Goal: Task Accomplishment & Management: Manage account settings

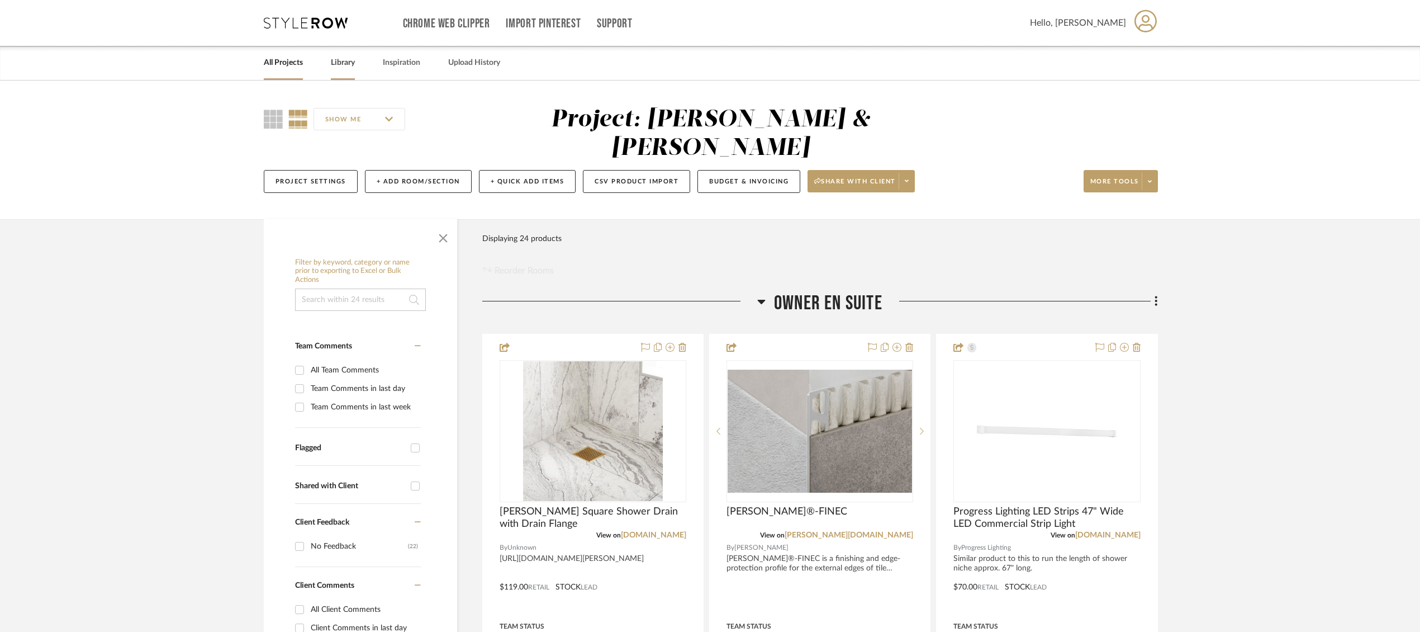
click at [345, 60] on link "Library" at bounding box center [343, 62] width 24 height 15
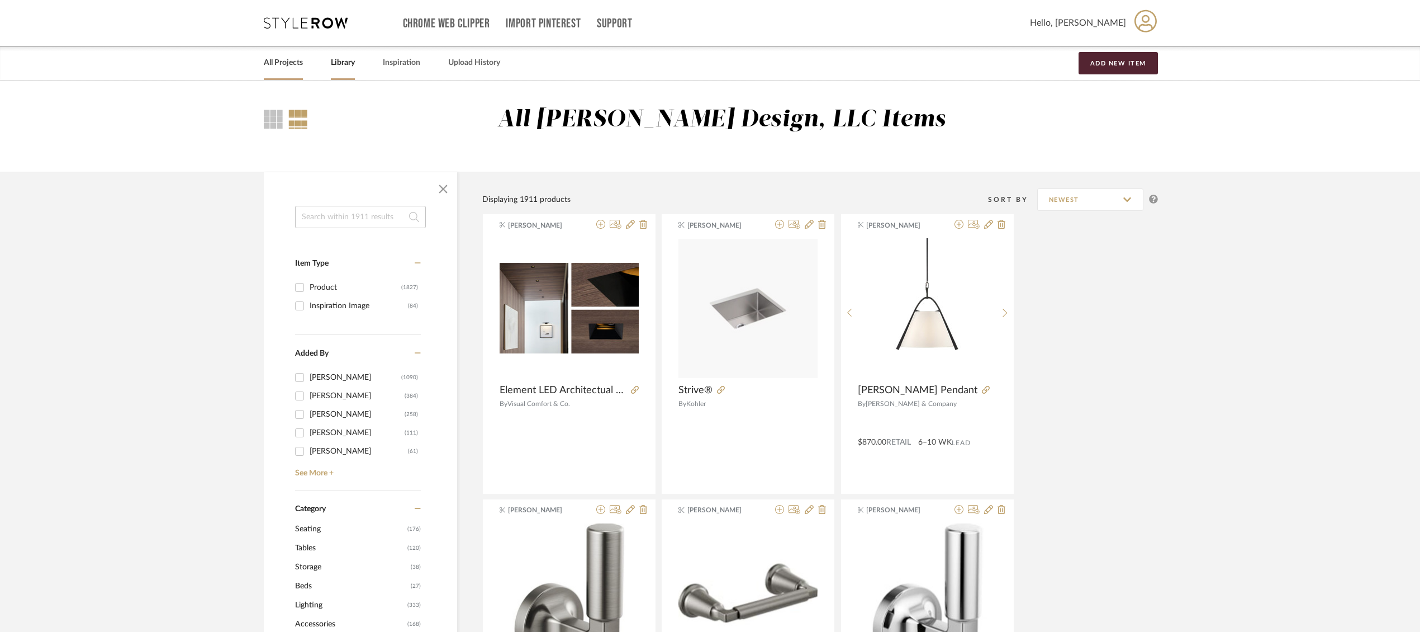
click at [273, 61] on link "All Projects" at bounding box center [283, 62] width 39 height 15
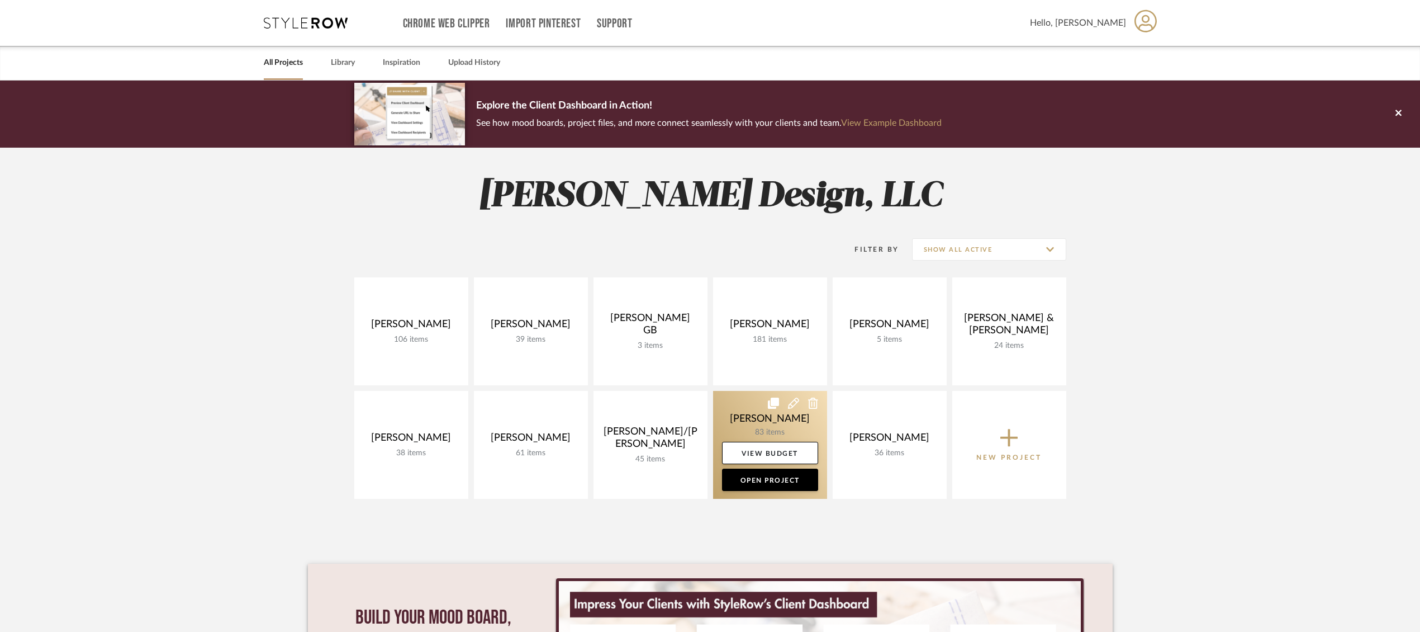
click at [738, 426] on link at bounding box center [770, 445] width 114 height 108
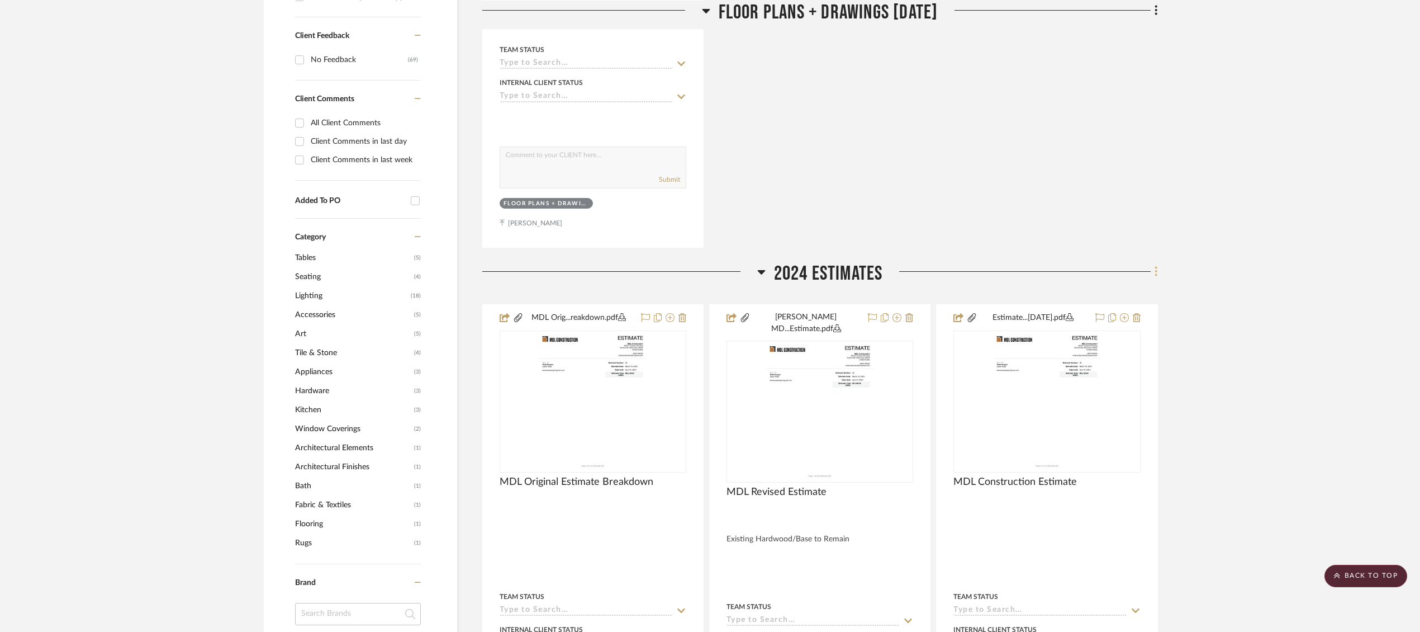
scroll to position [557, 0]
click at [1152, 263] on fa-icon at bounding box center [1154, 272] width 7 height 18
click at [1254, 294] on div at bounding box center [710, 316] width 1420 height 632
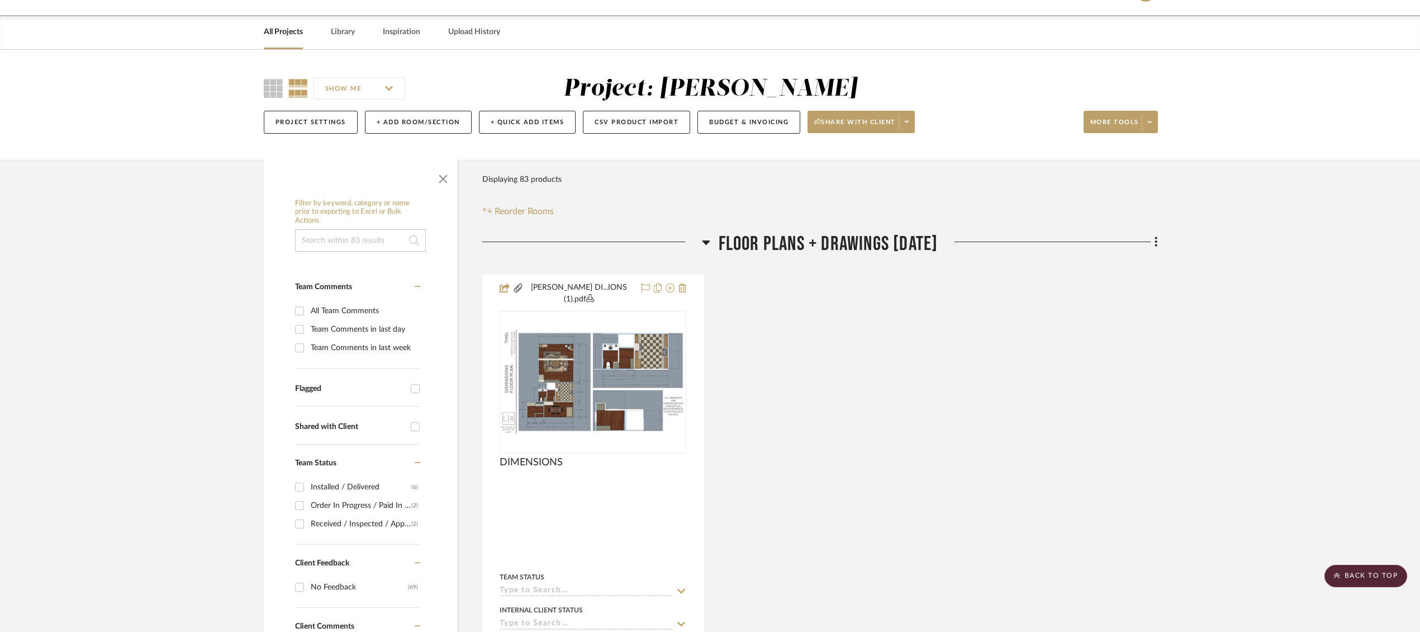
scroll to position [0, 0]
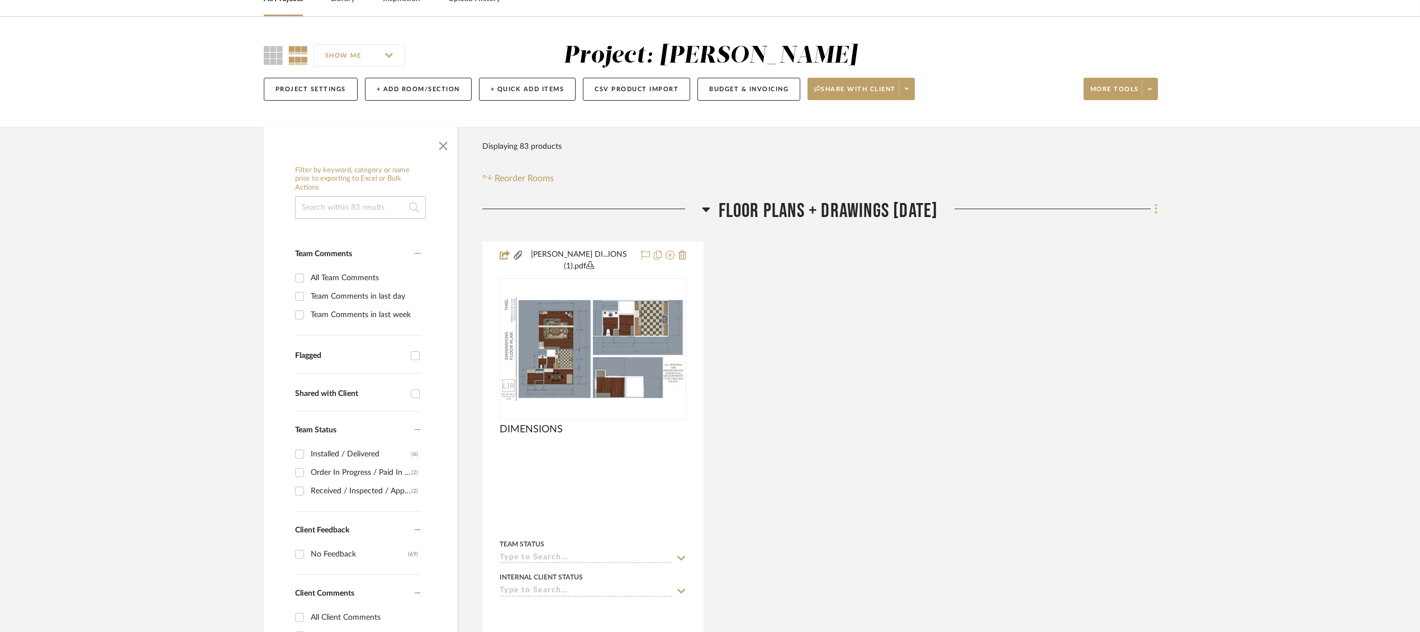
scroll to position [61, 0]
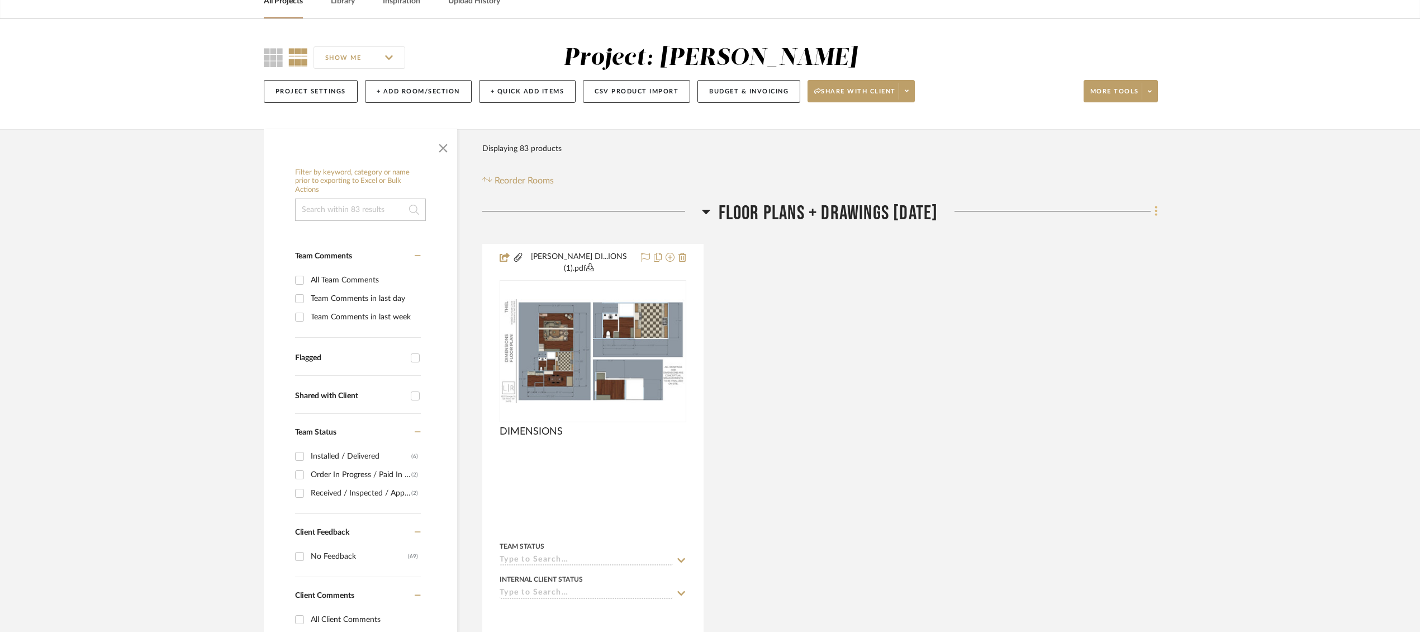
click at [1157, 216] on icon at bounding box center [1156, 211] width 3 height 12
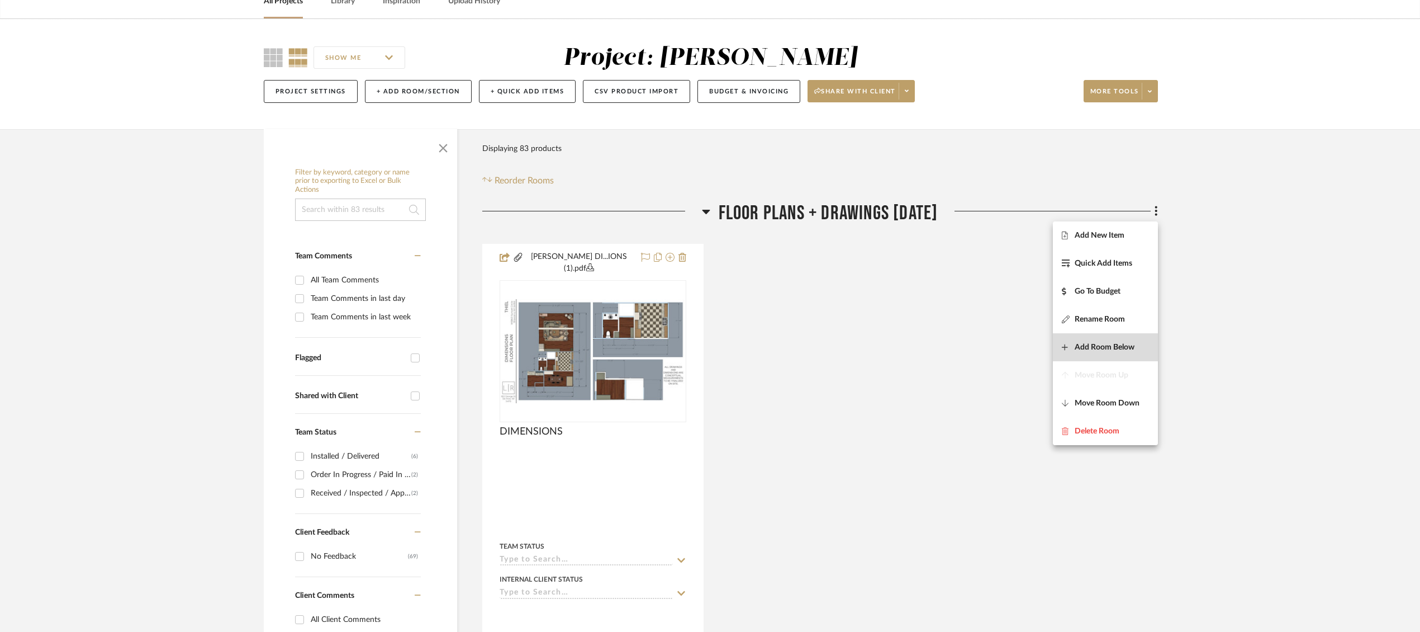
click at [1113, 352] on button "Add Room Below" at bounding box center [1105, 347] width 105 height 28
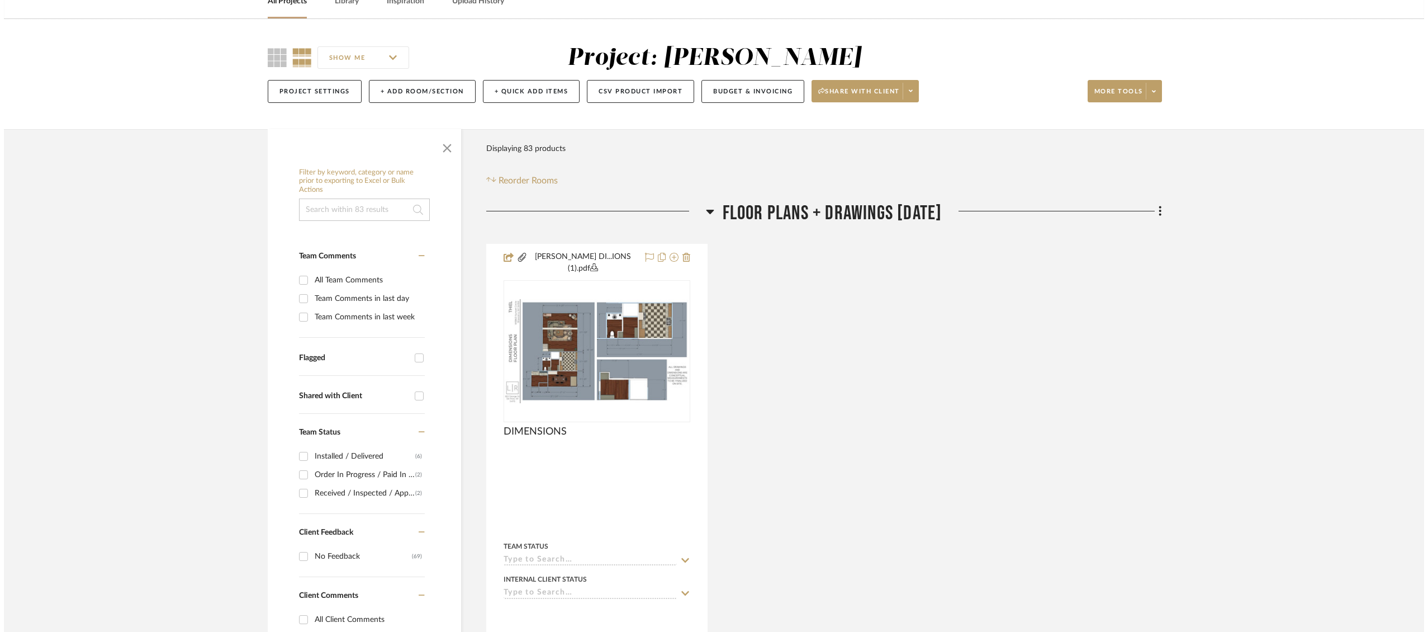
scroll to position [0, 0]
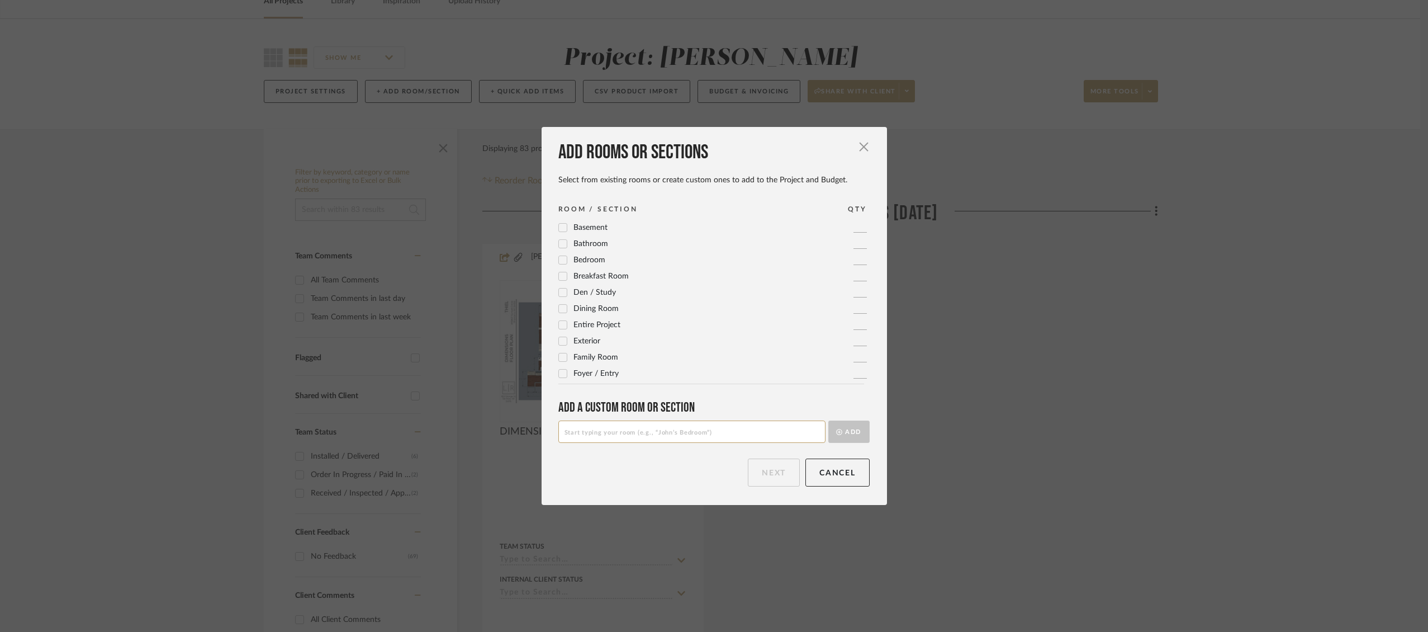
click at [691, 431] on input at bounding box center [691, 431] width 267 height 22
type input "2"
type input "U"
type input "2025 Updated Estimates"
click at [841, 426] on button "Add" at bounding box center [848, 431] width 41 height 22
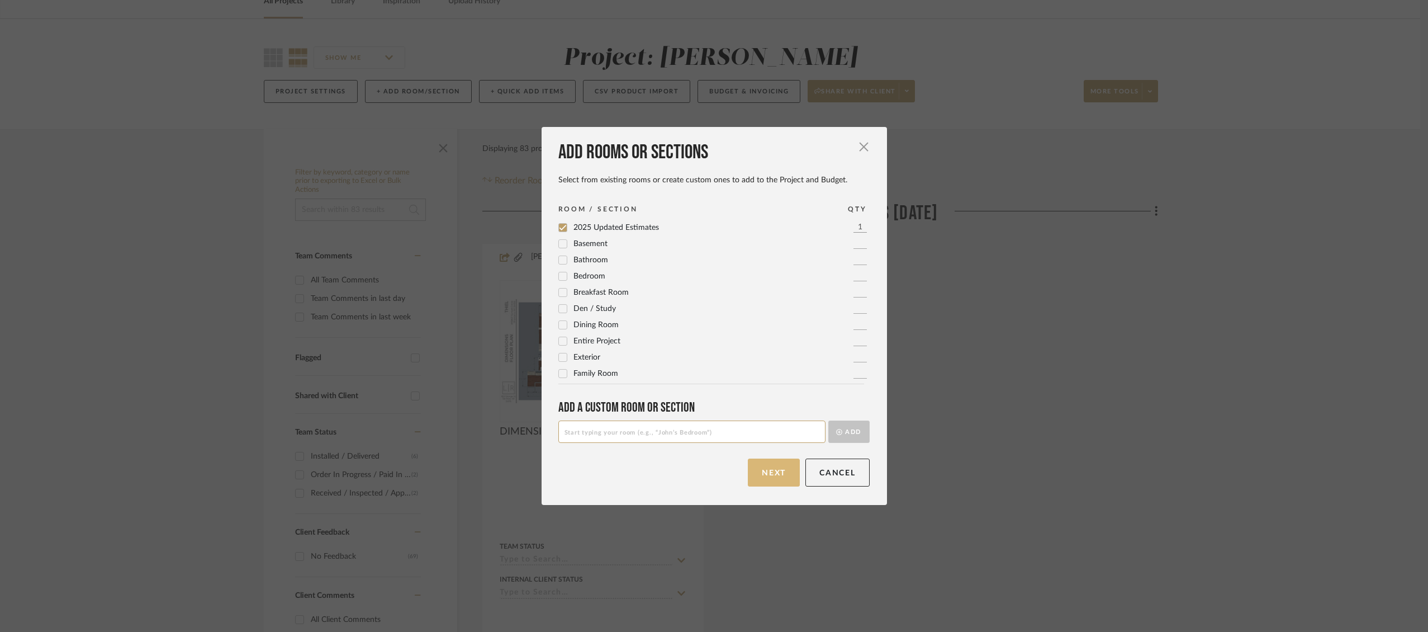
click at [774, 472] on button "Next" at bounding box center [774, 472] width 52 height 28
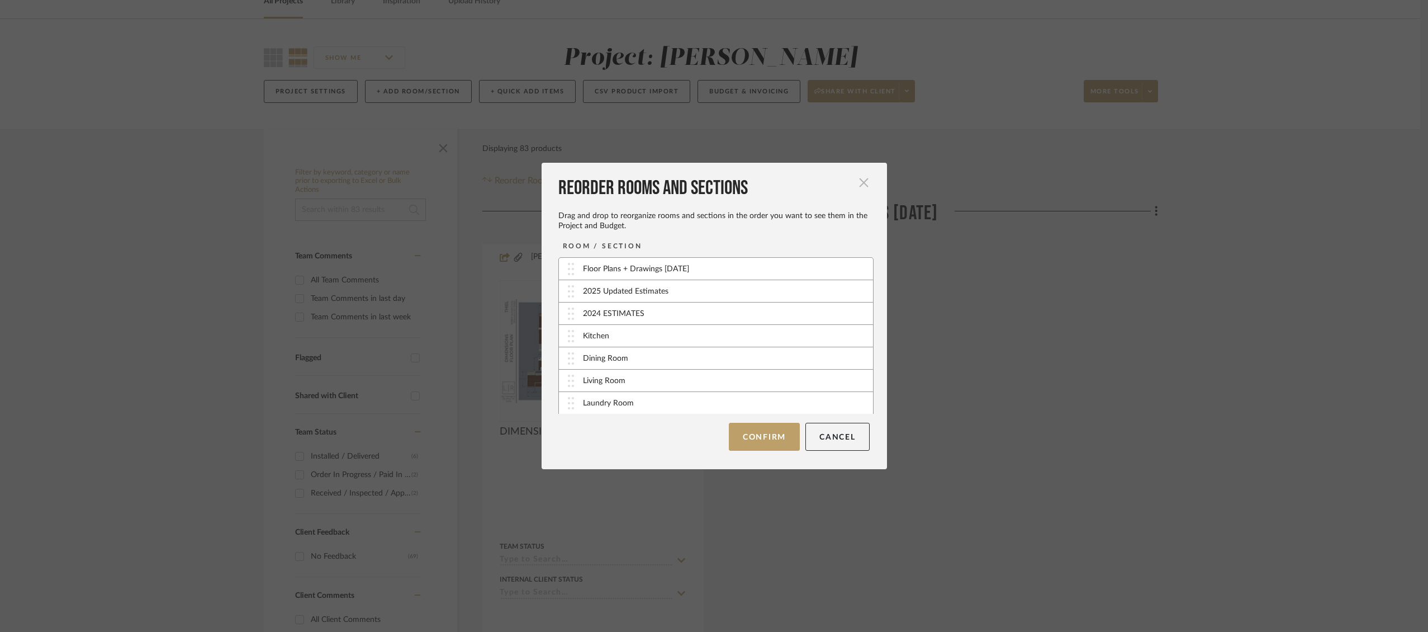
click at [858, 182] on span "button" at bounding box center [864, 183] width 22 height 22
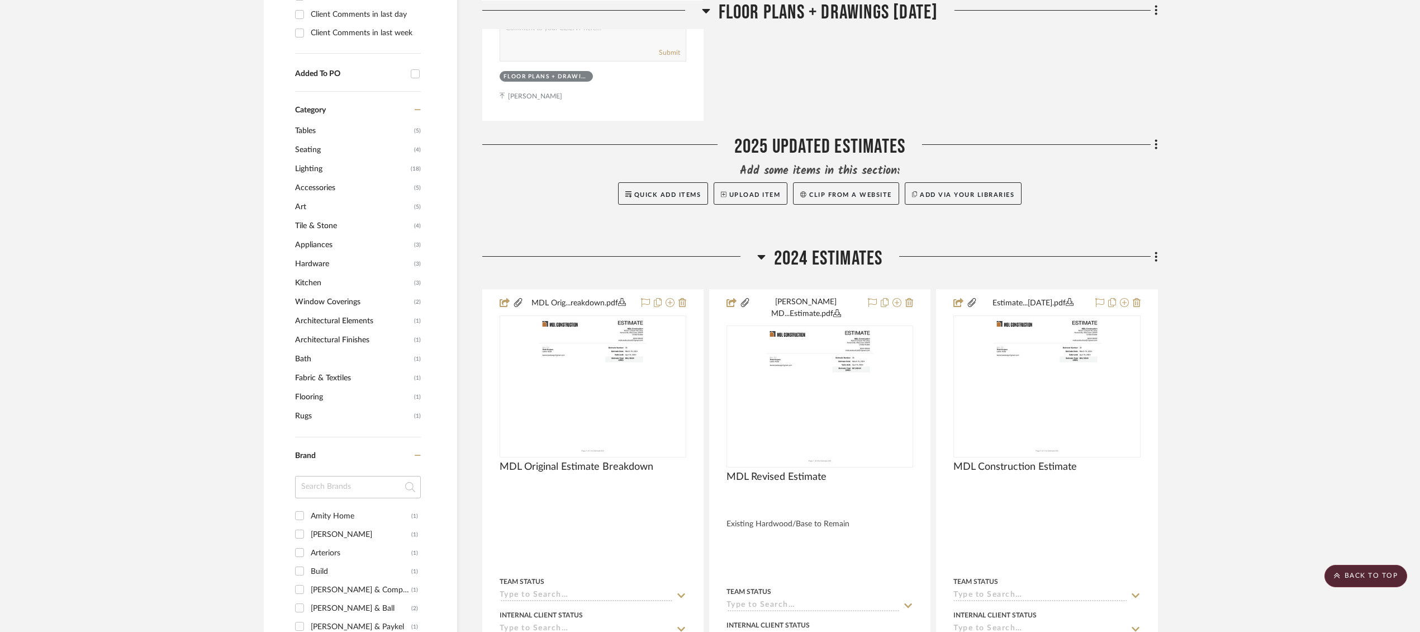
scroll to position [688, 0]
click at [1154, 133] on fa-icon at bounding box center [1154, 142] width 7 height 18
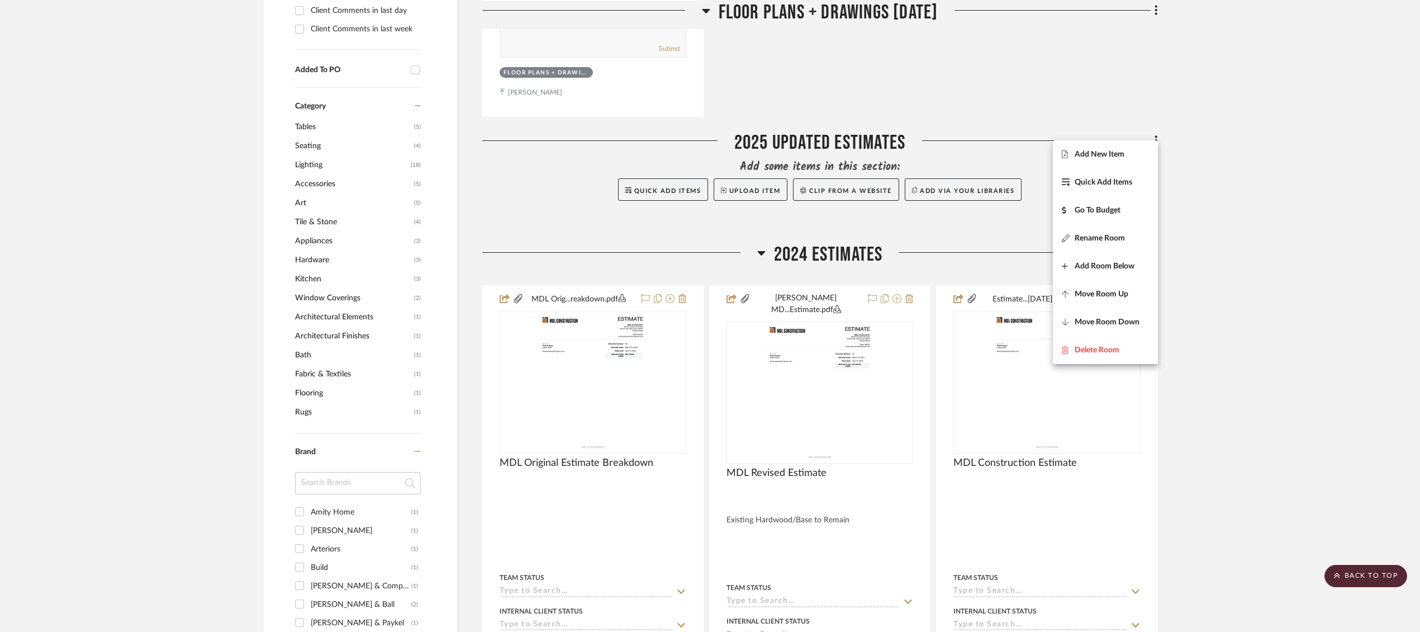
click at [1216, 151] on div at bounding box center [710, 316] width 1420 height 632
click at [747, 178] on button "Upload Item" at bounding box center [751, 189] width 74 height 22
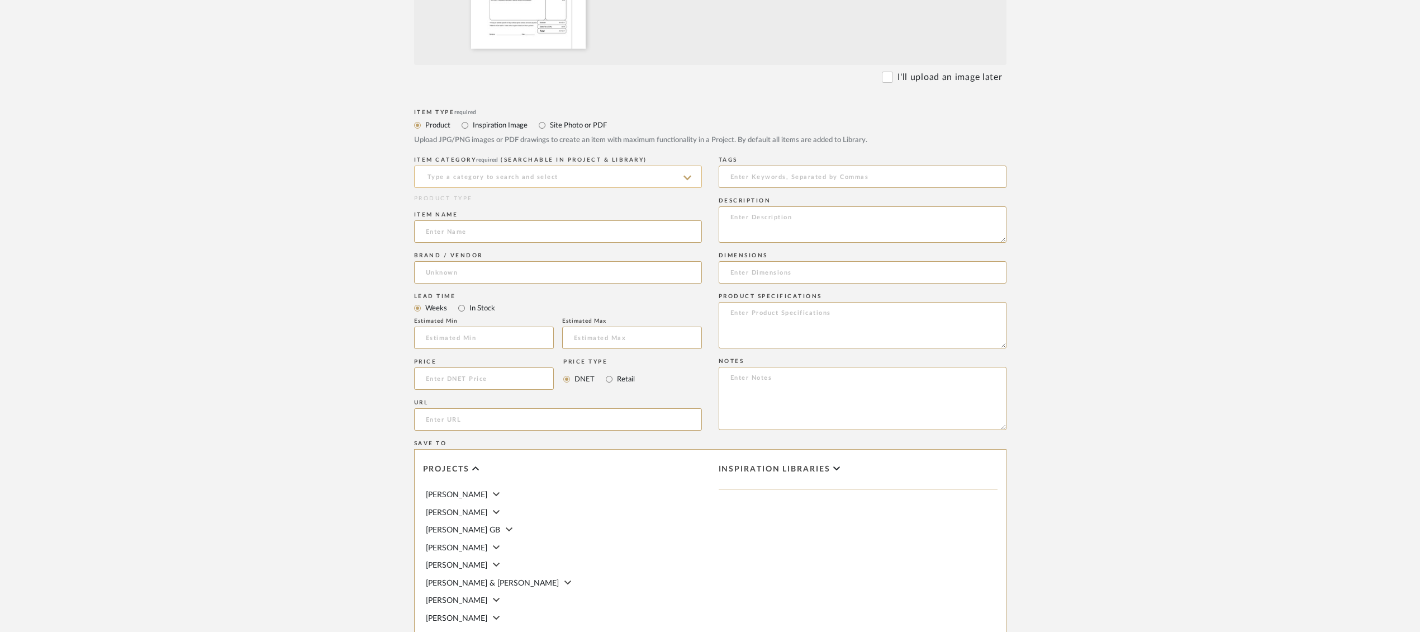
scroll to position [396, 0]
click at [542, 129] on input "Site Photo or PDF" at bounding box center [541, 126] width 13 height 13
radio input "true"
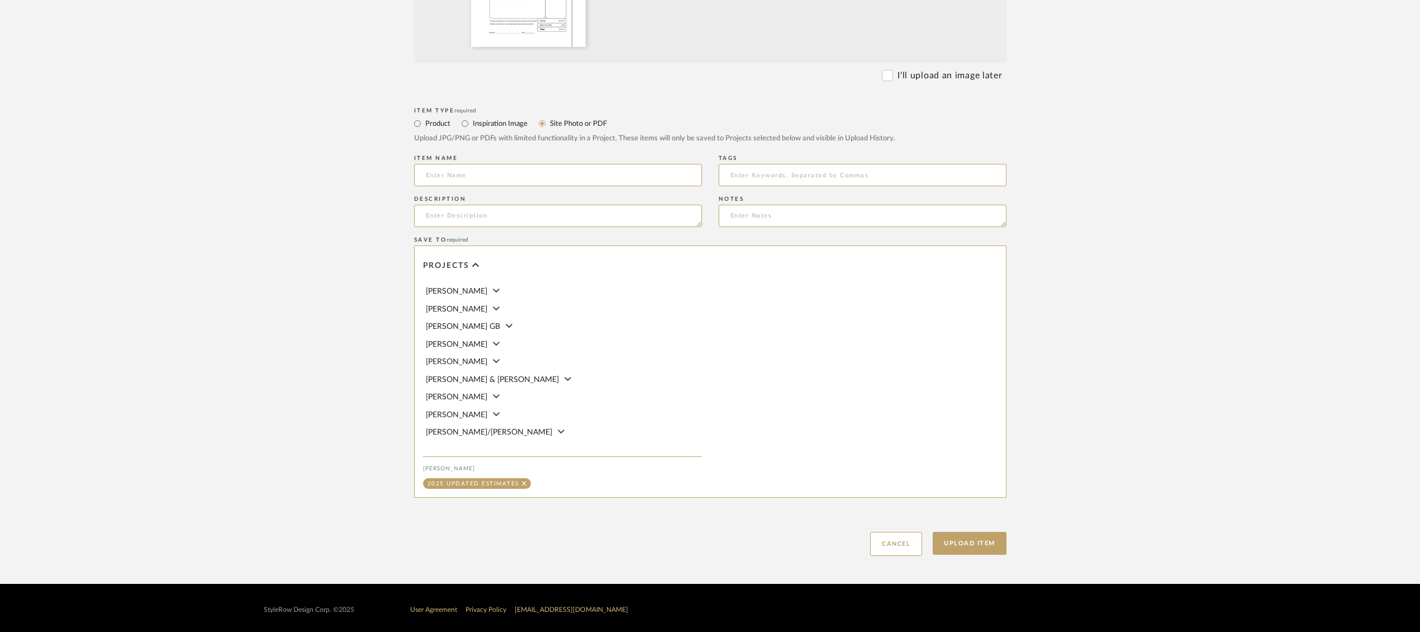
click at [493, 444] on icon at bounding box center [496, 449] width 7 height 11
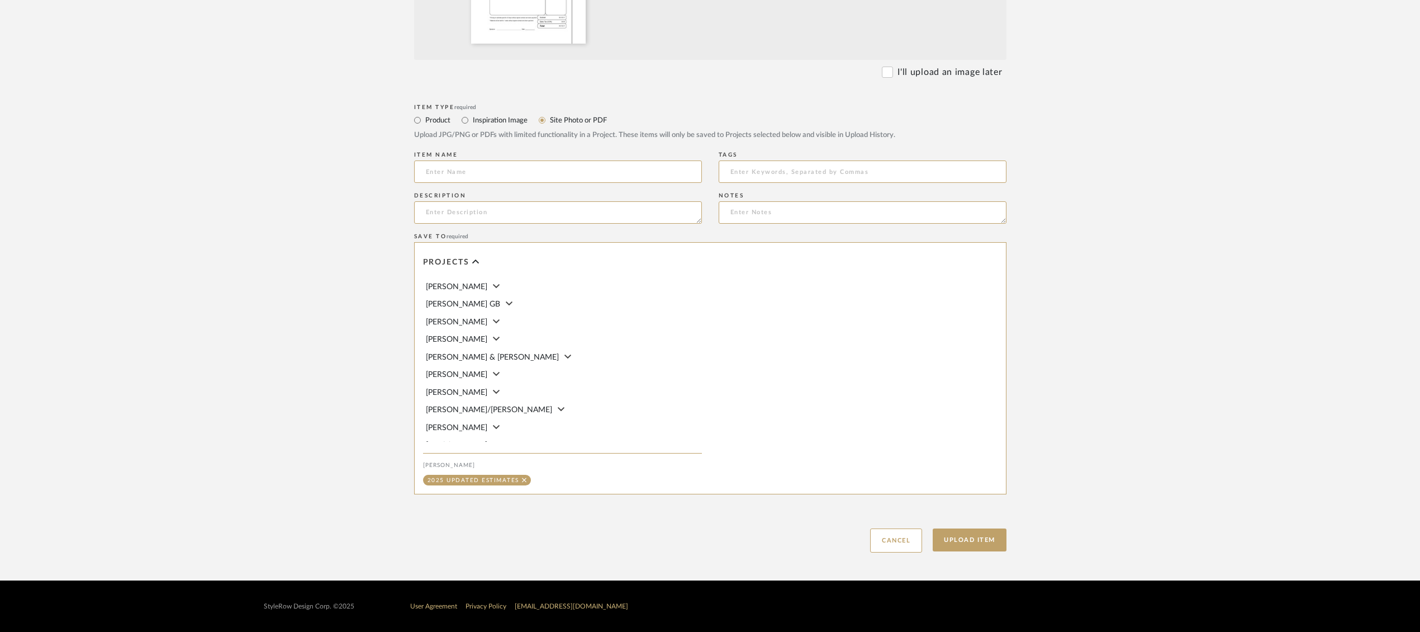
click at [442, 424] on span "[PERSON_NAME]" at bounding box center [456, 428] width 61 height 8
click at [981, 537] on button "Upload Item" at bounding box center [970, 539] width 74 height 23
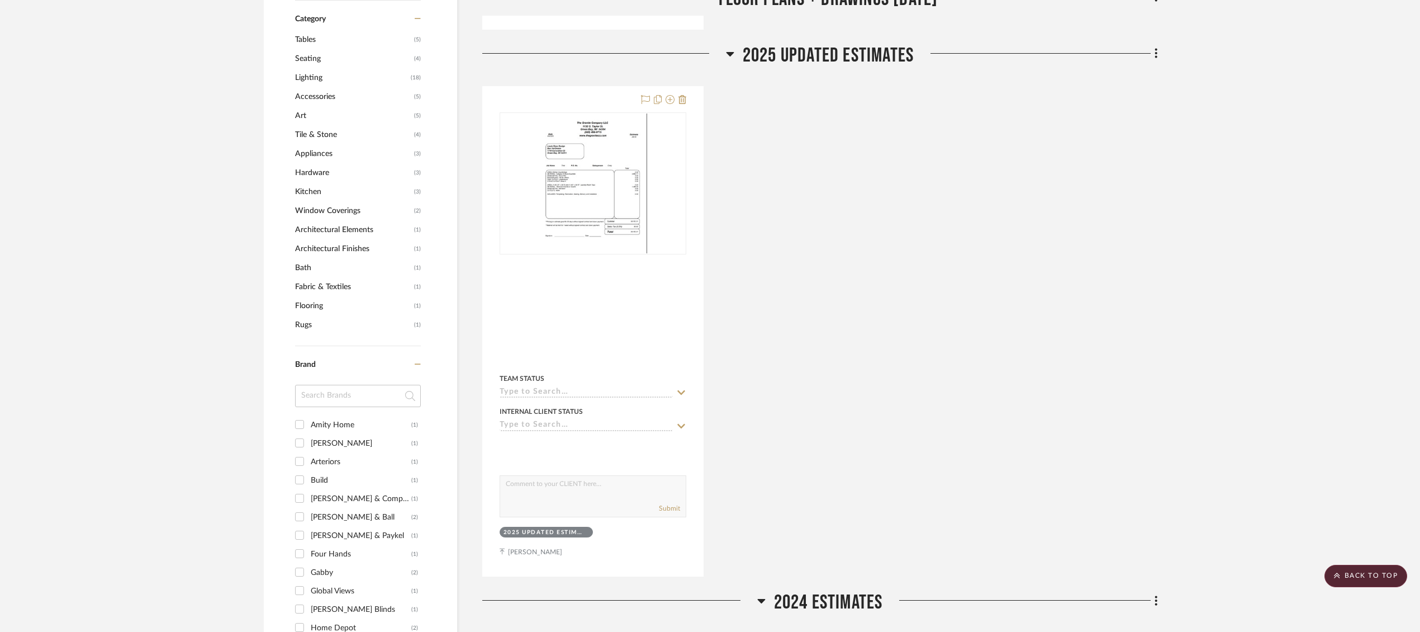
scroll to position [777, 0]
click at [1155, 45] on icon at bounding box center [1156, 51] width 3 height 12
click at [1106, 70] on button "Add New Item" at bounding box center [1105, 65] width 105 height 28
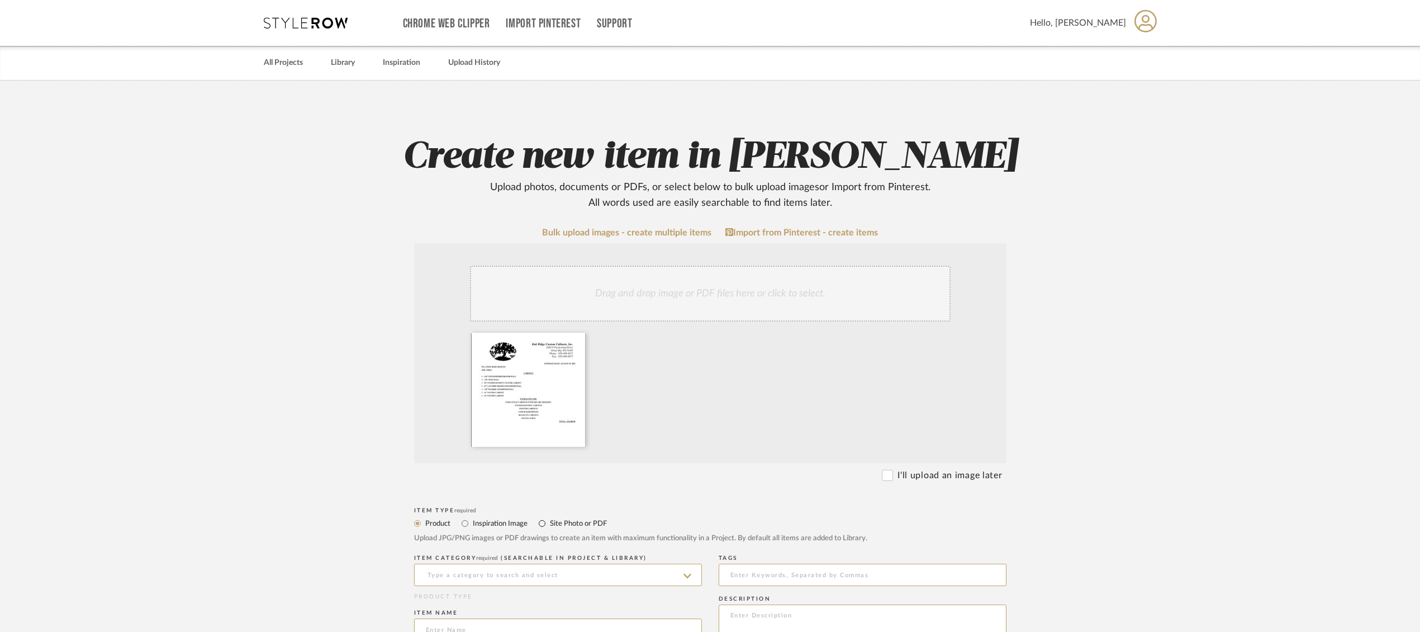
drag, startPoint x: 543, startPoint y: 523, endPoint x: 561, endPoint y: 521, distance: 17.4
click at [543, 523] on input "Site Photo or PDF" at bounding box center [541, 522] width 13 height 13
radio input "true"
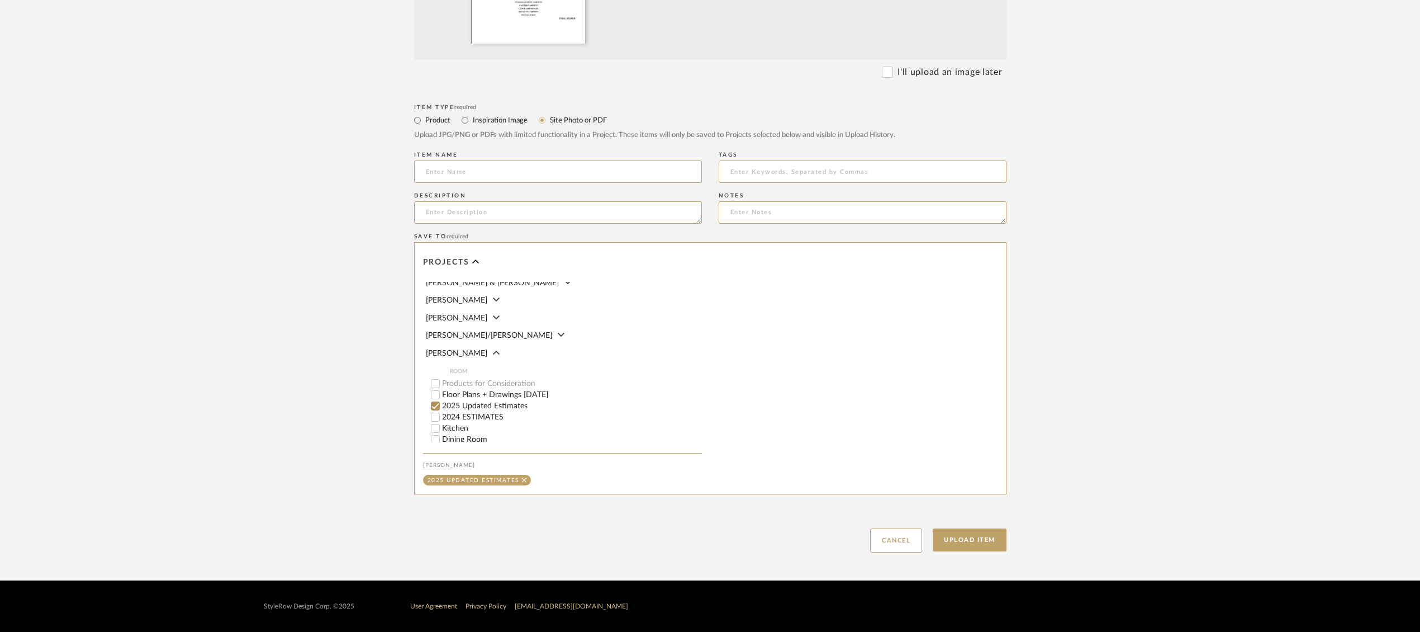
scroll to position [115, 0]
click at [957, 538] on button "Upload Item" at bounding box center [970, 539] width 74 height 23
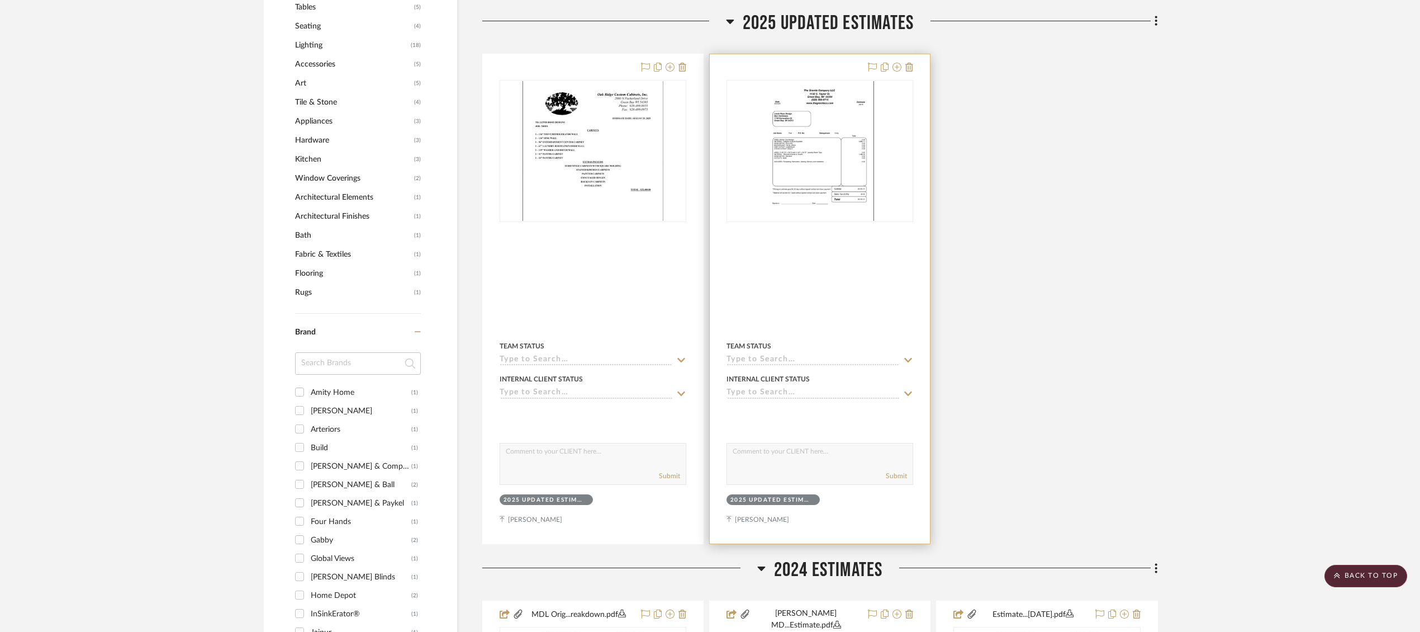
scroll to position [808, 0]
click at [0, 0] on img at bounding box center [0, 0] width 0 height 0
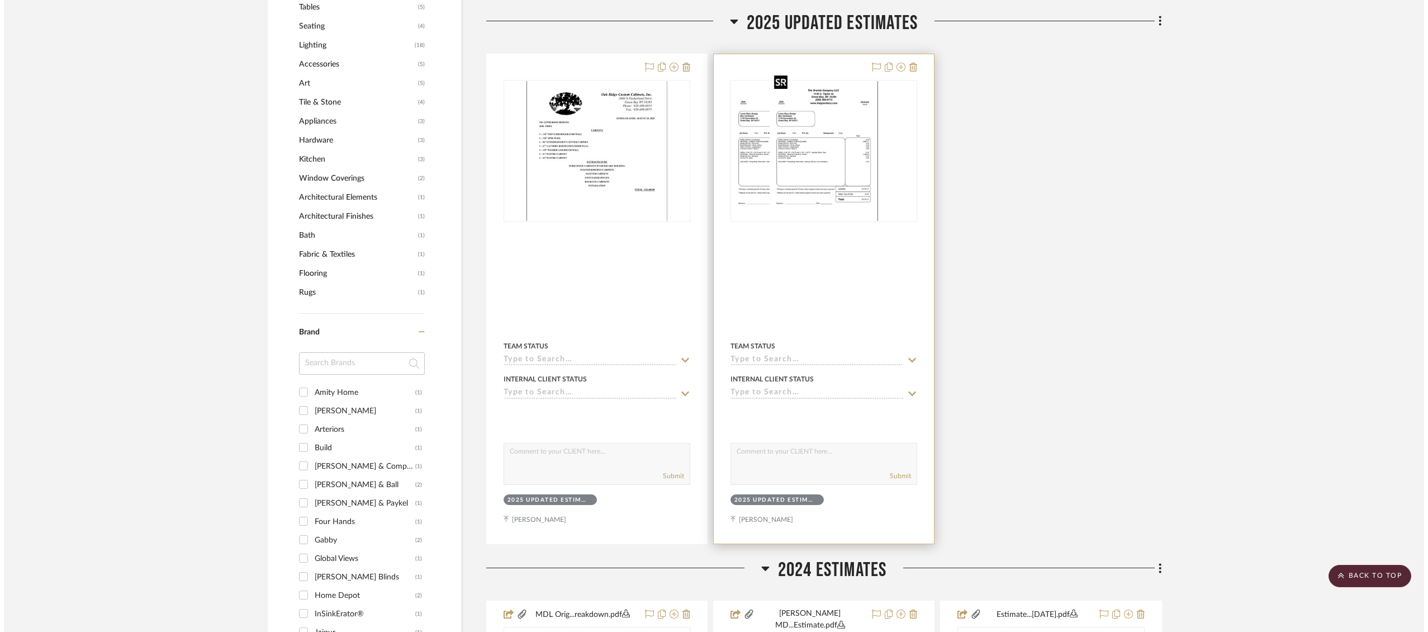
scroll to position [0, 0]
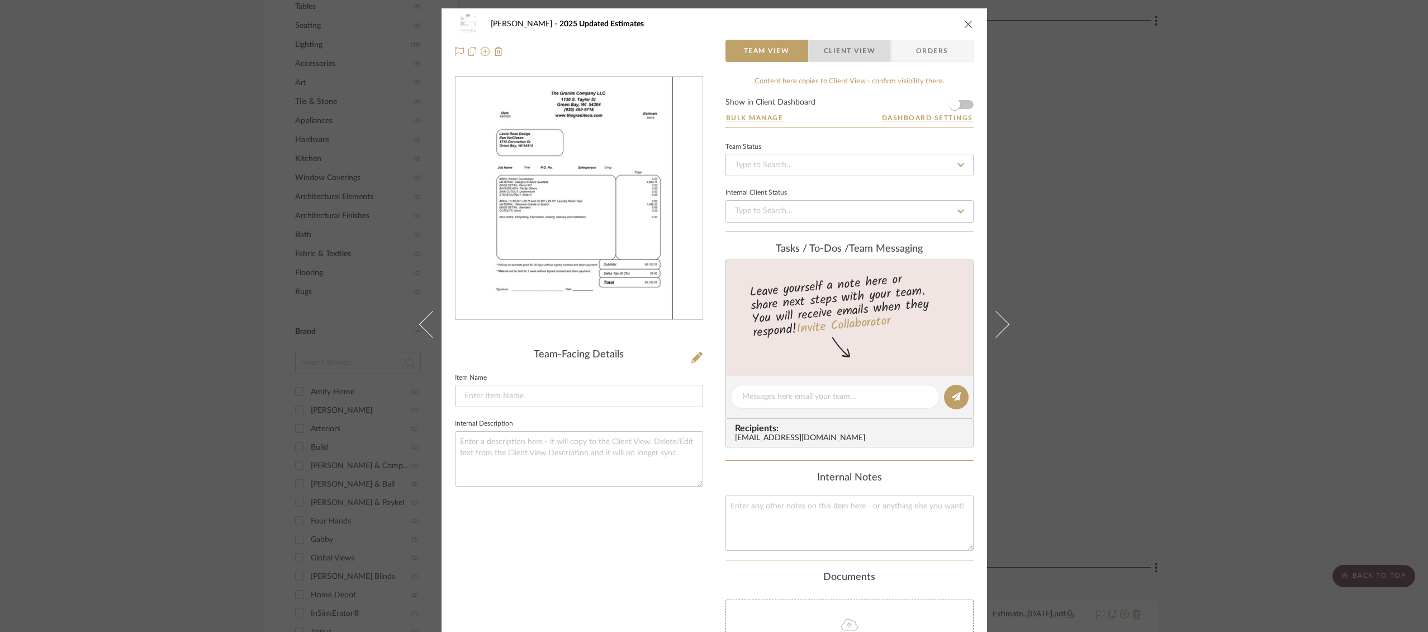
click at [832, 47] on span "Client View" at bounding box center [849, 51] width 51 height 22
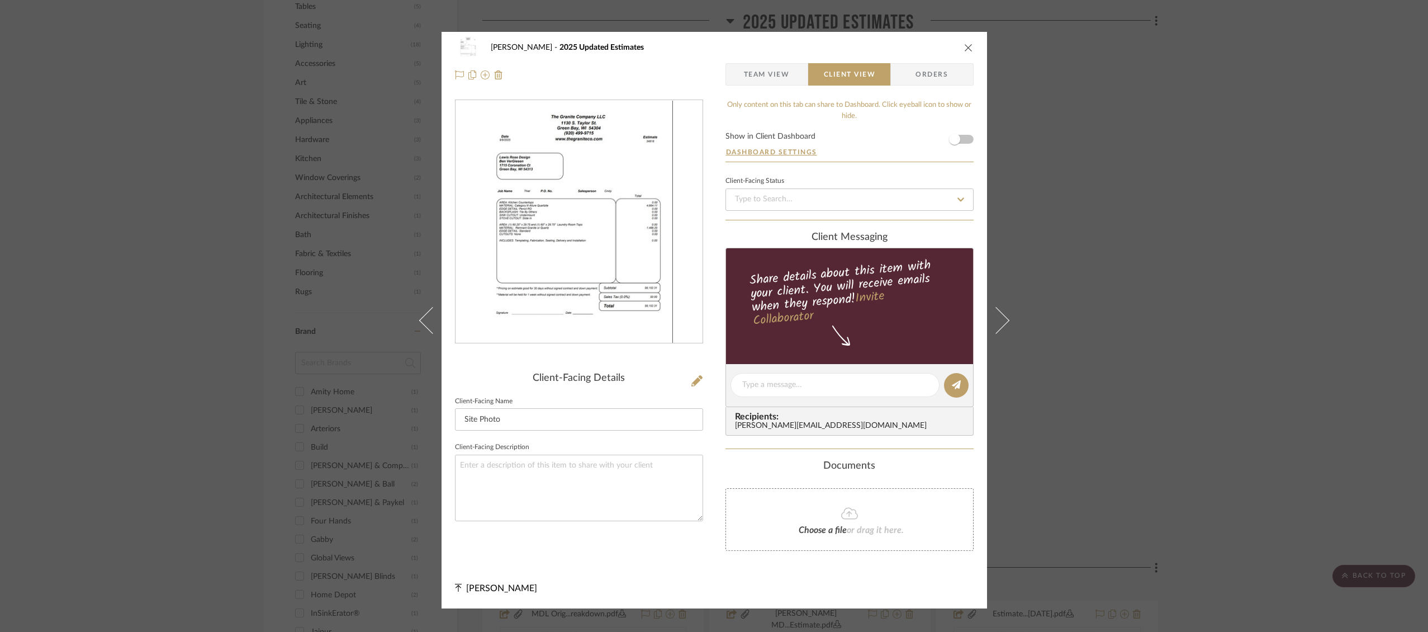
click at [964, 140] on form "Show in Client Dashboard Dashboard Settings" at bounding box center [849, 146] width 248 height 29
click at [960, 139] on span "button" at bounding box center [954, 139] width 25 height 25
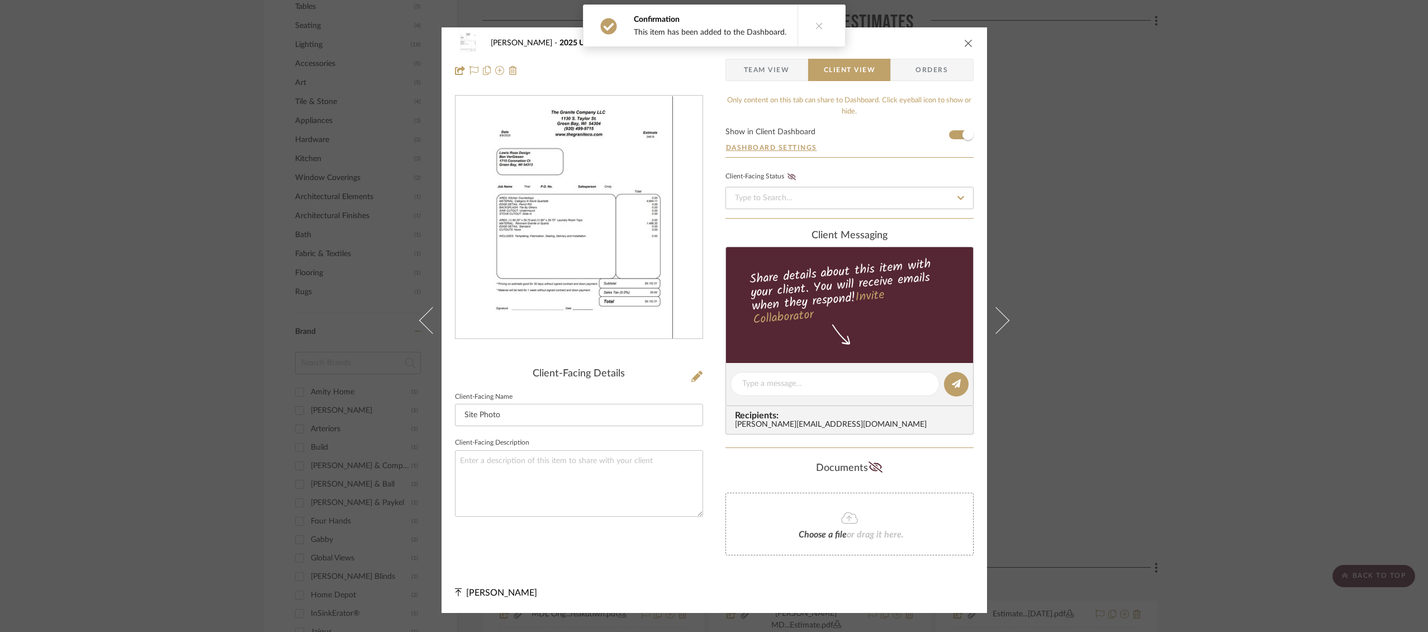
click at [965, 41] on icon "close" at bounding box center [968, 43] width 9 height 9
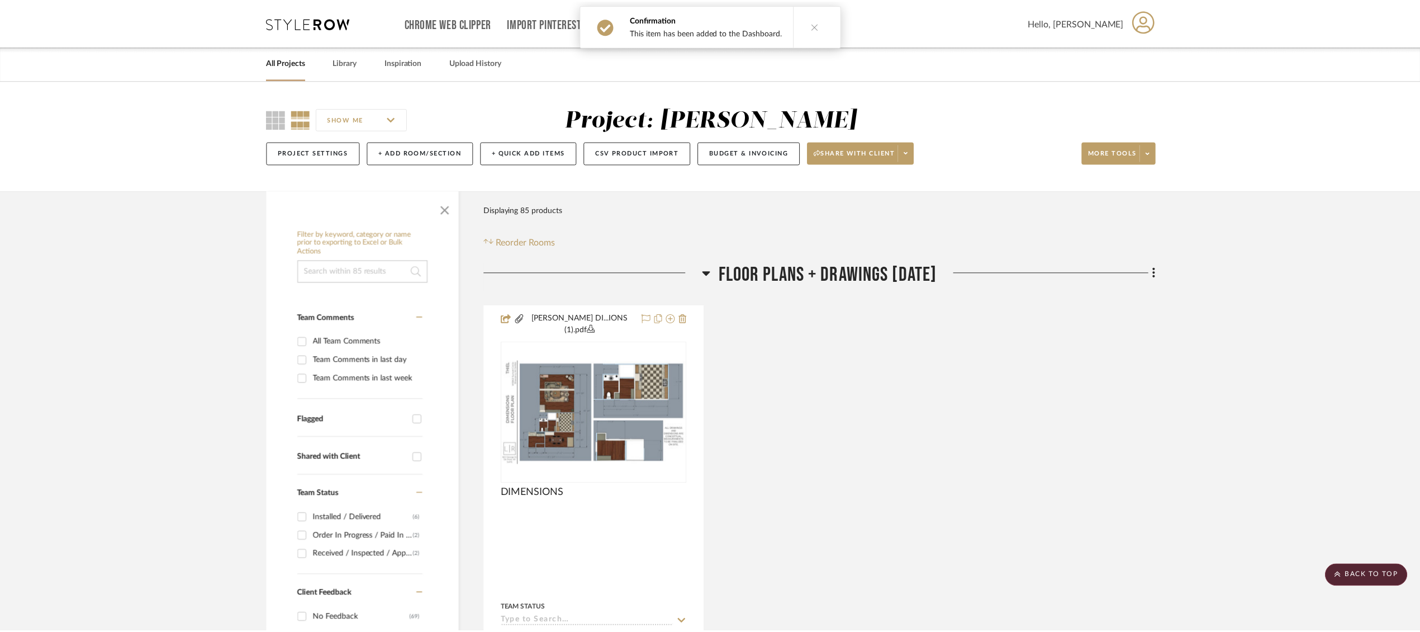
scroll to position [808, 0]
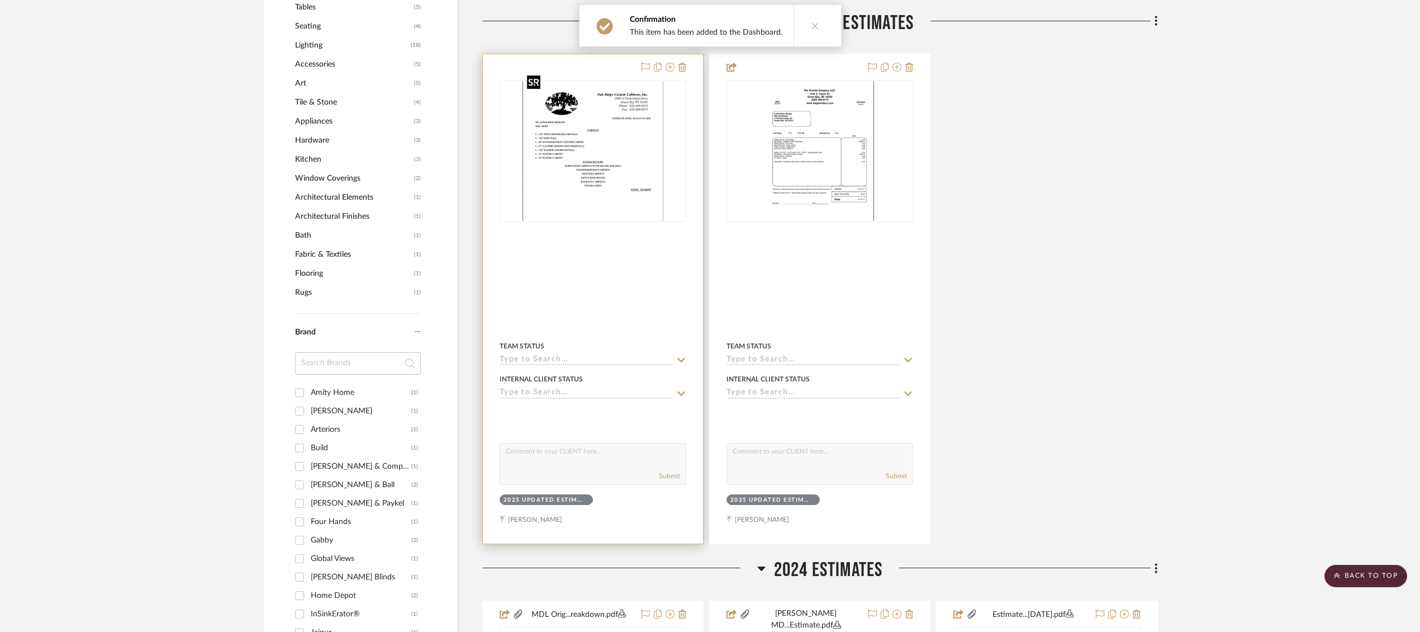
click at [0, 0] on img at bounding box center [0, 0] width 0 height 0
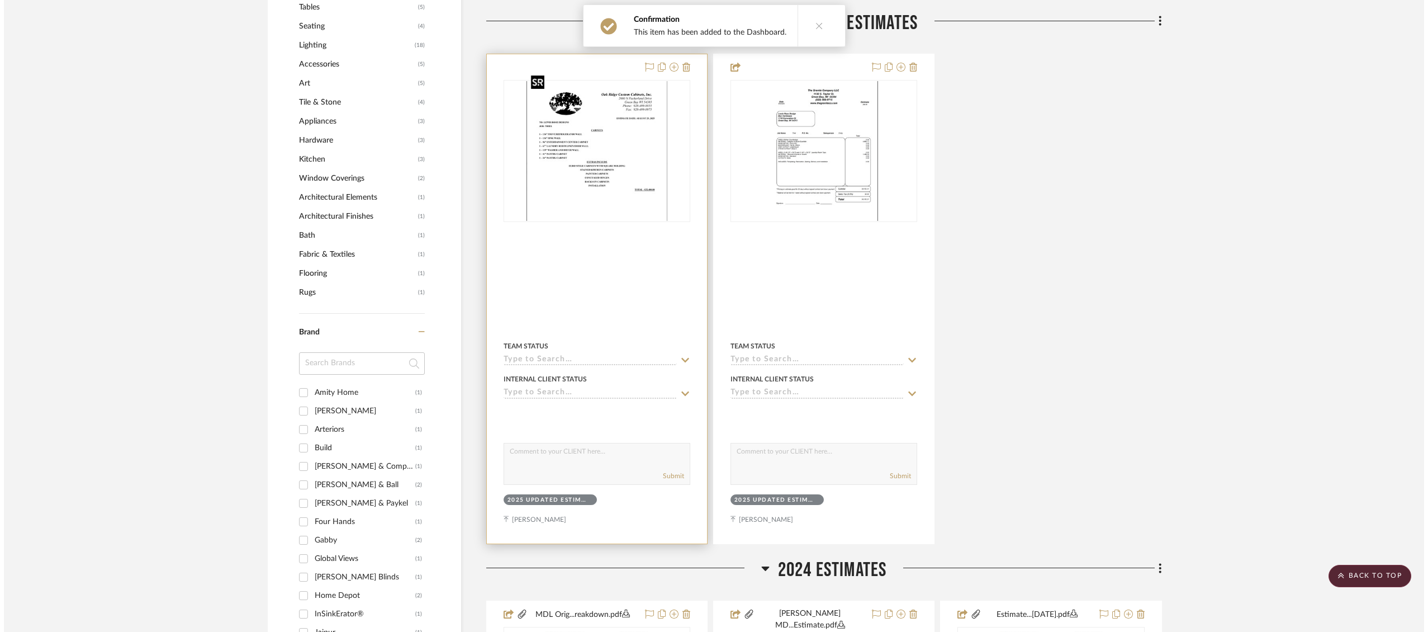
scroll to position [0, 0]
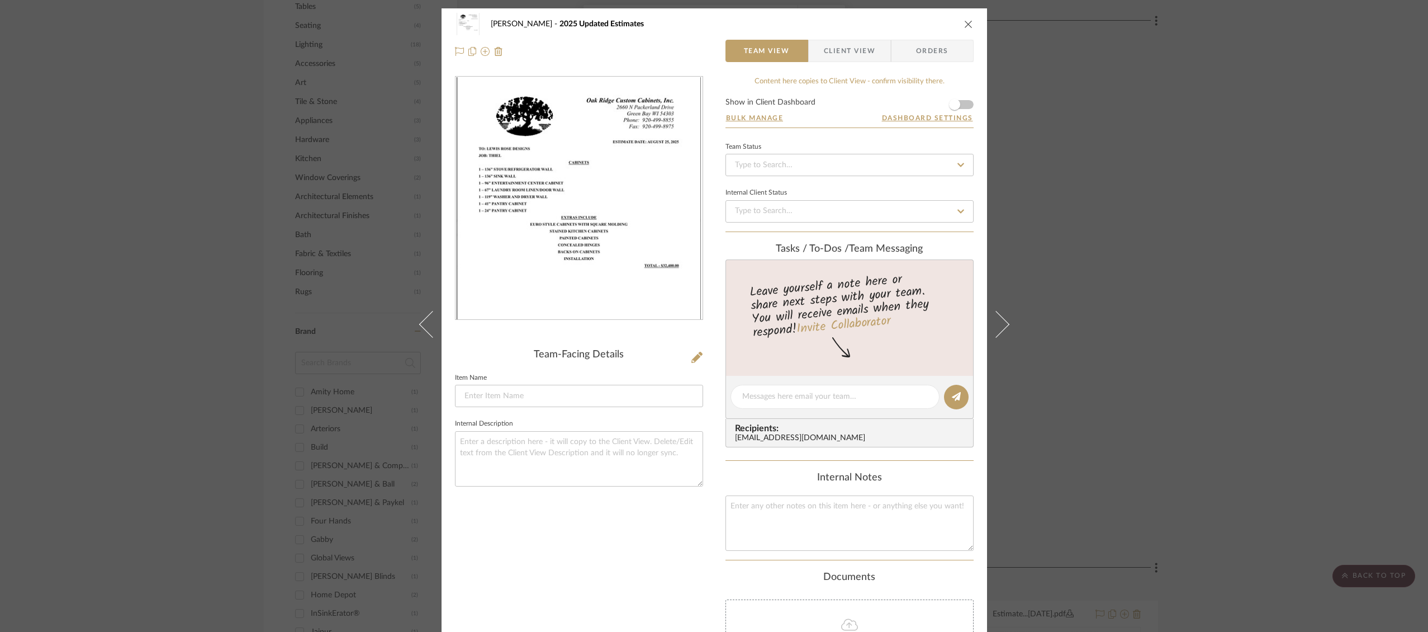
click at [844, 60] on span "Client View" at bounding box center [849, 51] width 51 height 22
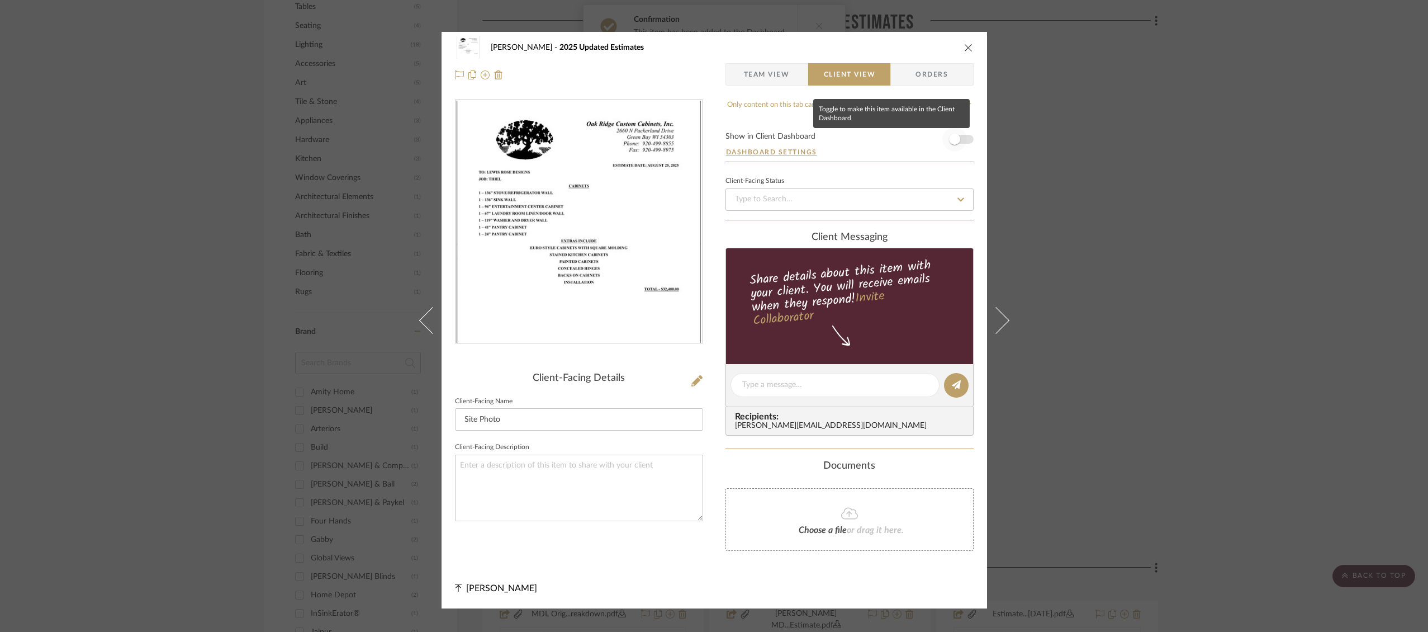
click at [959, 137] on span "button" at bounding box center [954, 139] width 25 height 25
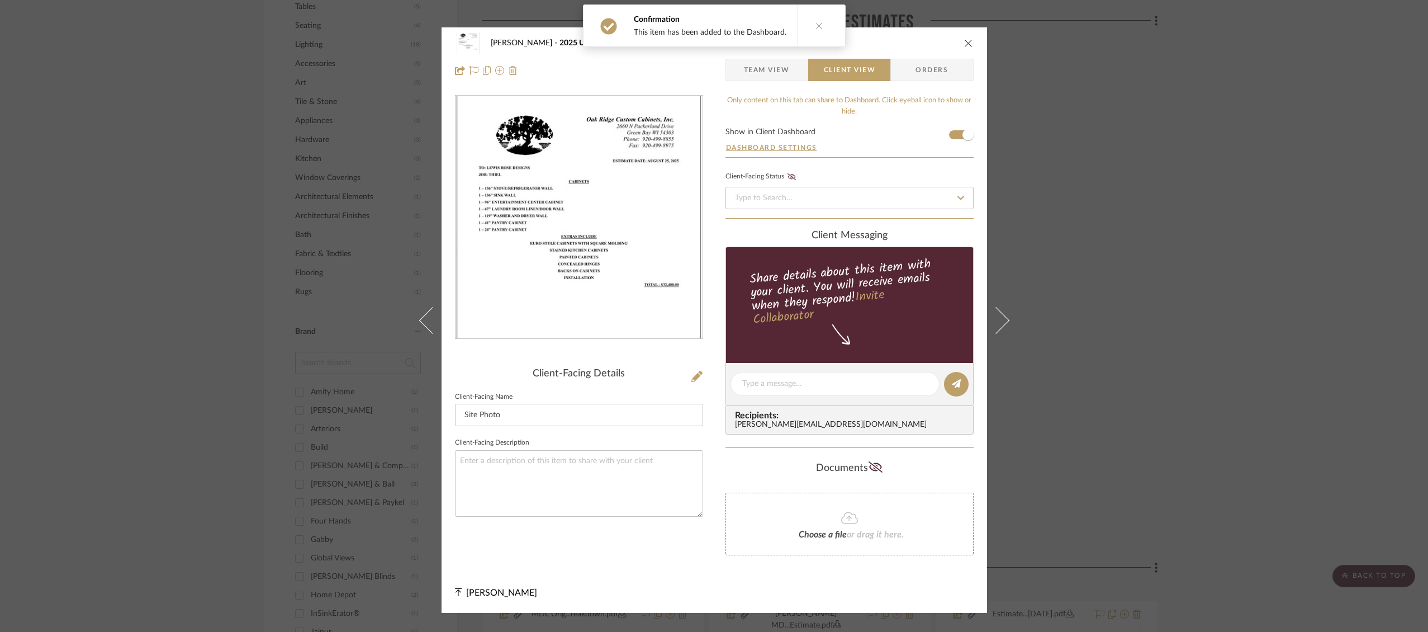
click at [966, 42] on icon "close" at bounding box center [968, 43] width 9 height 9
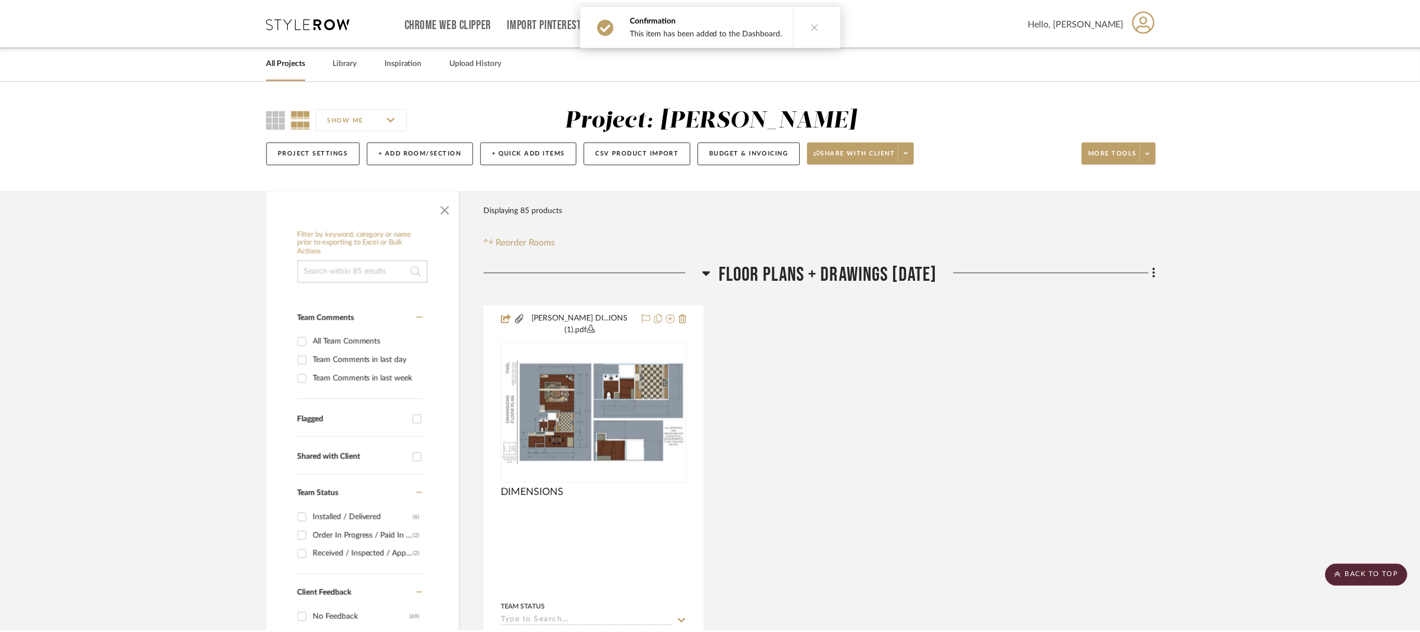
scroll to position [808, 0]
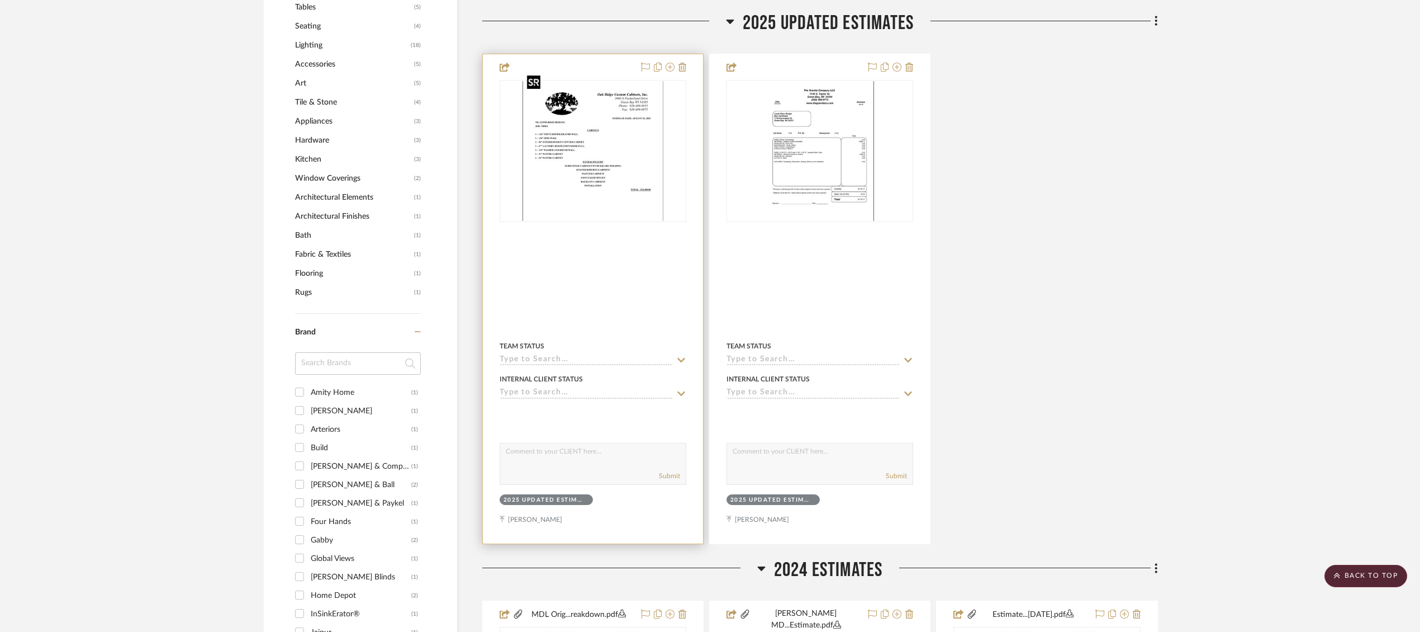
click at [618, 158] on img "0" at bounding box center [593, 151] width 141 height 140
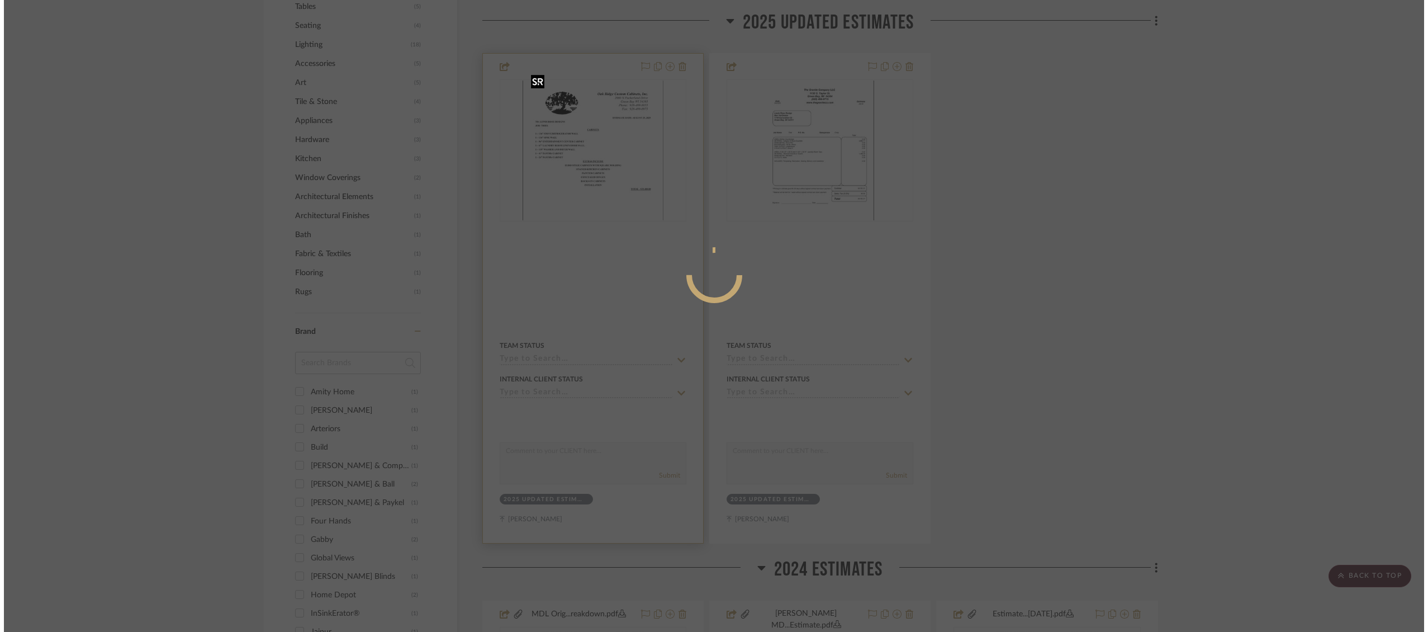
scroll to position [0, 0]
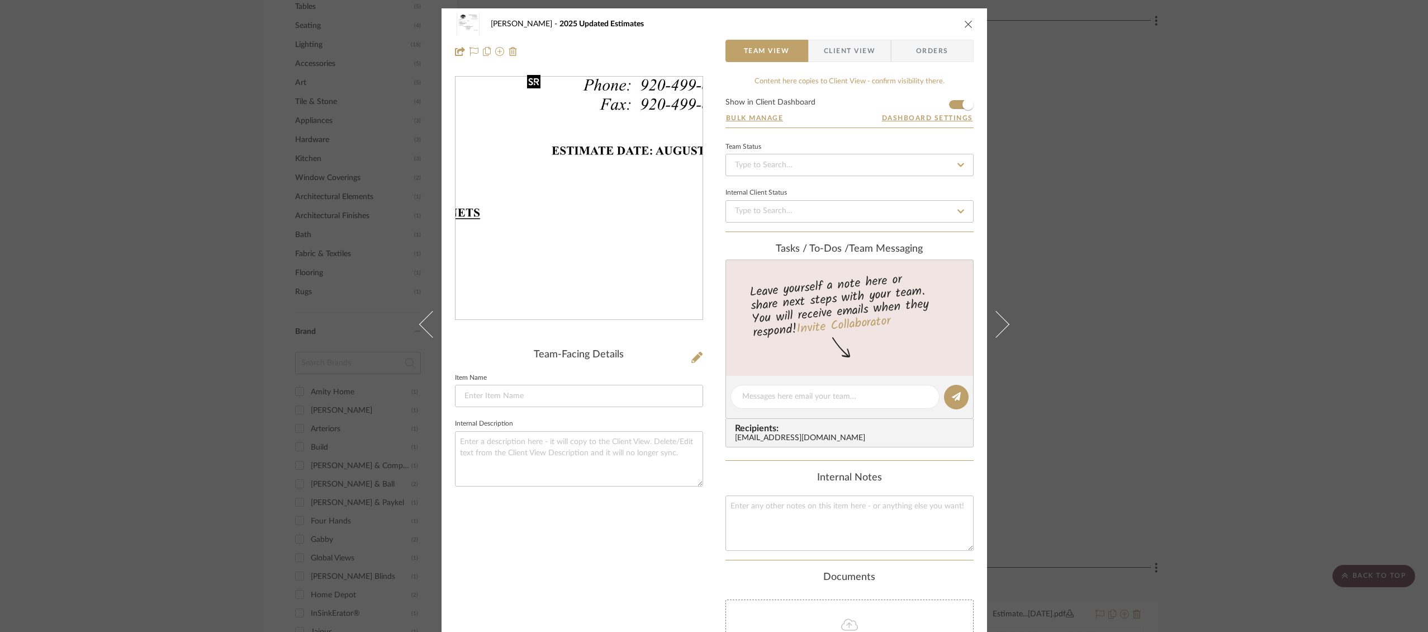
click at [618, 158] on img "0" at bounding box center [579, 198] width 245 height 243
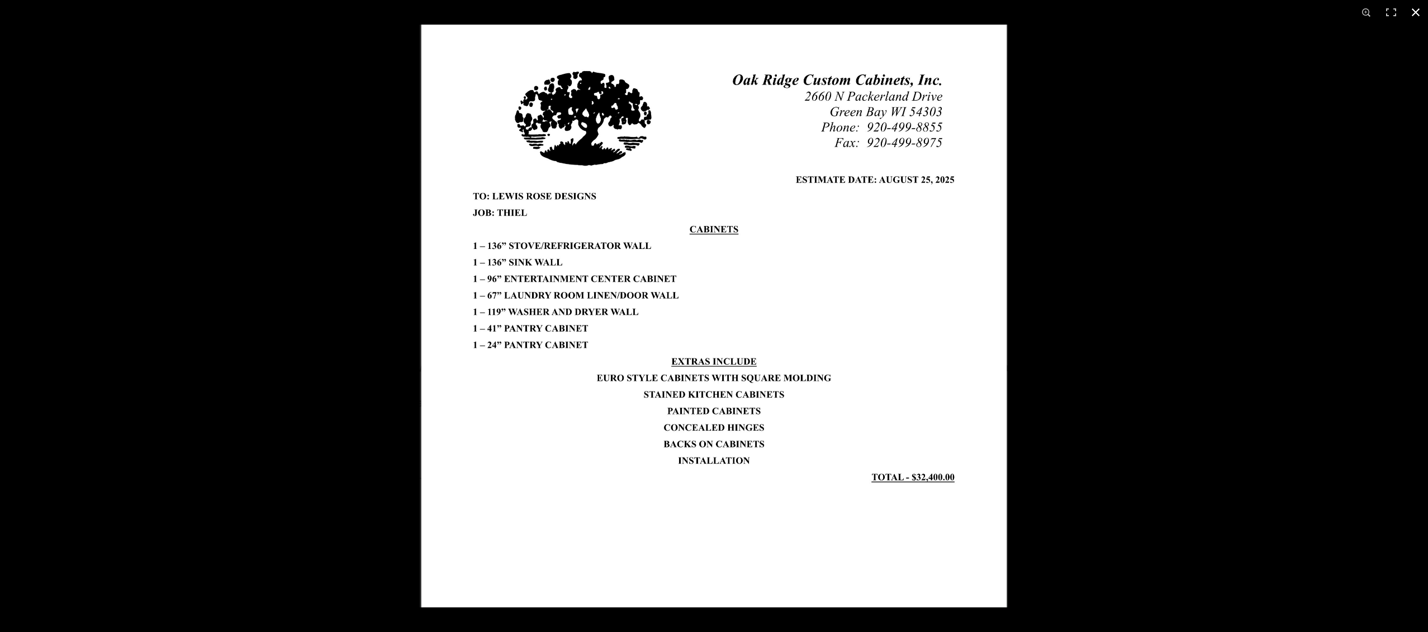
click at [1127, 287] on div at bounding box center [1134, 341] width 1428 height 632
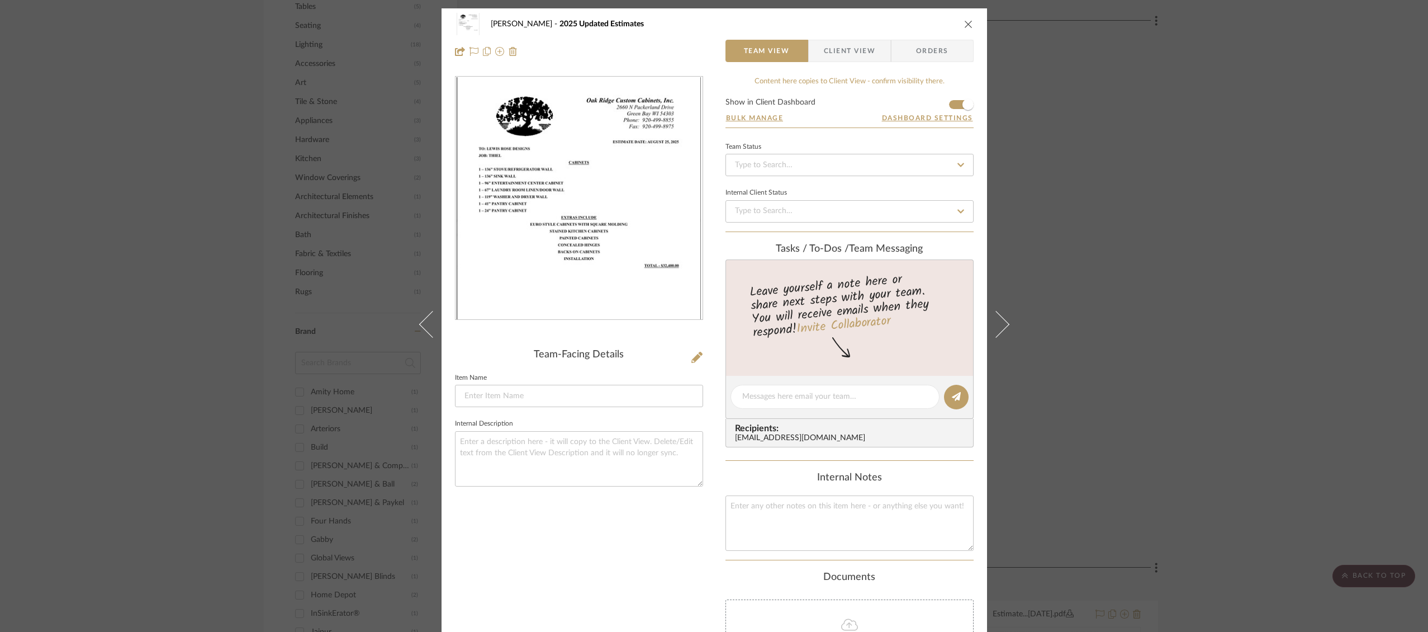
click at [968, 25] on icon "close" at bounding box center [968, 24] width 9 height 9
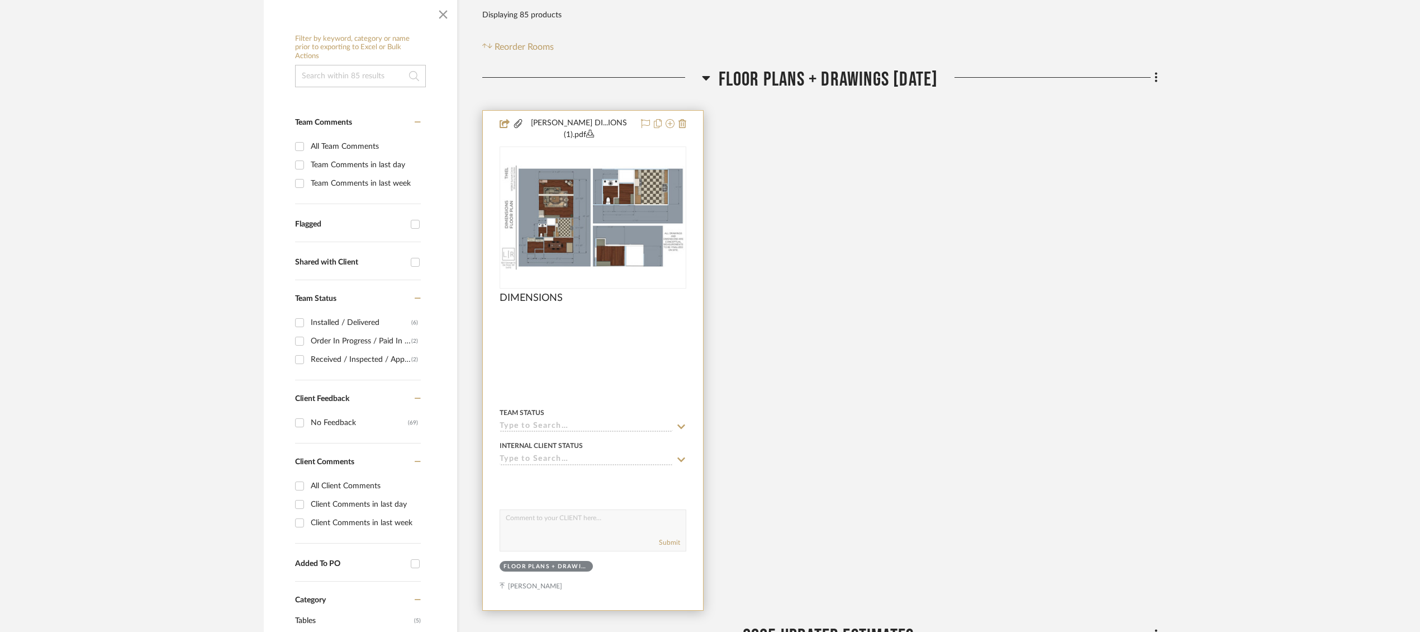
scroll to position [198, 0]
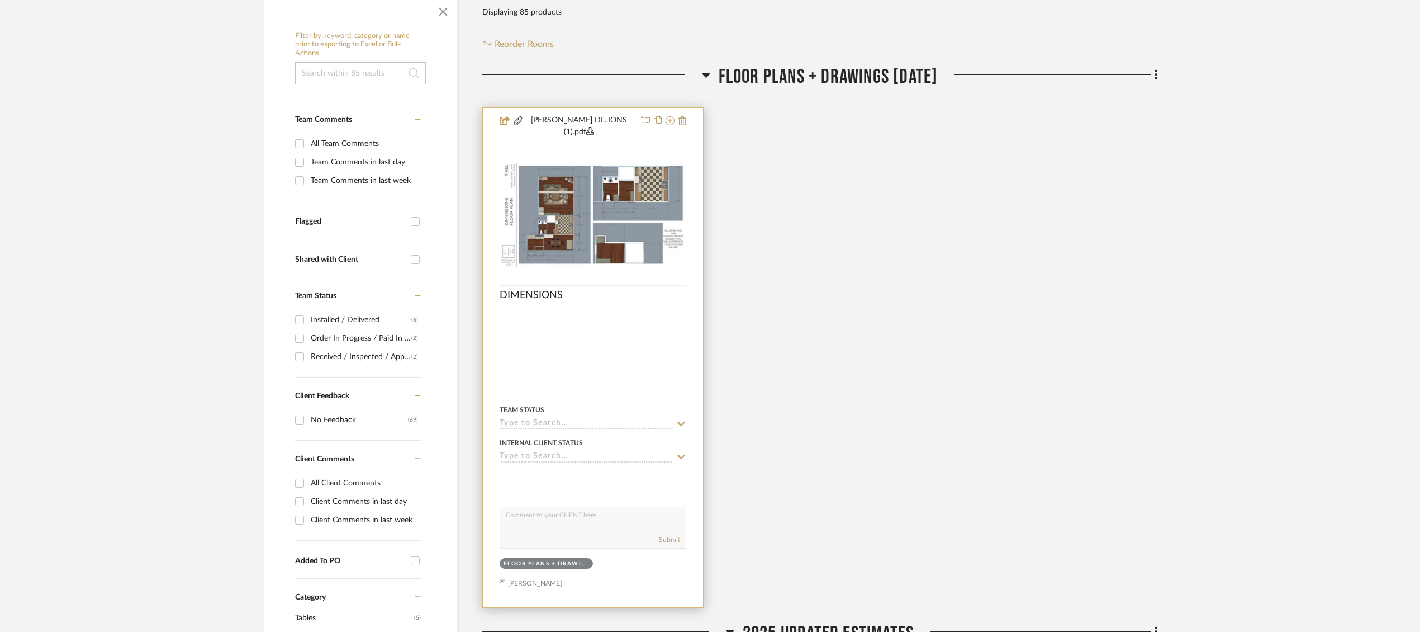
click at [561, 189] on img "0" at bounding box center [593, 215] width 184 height 104
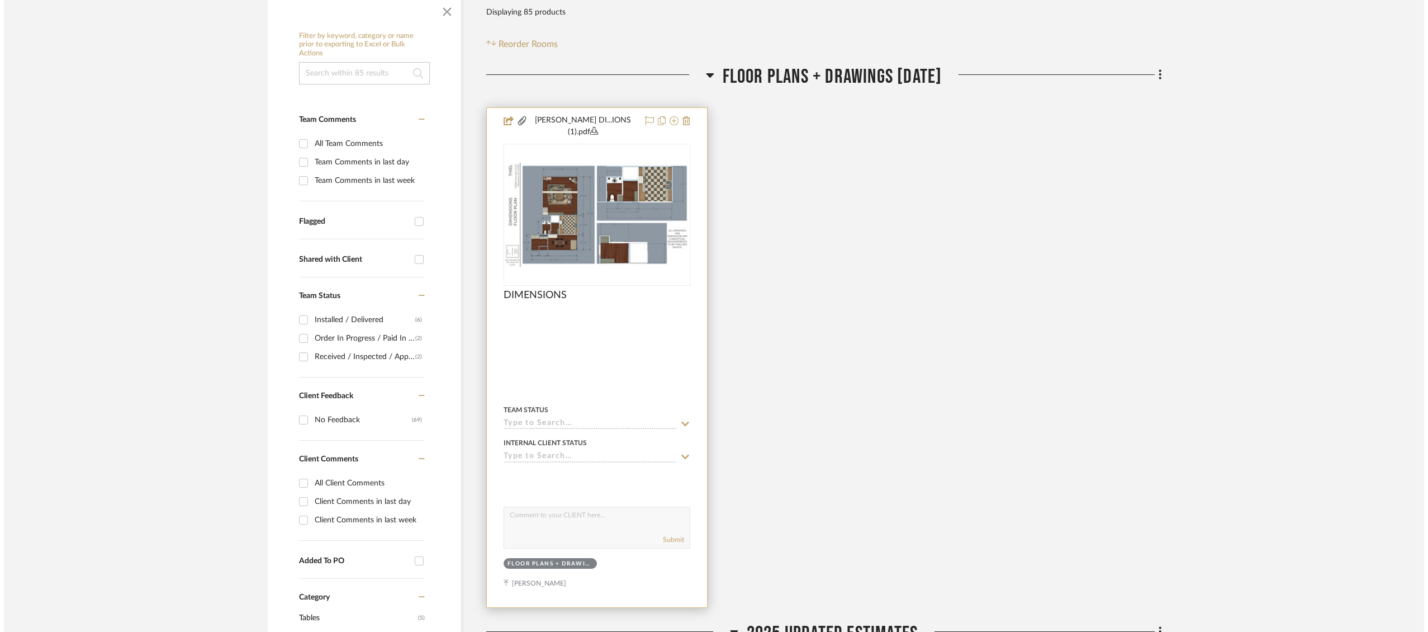
scroll to position [0, 0]
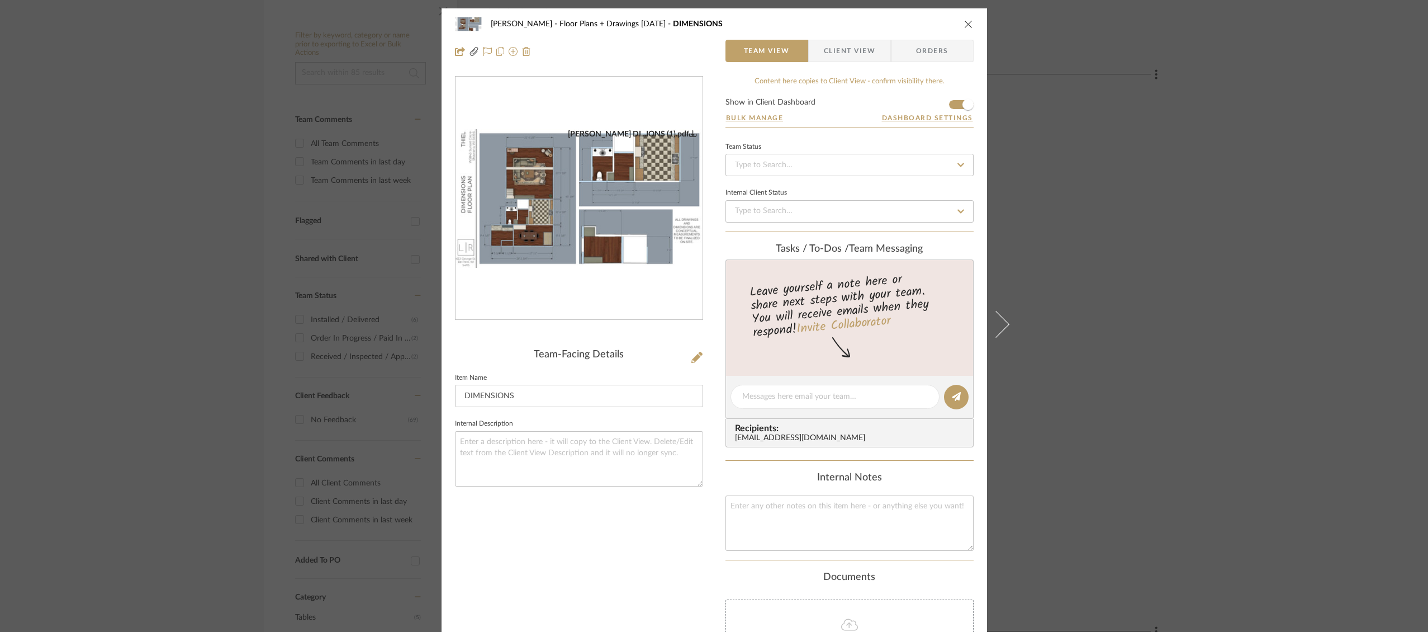
click at [570, 210] on img "0" at bounding box center [579, 198] width 247 height 139
click at [971, 23] on div "[PERSON_NAME] Floor Plans + Drawings [DATE] DIMENSIONS Team View Client View Or…" at bounding box center [714, 37] width 545 height 59
click at [965, 26] on icon "close" at bounding box center [968, 24] width 9 height 9
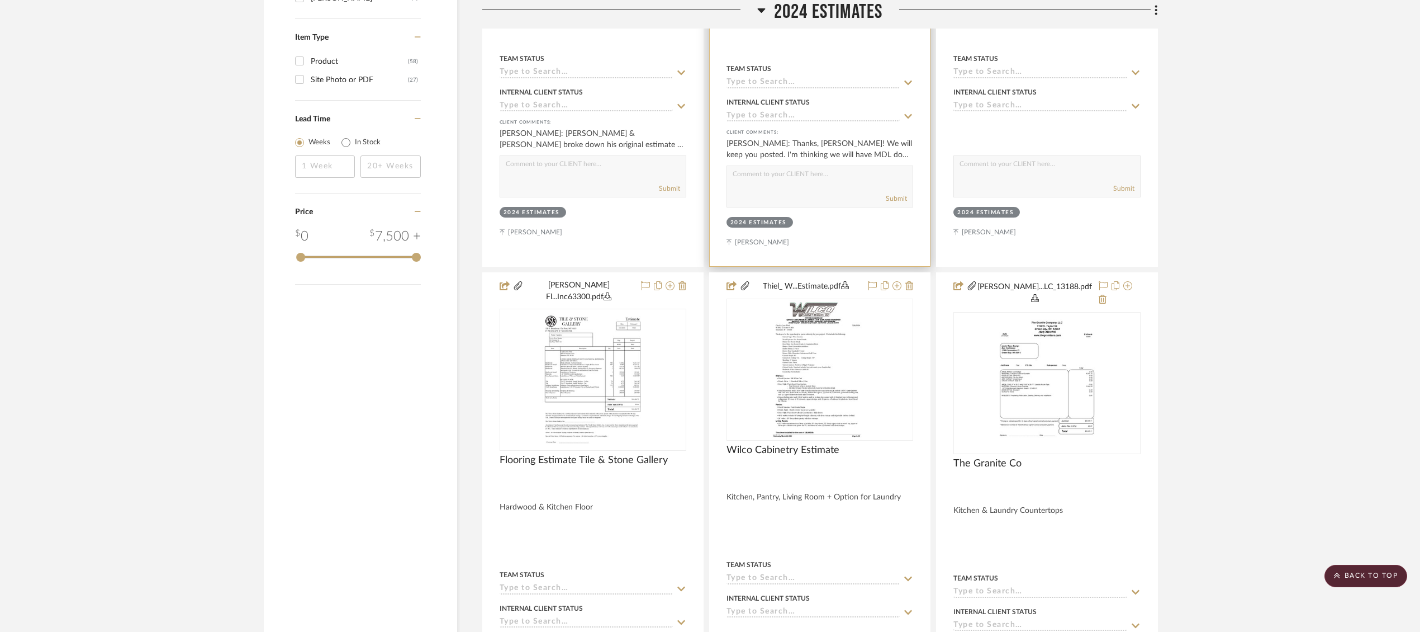
scroll to position [1650, 0]
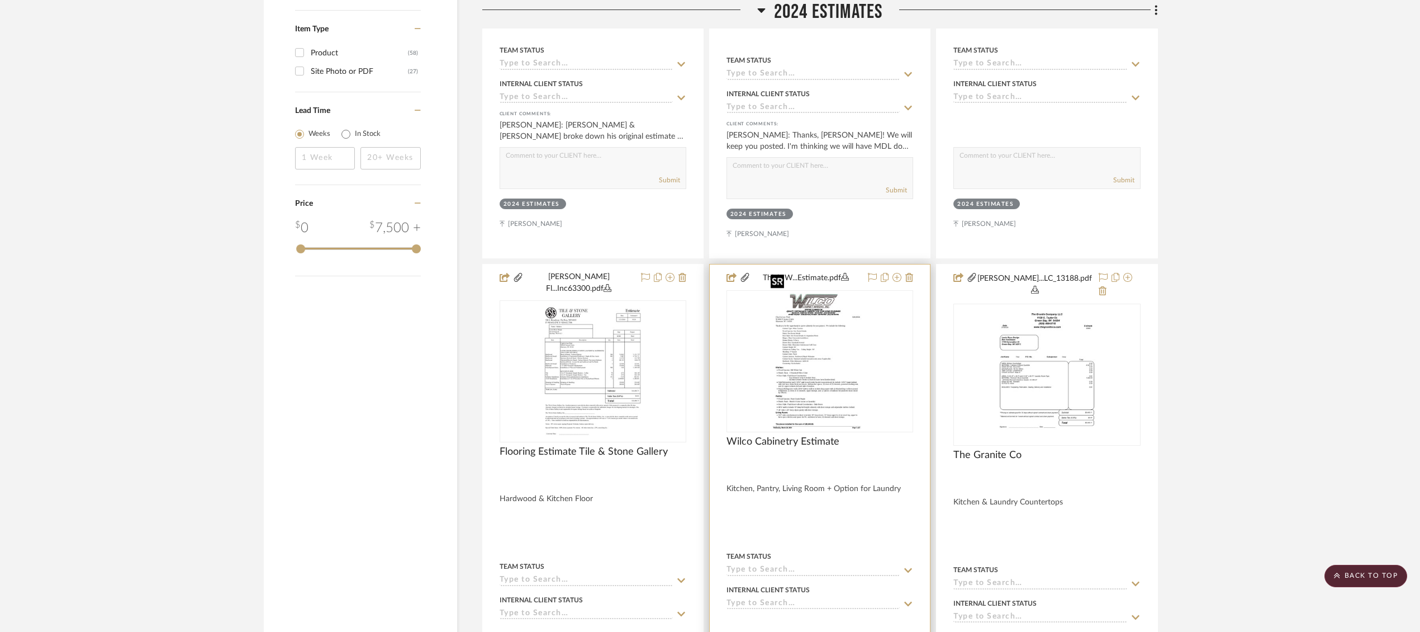
click at [795, 349] on img "0" at bounding box center [820, 361] width 108 height 140
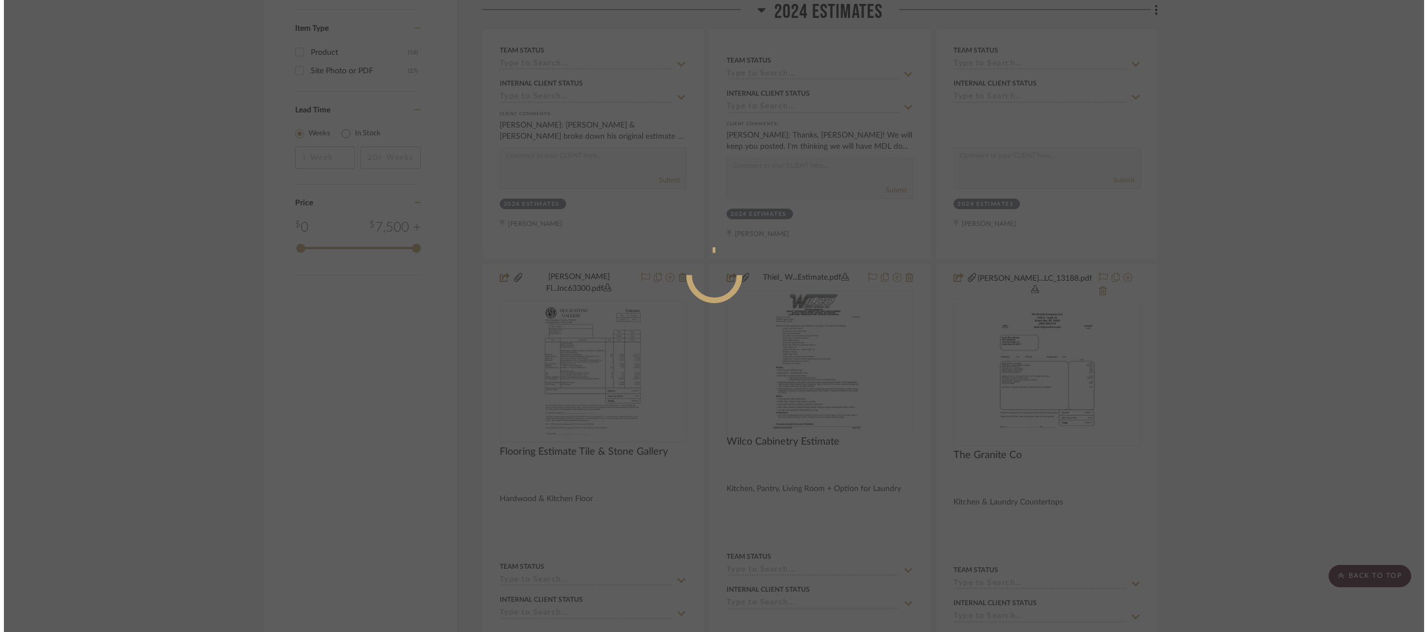
scroll to position [0, 0]
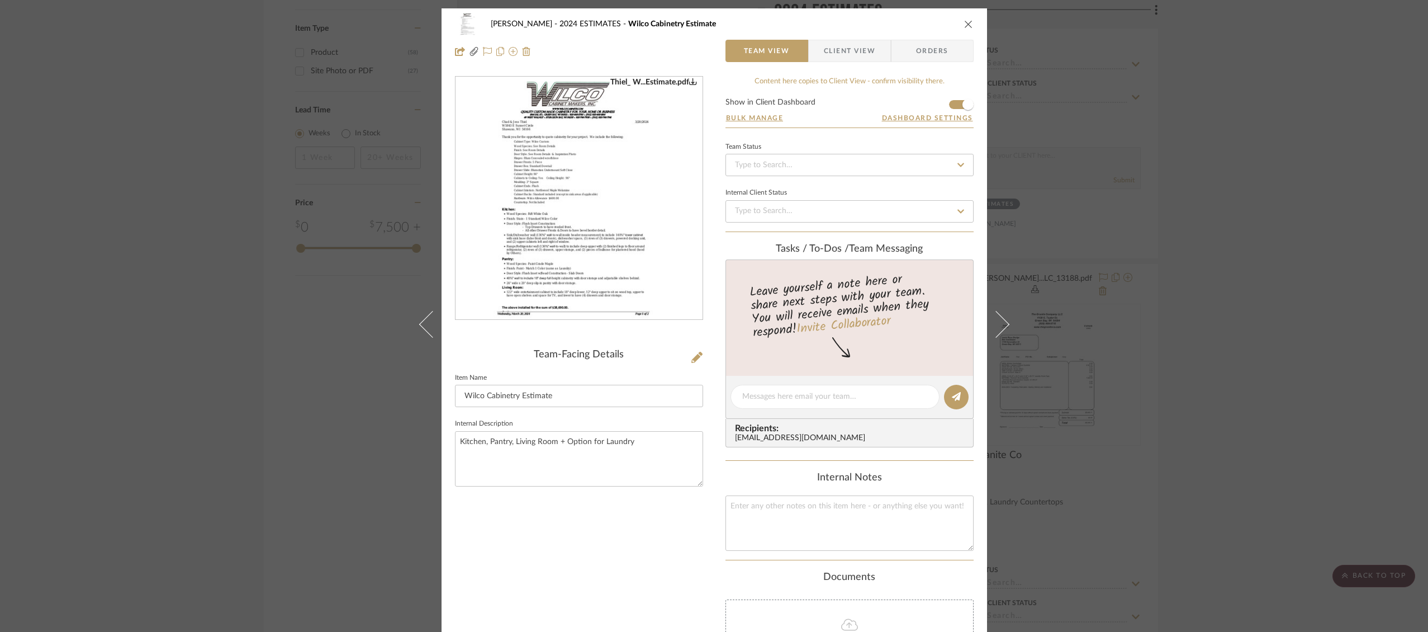
click at [619, 229] on img "0" at bounding box center [579, 198] width 188 height 243
click at [964, 20] on icon "close" at bounding box center [968, 24] width 9 height 9
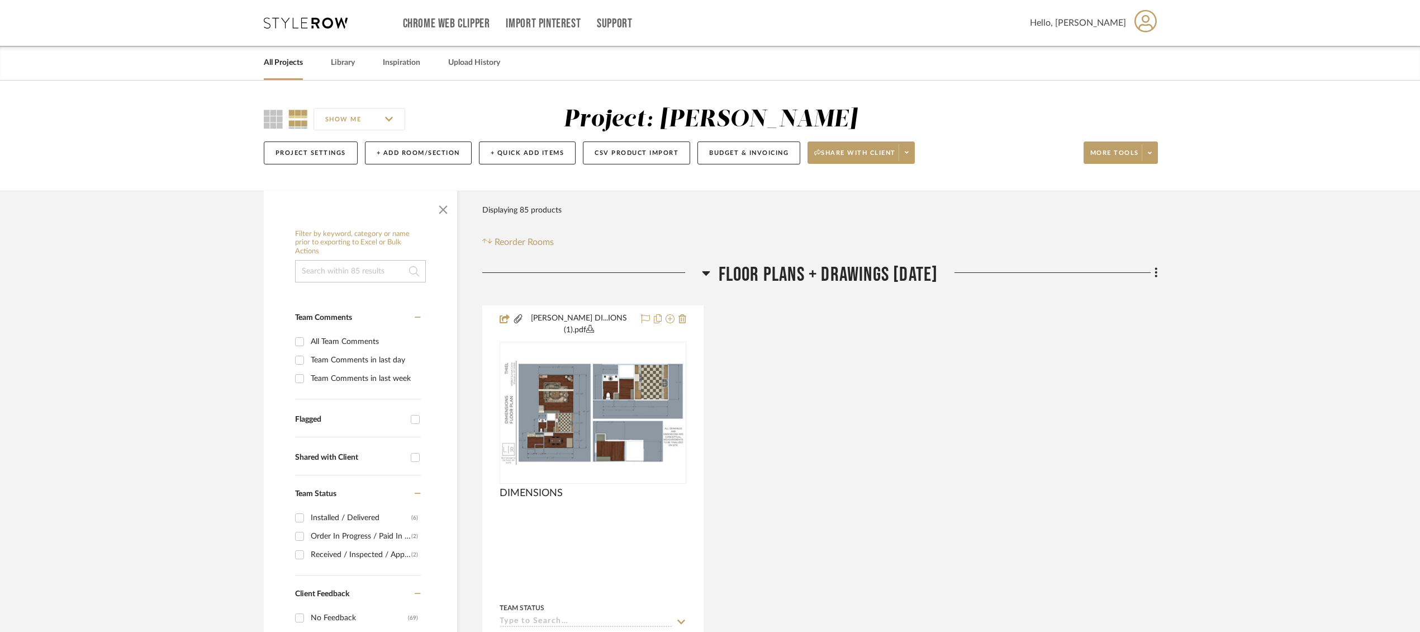
click at [291, 65] on link "All Projects" at bounding box center [283, 62] width 39 height 15
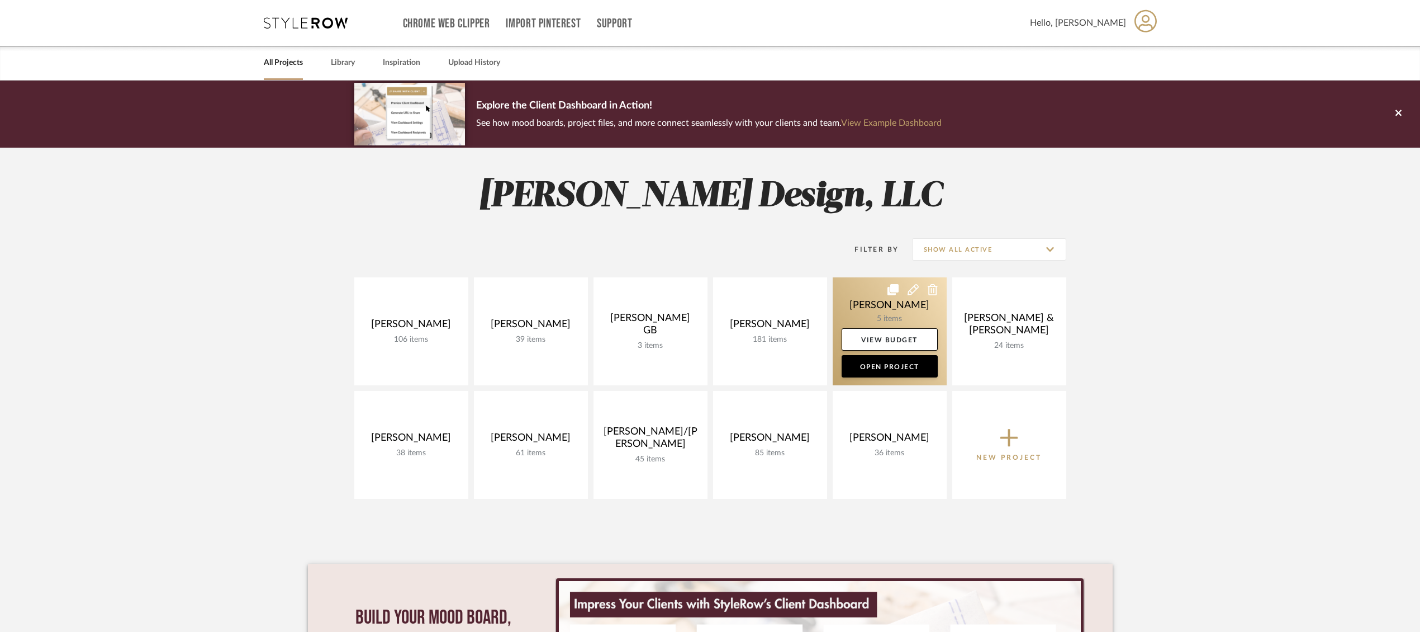
click at [875, 306] on link at bounding box center [890, 331] width 114 height 108
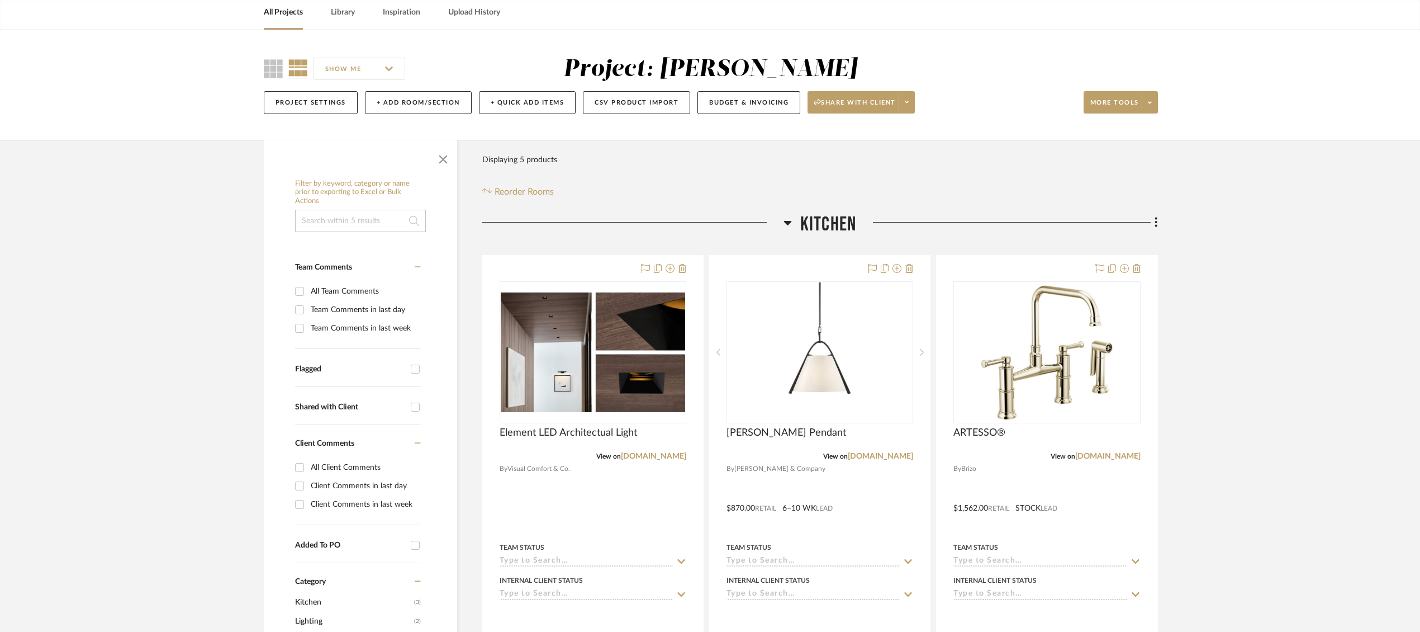
scroll to position [47, 0]
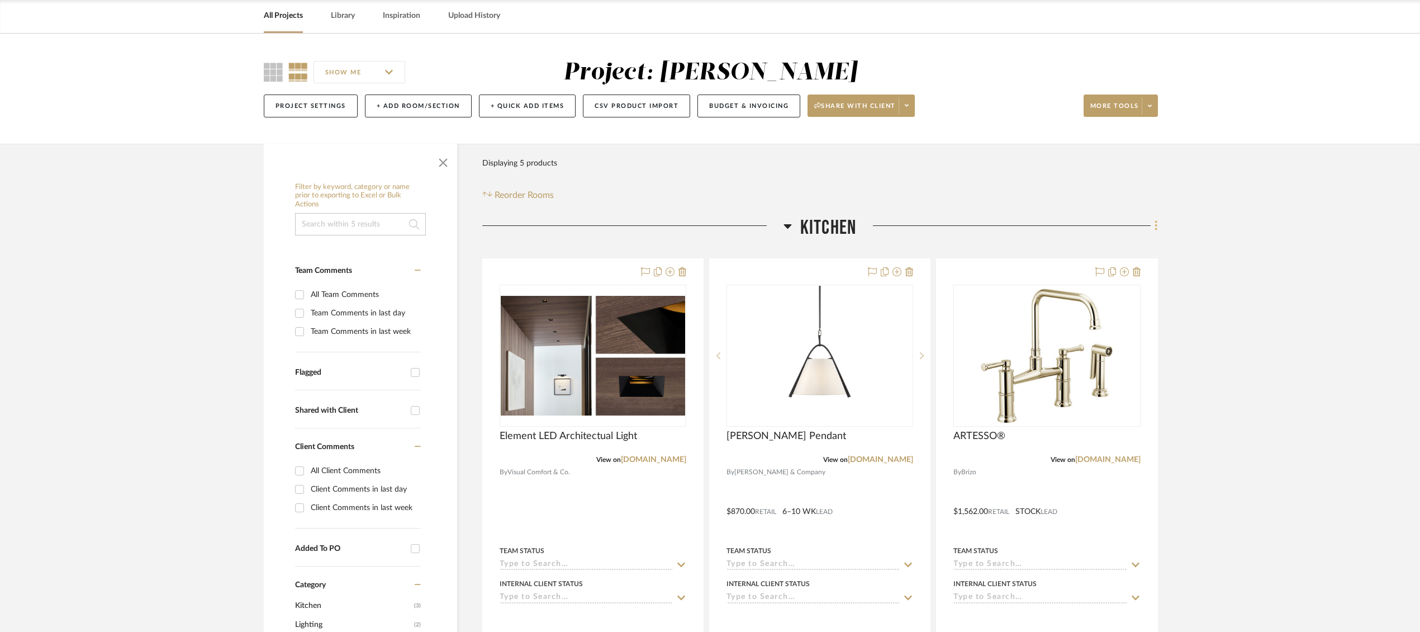
click at [1151, 225] on fa-icon at bounding box center [1154, 226] width 7 height 18
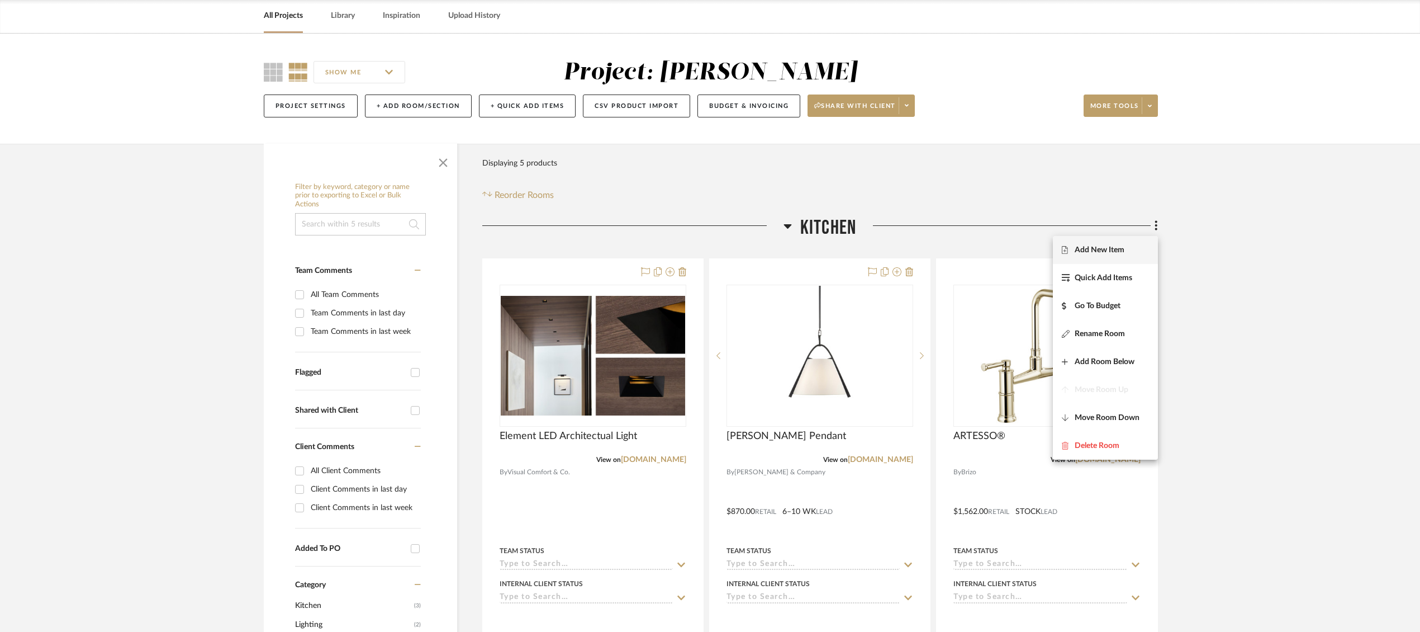
click at [1105, 250] on span "Add New Item" at bounding box center [1100, 250] width 50 height 10
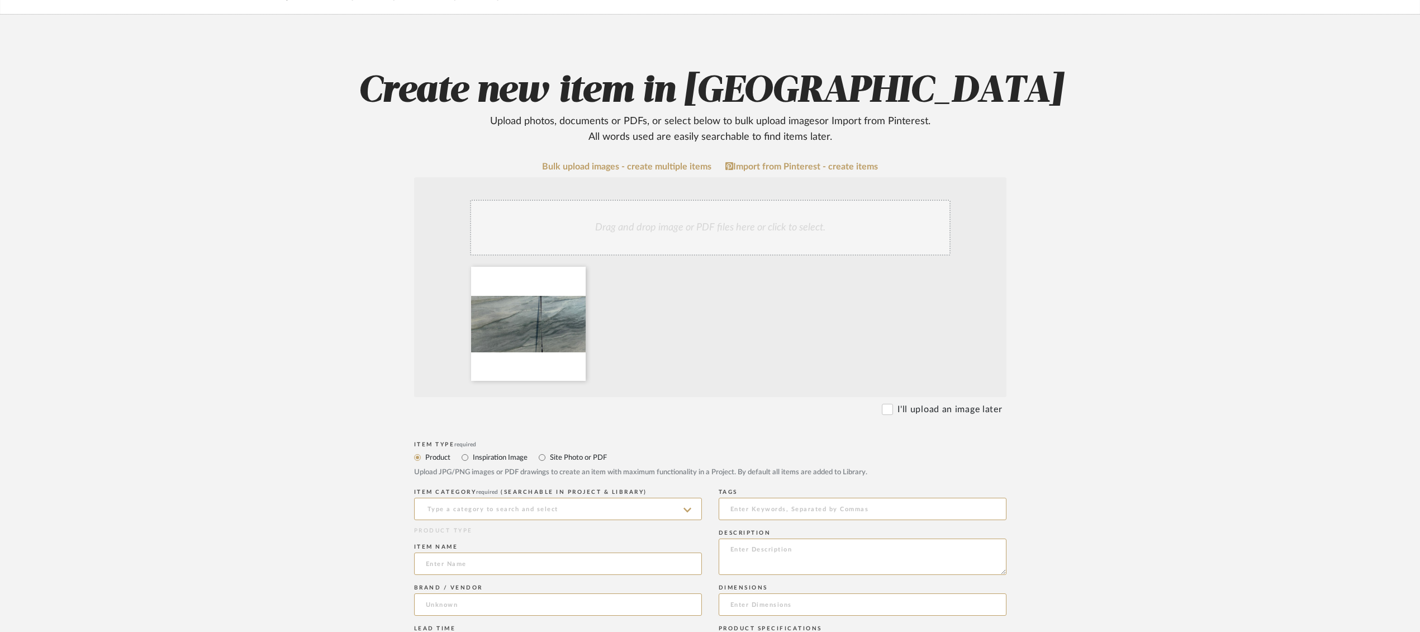
scroll to position [94, 0]
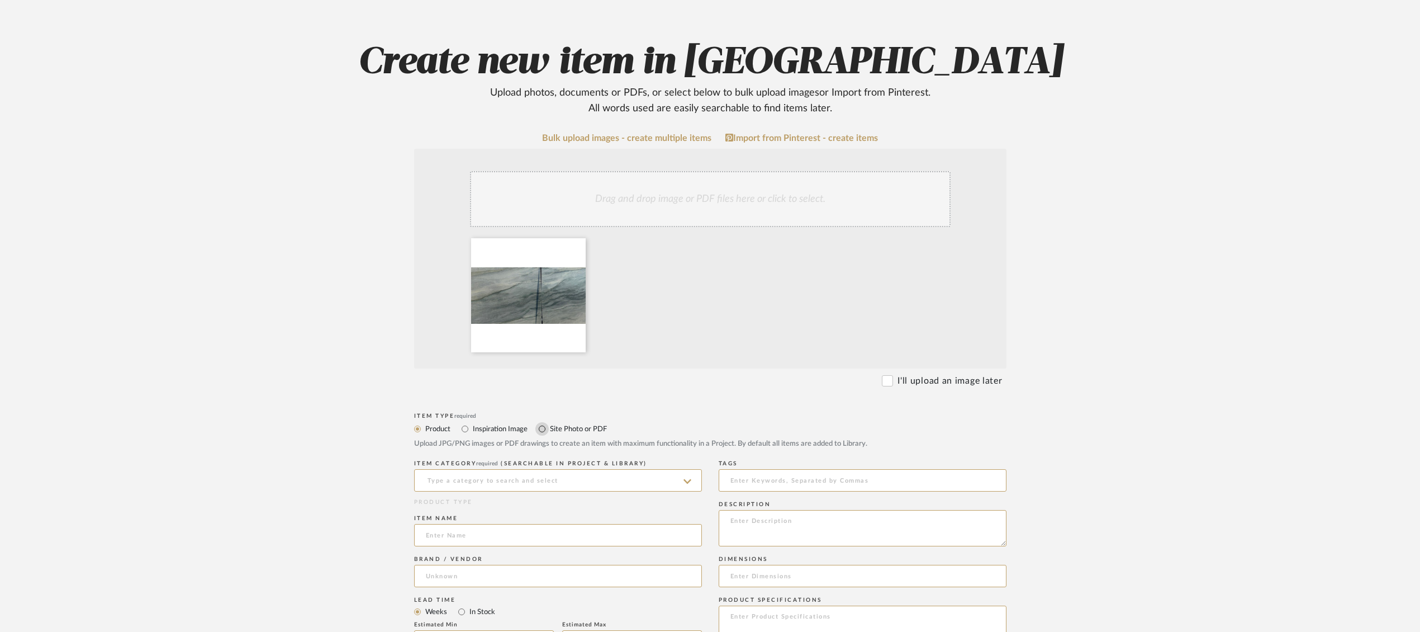
click at [543, 429] on input "Site Photo or PDF" at bounding box center [541, 428] width 13 height 13
radio input "true"
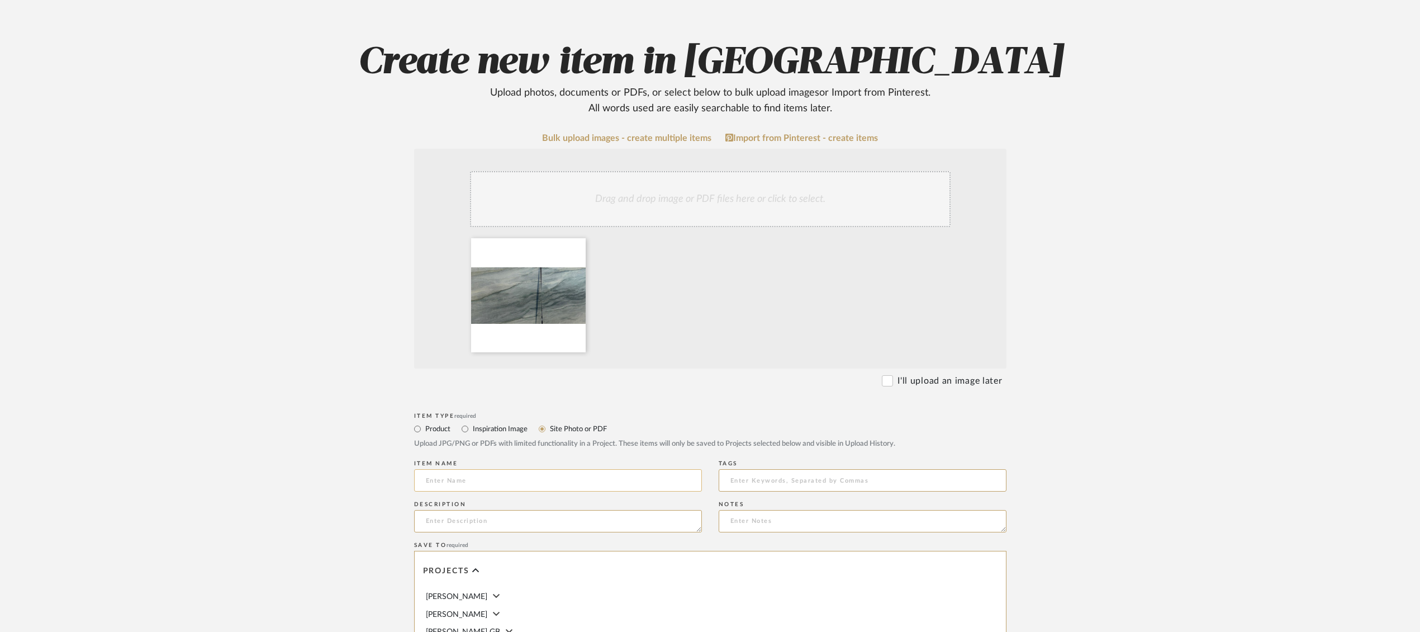
click at [536, 485] on input at bounding box center [558, 480] width 288 height 22
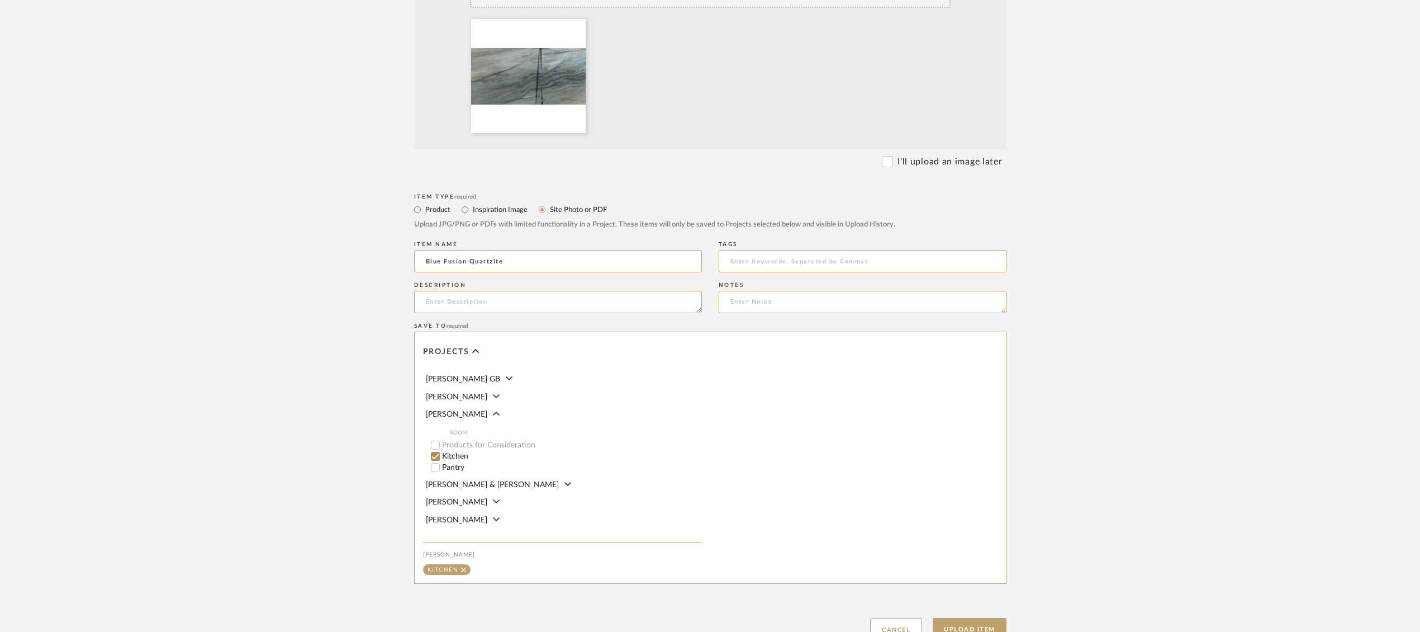
scroll to position [37, 0]
type input "Blue Fusion Quartzite"
click at [981, 625] on button "Upload Item" at bounding box center [970, 629] width 74 height 23
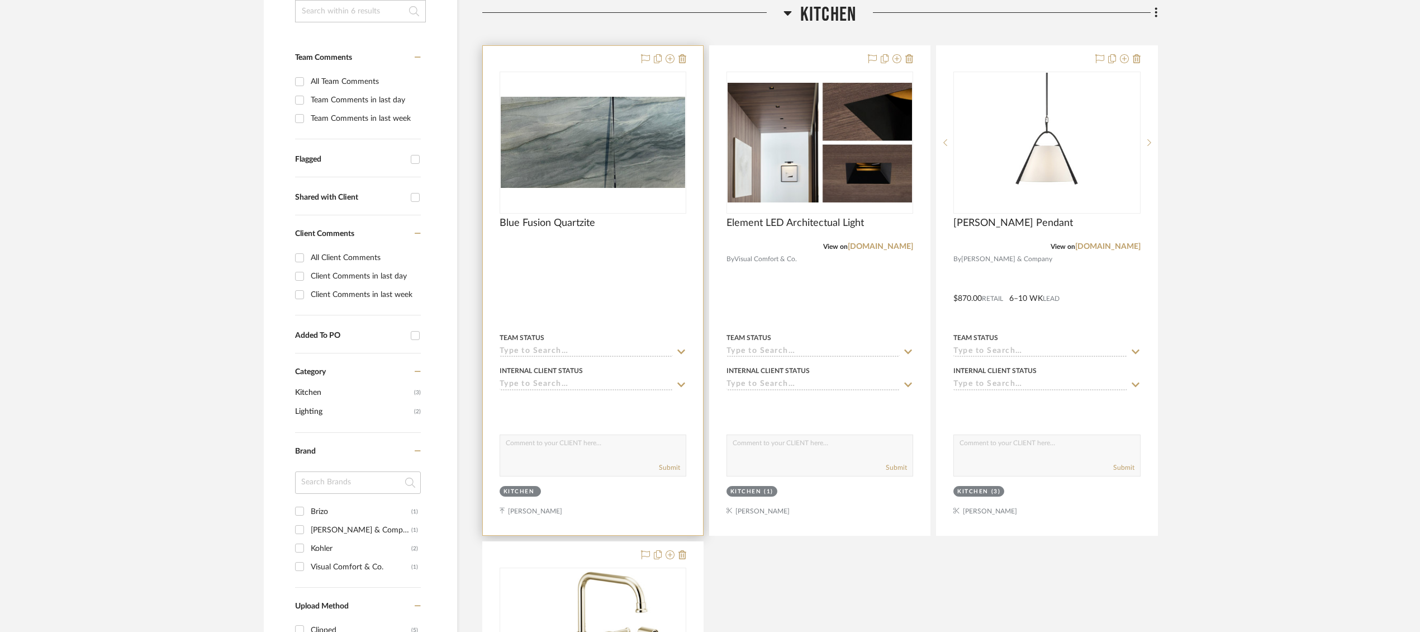
scroll to position [262, 0]
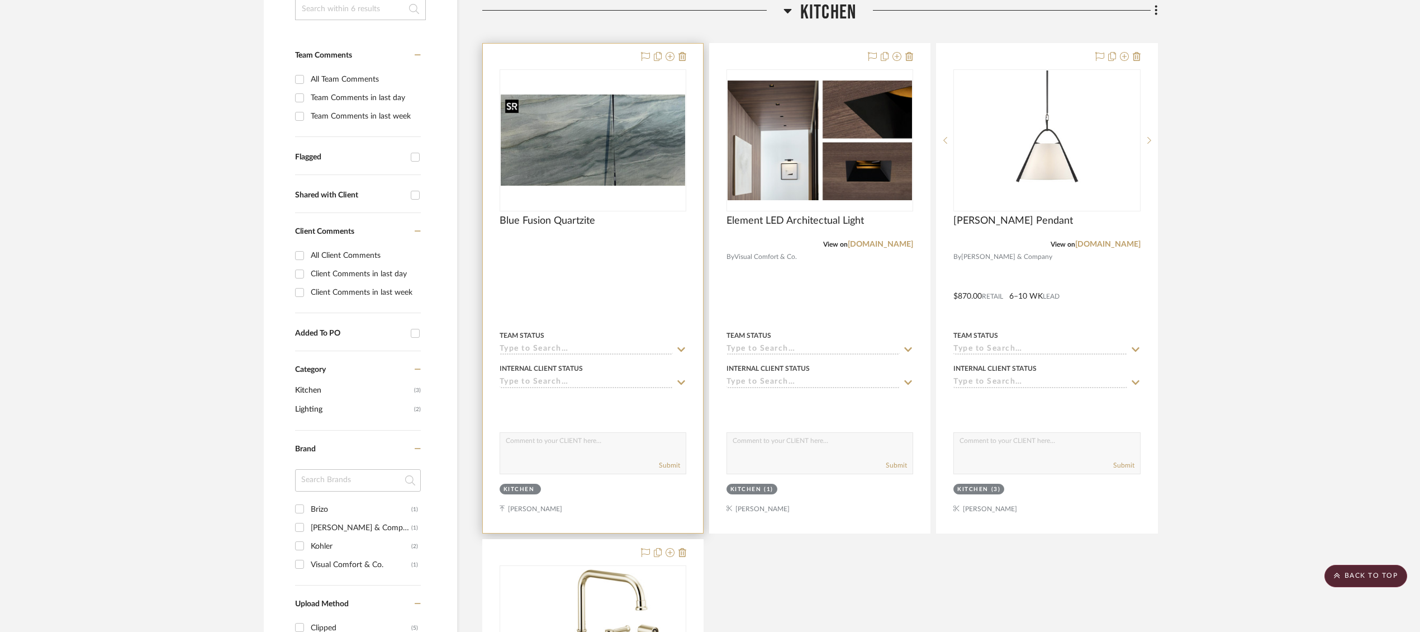
click at [0, 0] on img at bounding box center [0, 0] width 0 height 0
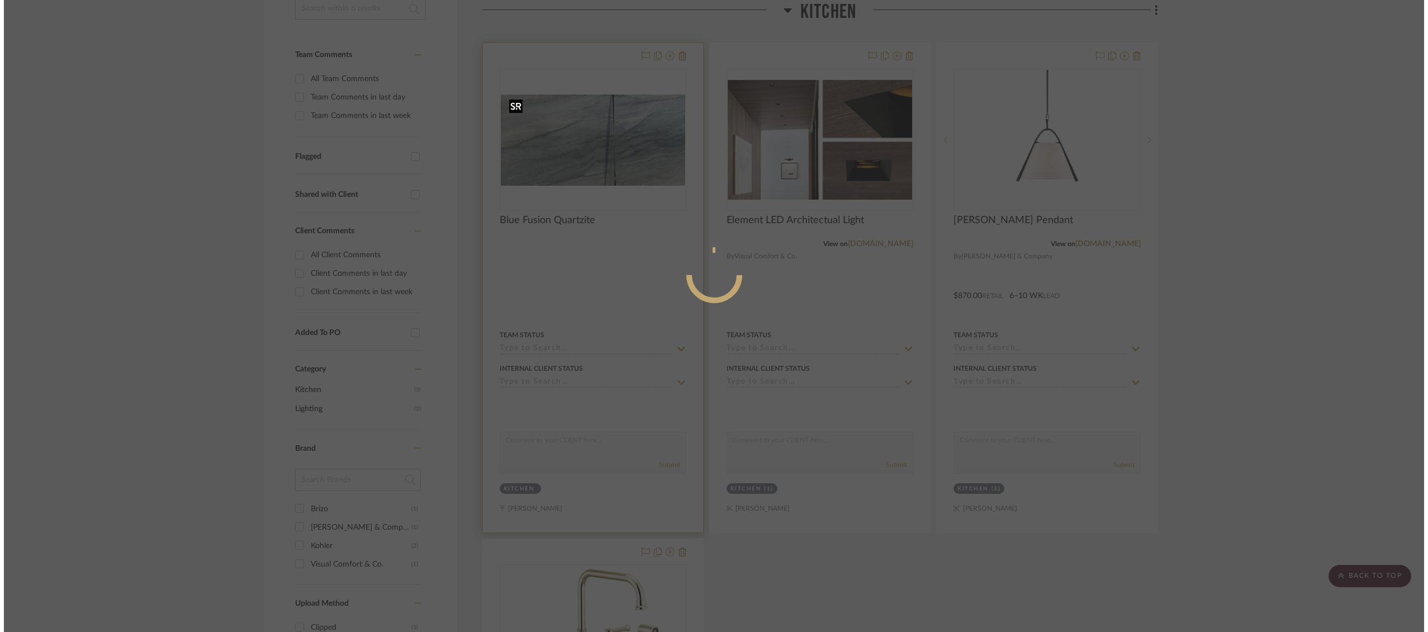
scroll to position [0, 0]
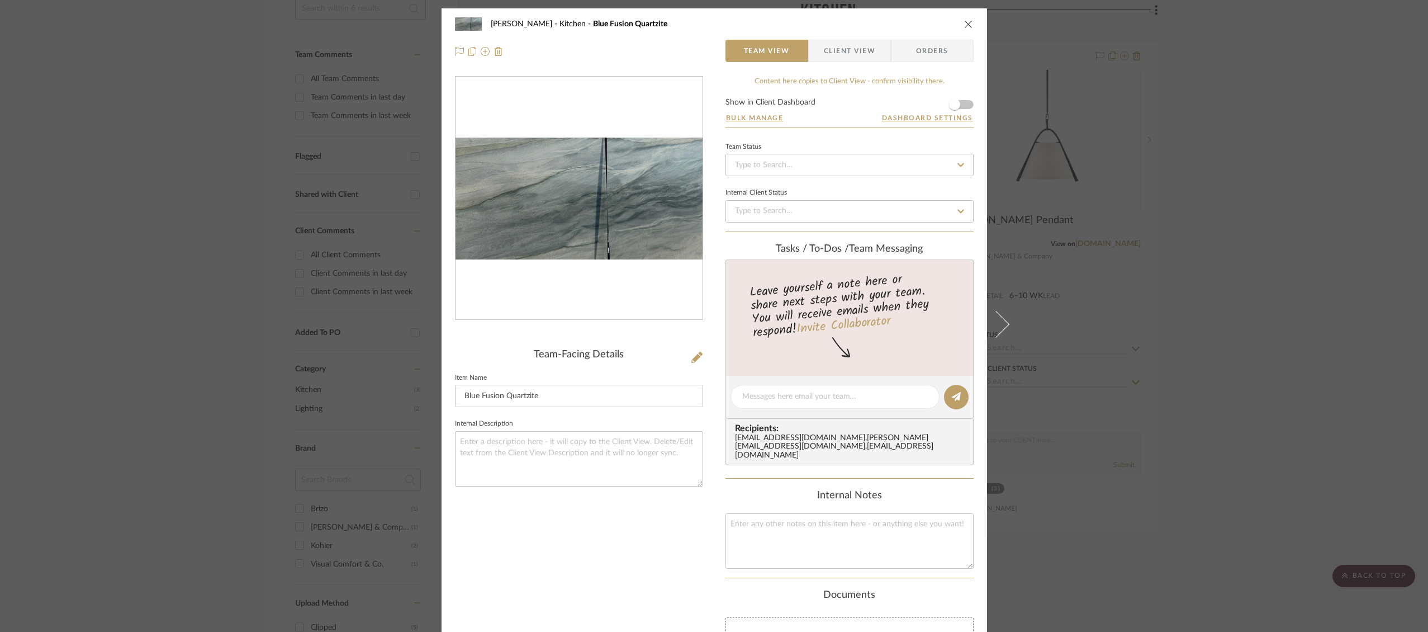
click at [830, 51] on span "Client View" at bounding box center [849, 51] width 51 height 22
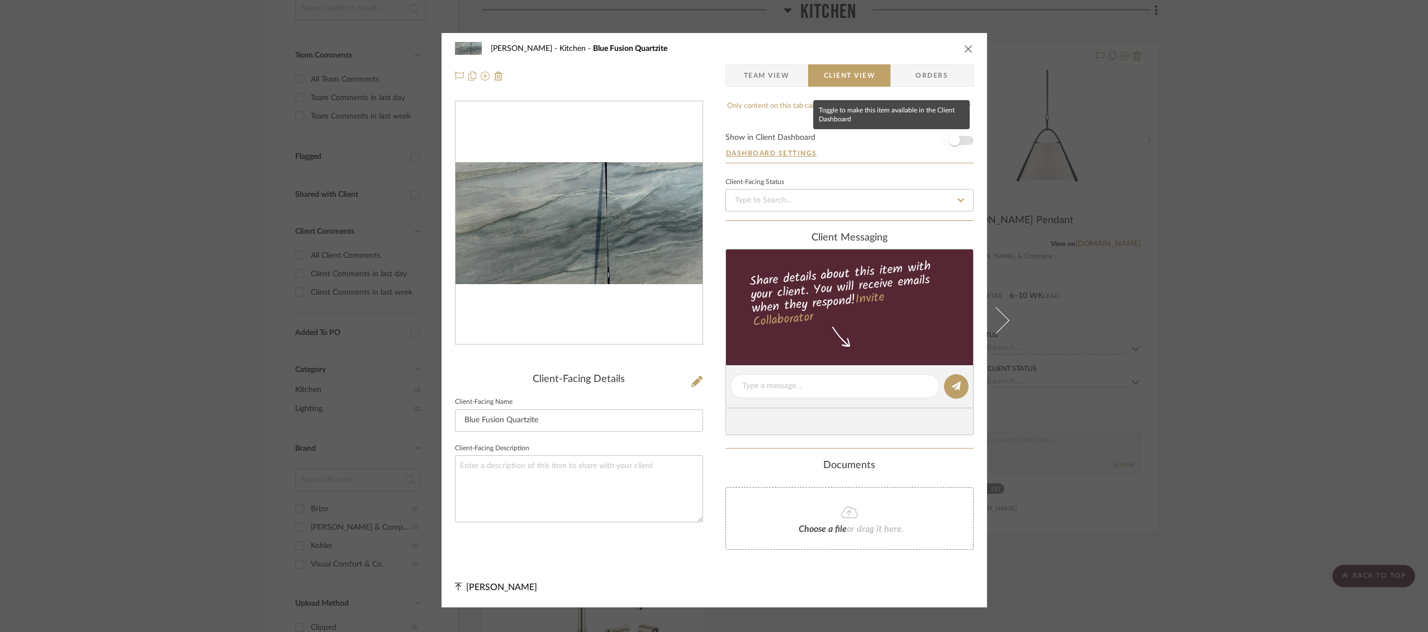
drag, startPoint x: 957, startPoint y: 141, endPoint x: 966, endPoint y: 117, distance: 26.0
click at [957, 140] on span "button" at bounding box center [954, 140] width 25 height 25
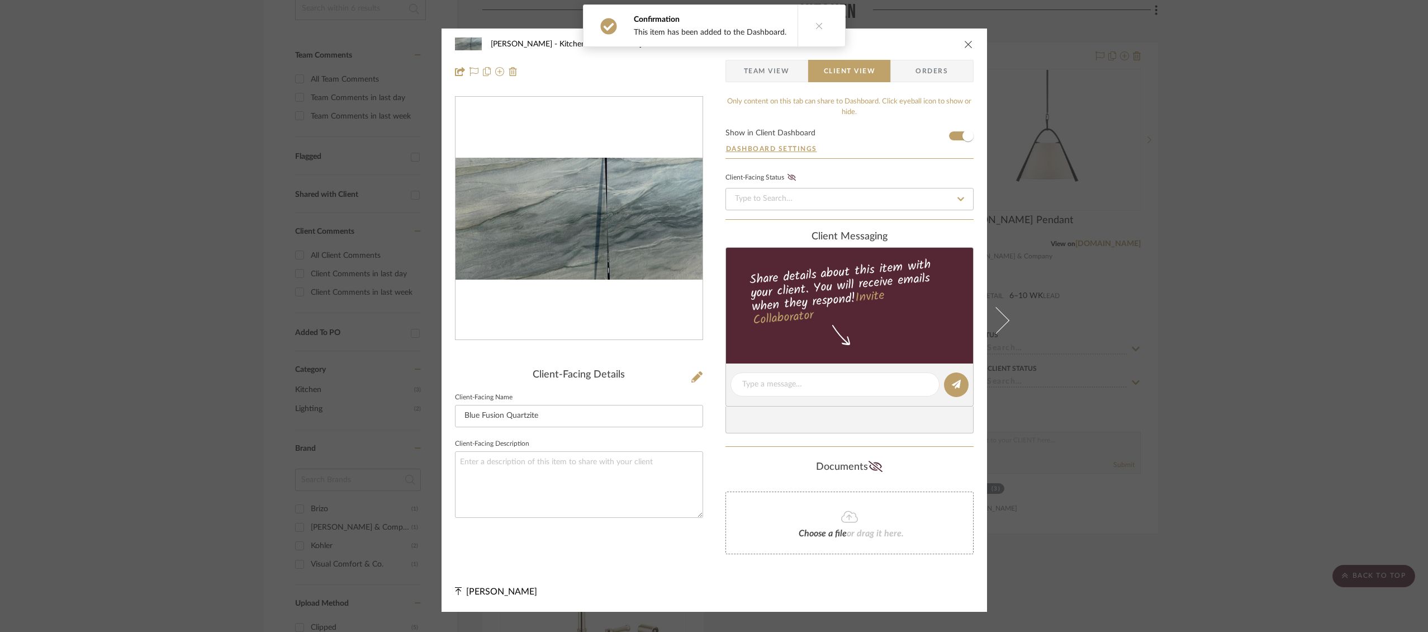
click at [964, 45] on icon "close" at bounding box center [968, 44] width 9 height 9
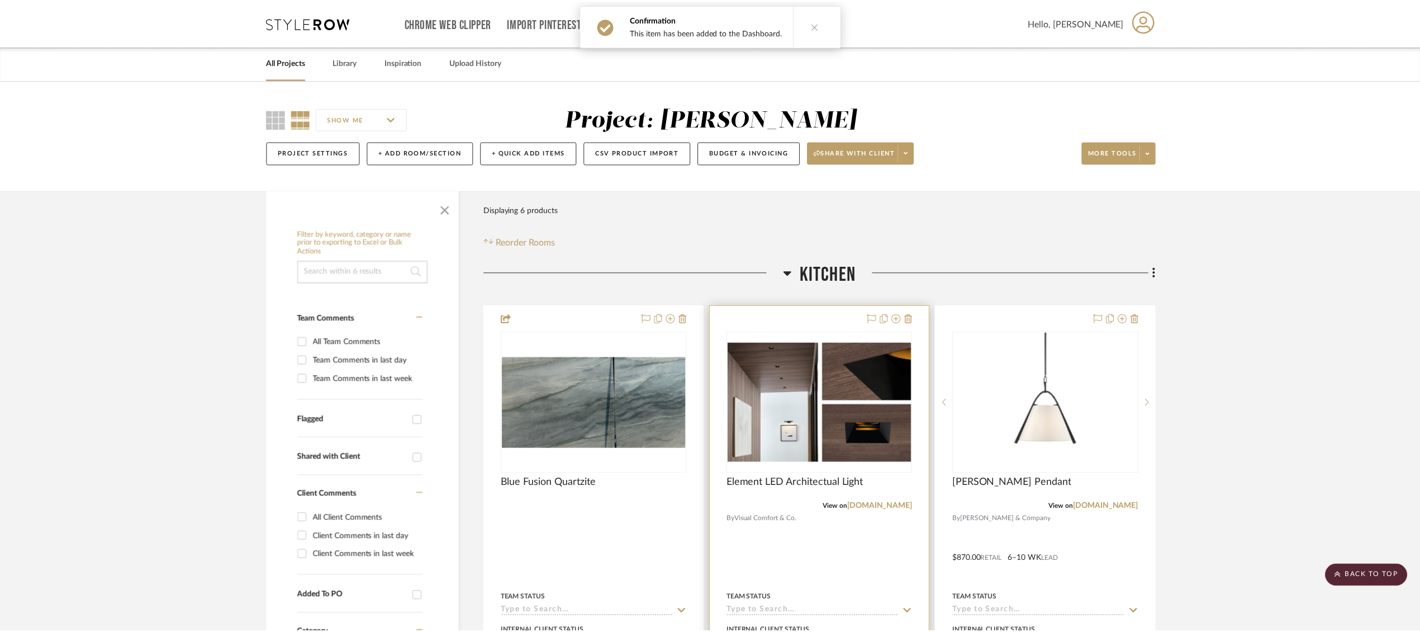
scroll to position [262, 0]
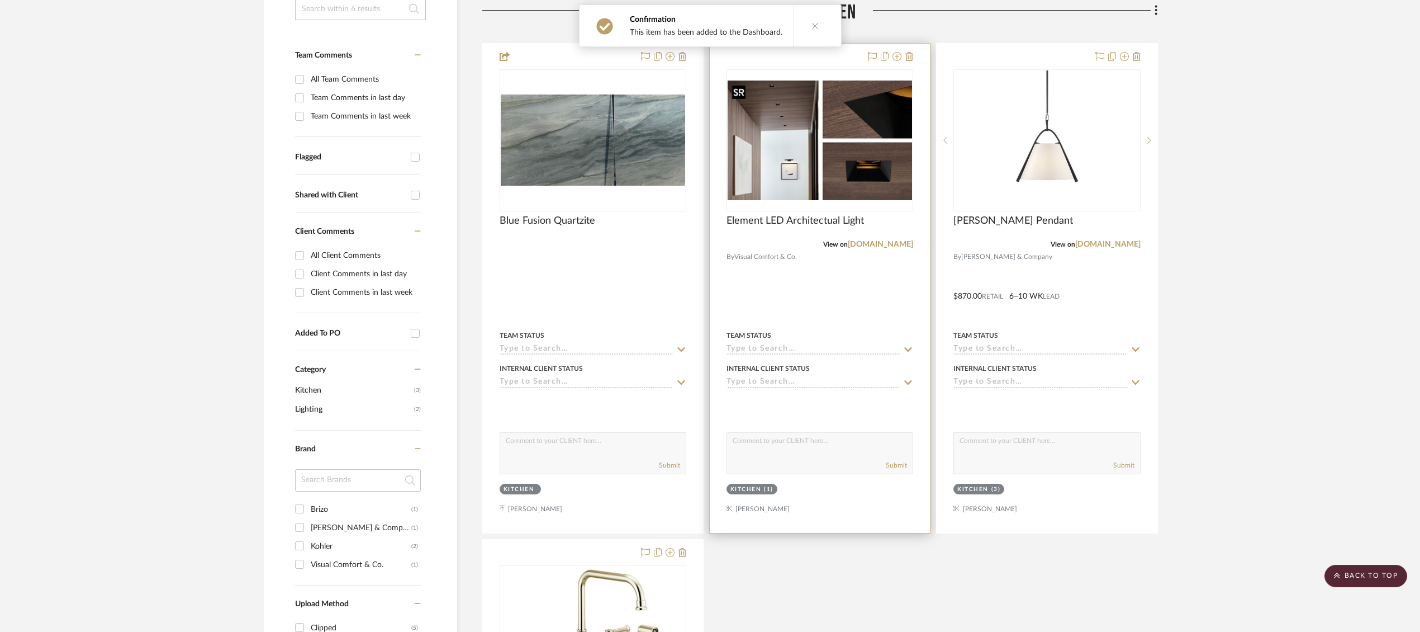
click at [836, 164] on img "0" at bounding box center [820, 140] width 184 height 120
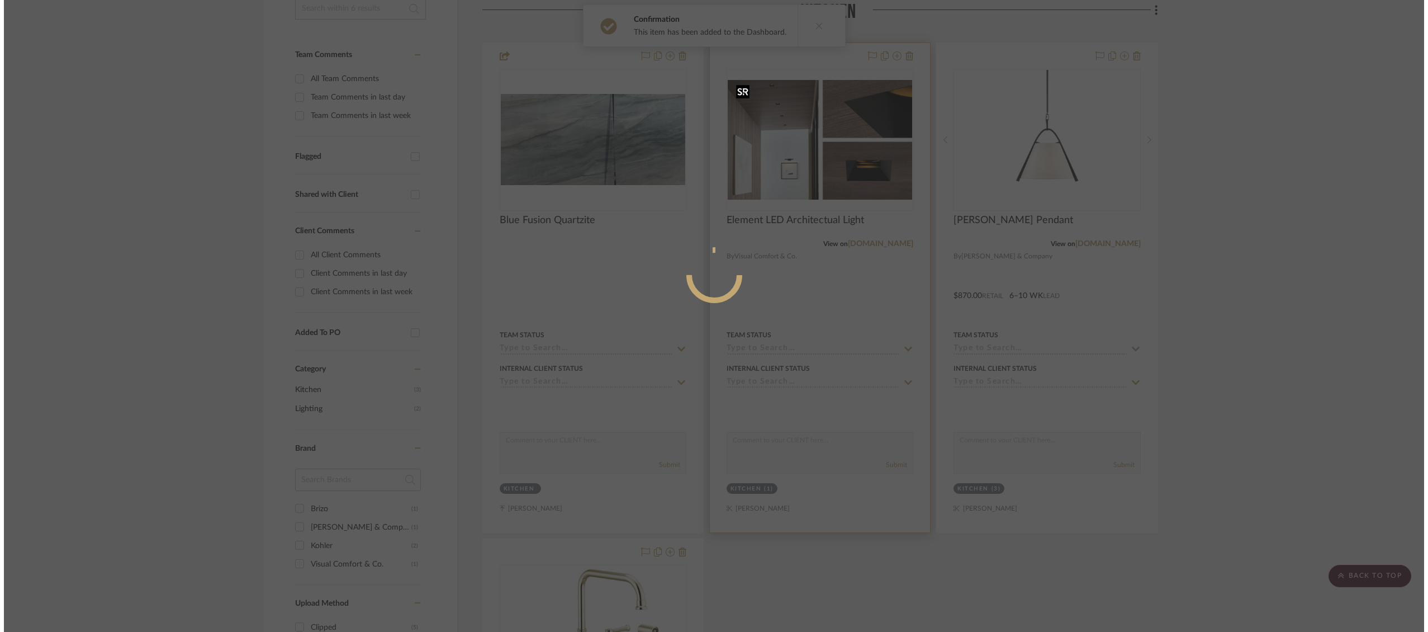
scroll to position [0, 0]
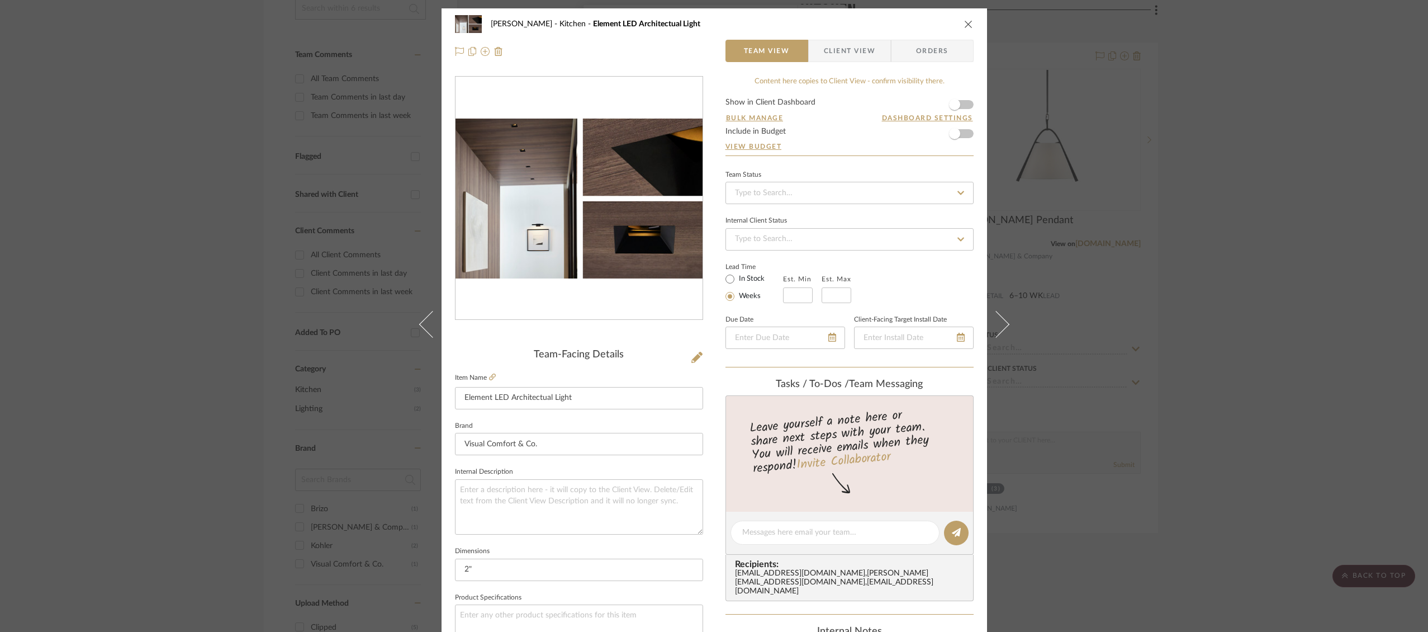
click at [819, 52] on span "button" at bounding box center [816, 51] width 15 height 22
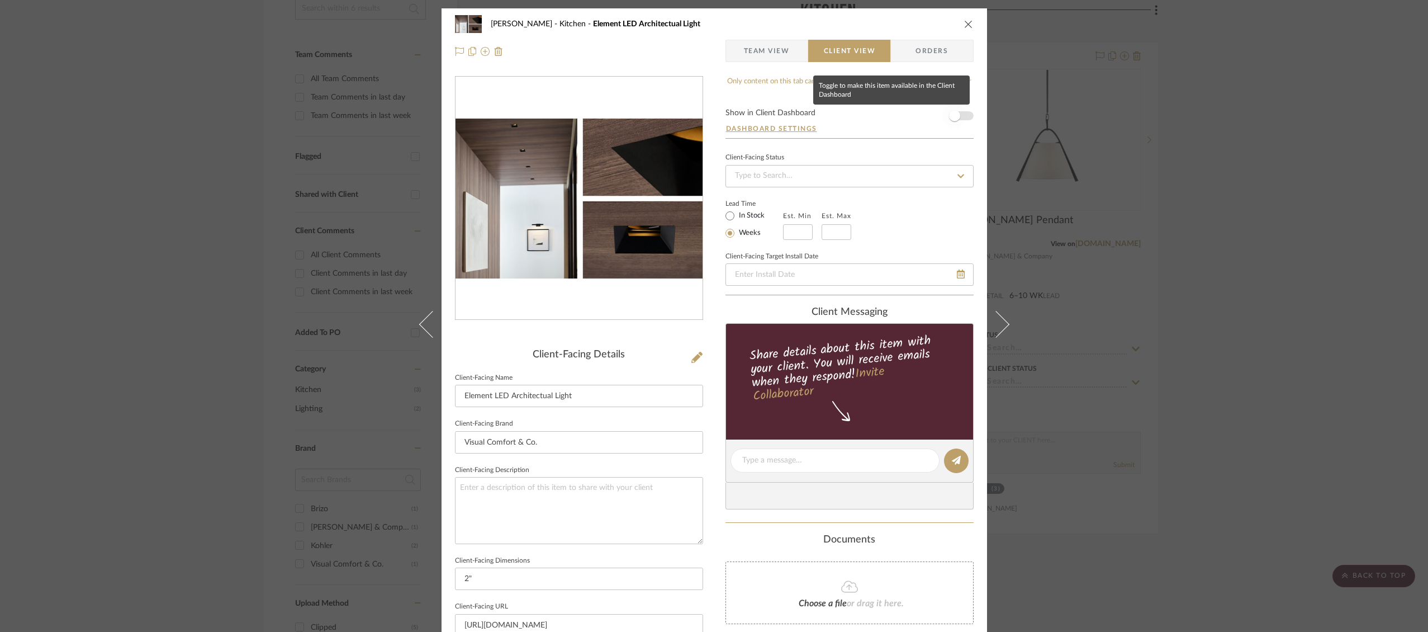
click at [962, 115] on span "button" at bounding box center [954, 115] width 25 height 25
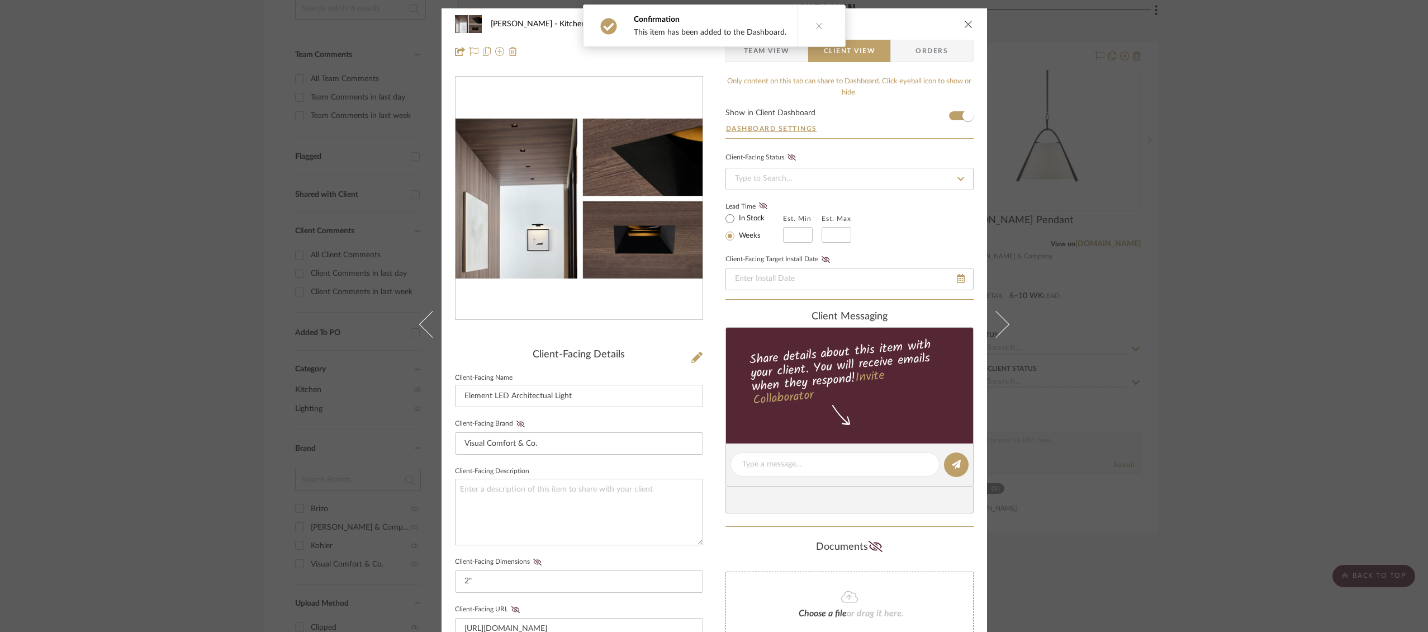
click at [966, 22] on icon "close" at bounding box center [968, 24] width 9 height 9
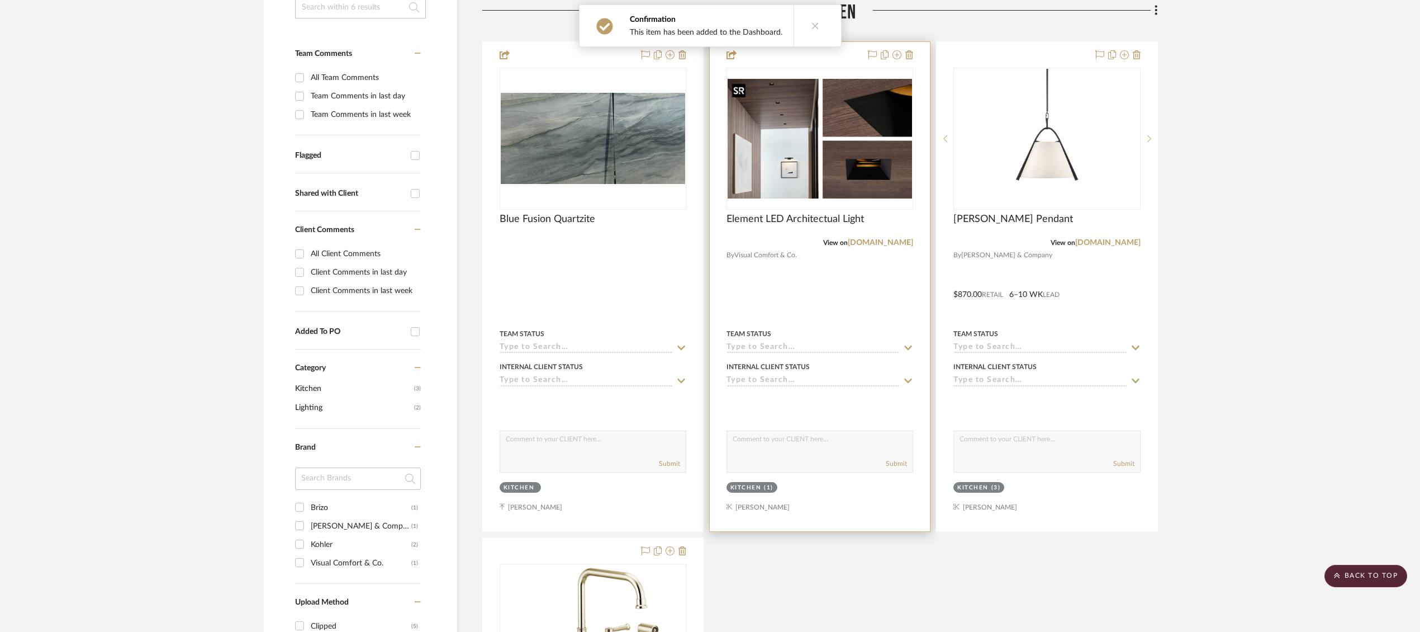
scroll to position [264, 0]
click at [875, 124] on img "0" at bounding box center [820, 138] width 184 height 120
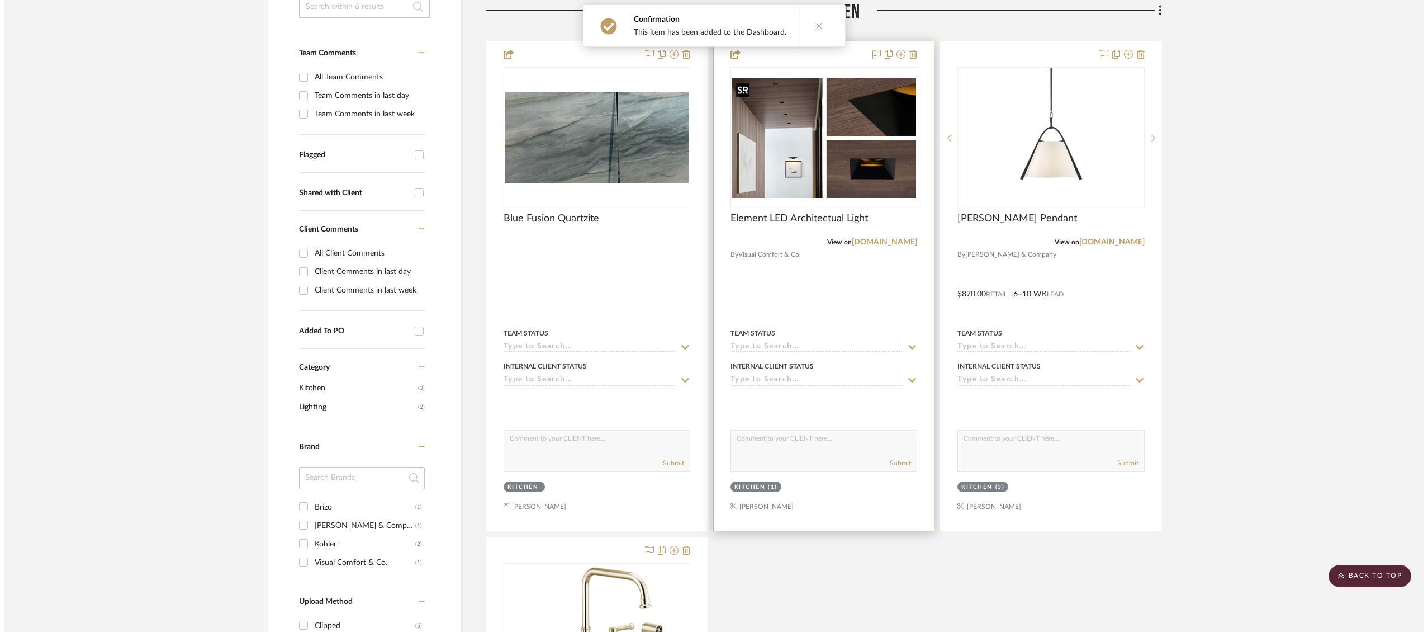
scroll to position [0, 0]
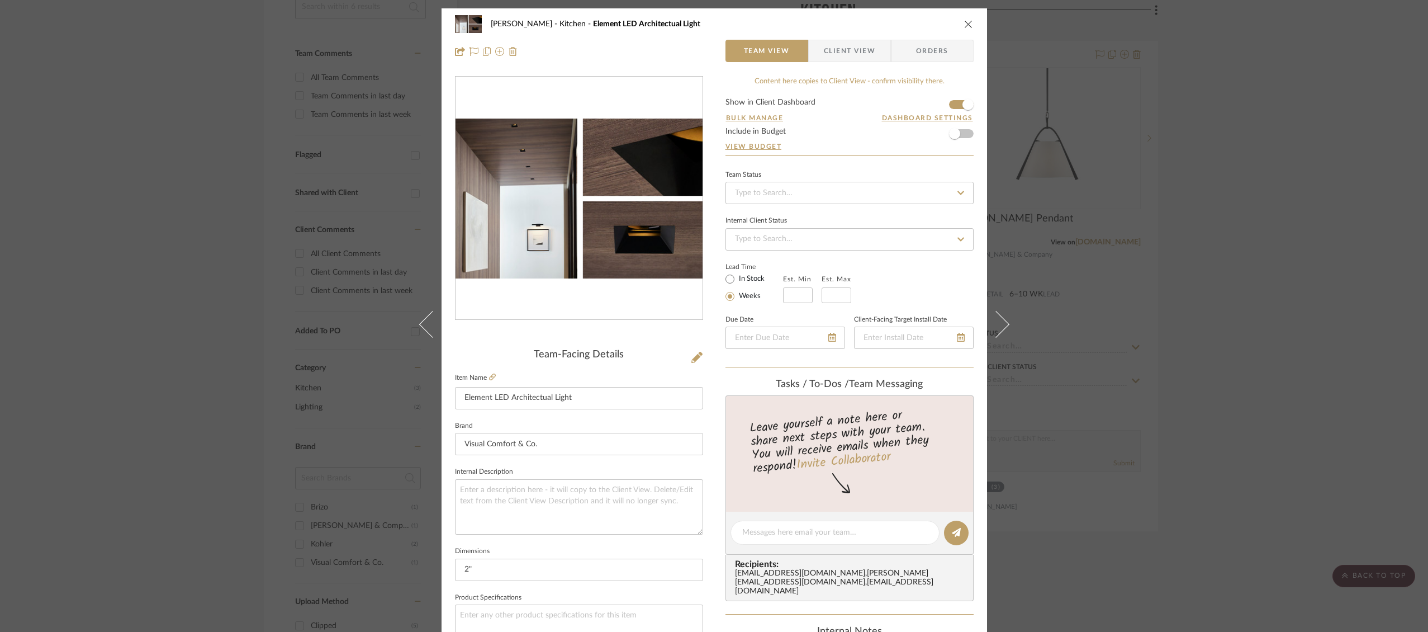
click at [965, 22] on icon "close" at bounding box center [968, 24] width 9 height 9
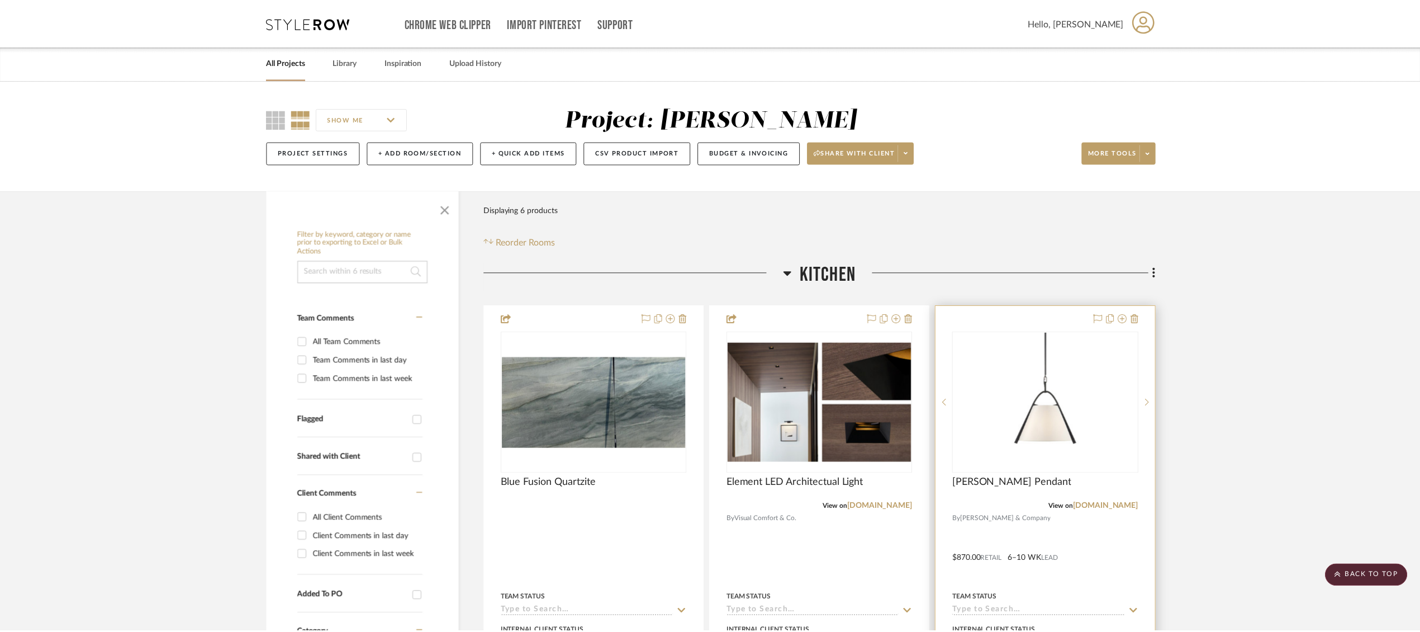
scroll to position [264, 0]
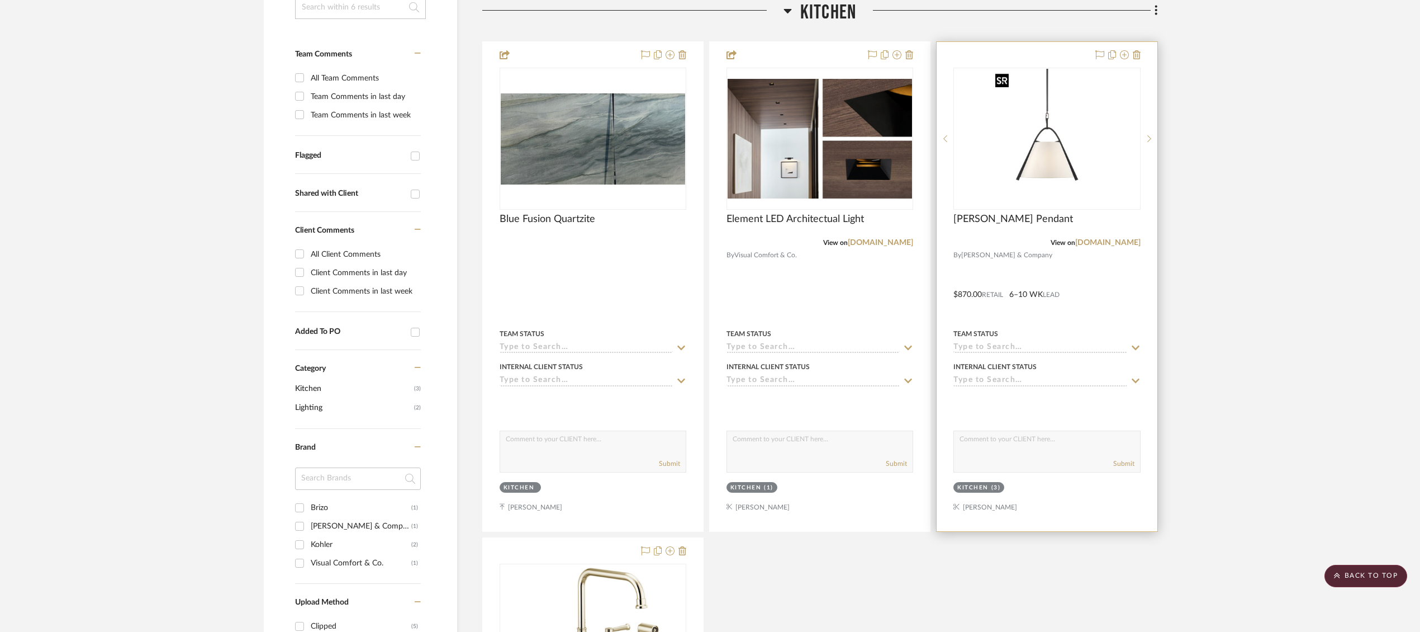
click at [1055, 143] on img "0" at bounding box center [1047, 139] width 112 height 140
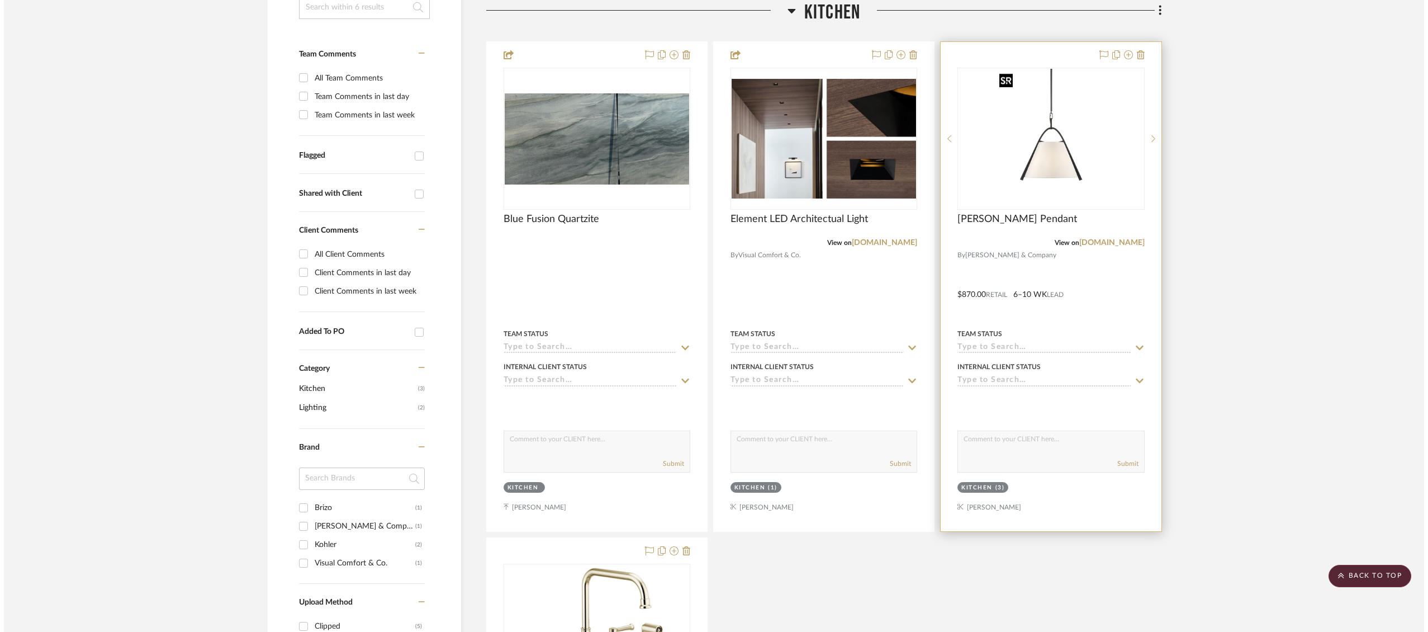
scroll to position [0, 0]
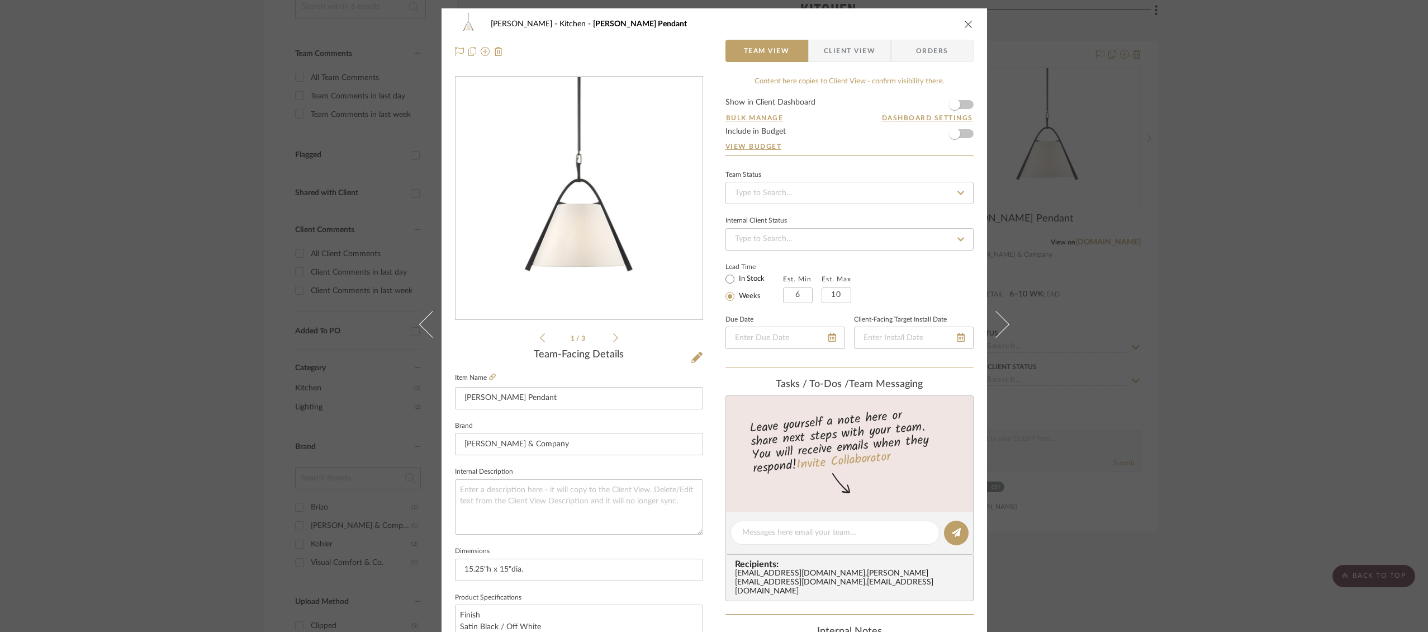
click at [857, 46] on span "Client View" at bounding box center [849, 51] width 51 height 22
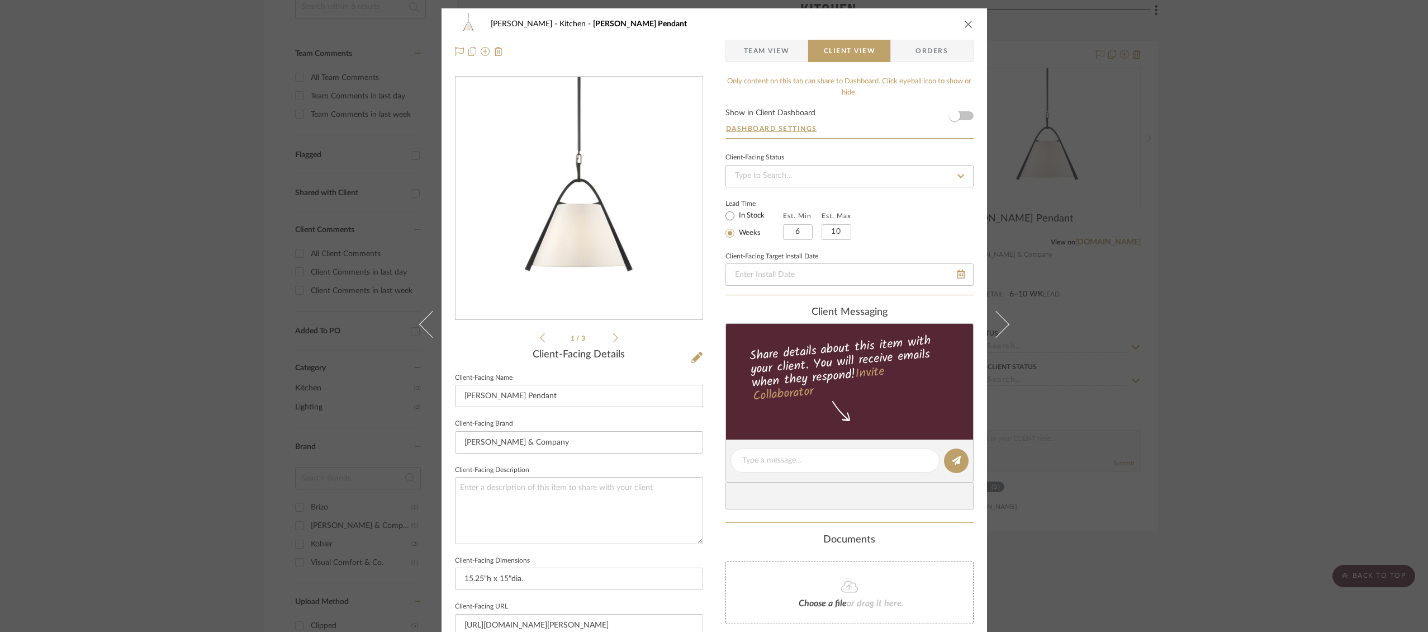
click at [964, 117] on form "Show in Client Dashboard Dashboard Settings" at bounding box center [849, 123] width 248 height 29
click at [960, 112] on span "button" at bounding box center [954, 115] width 25 height 25
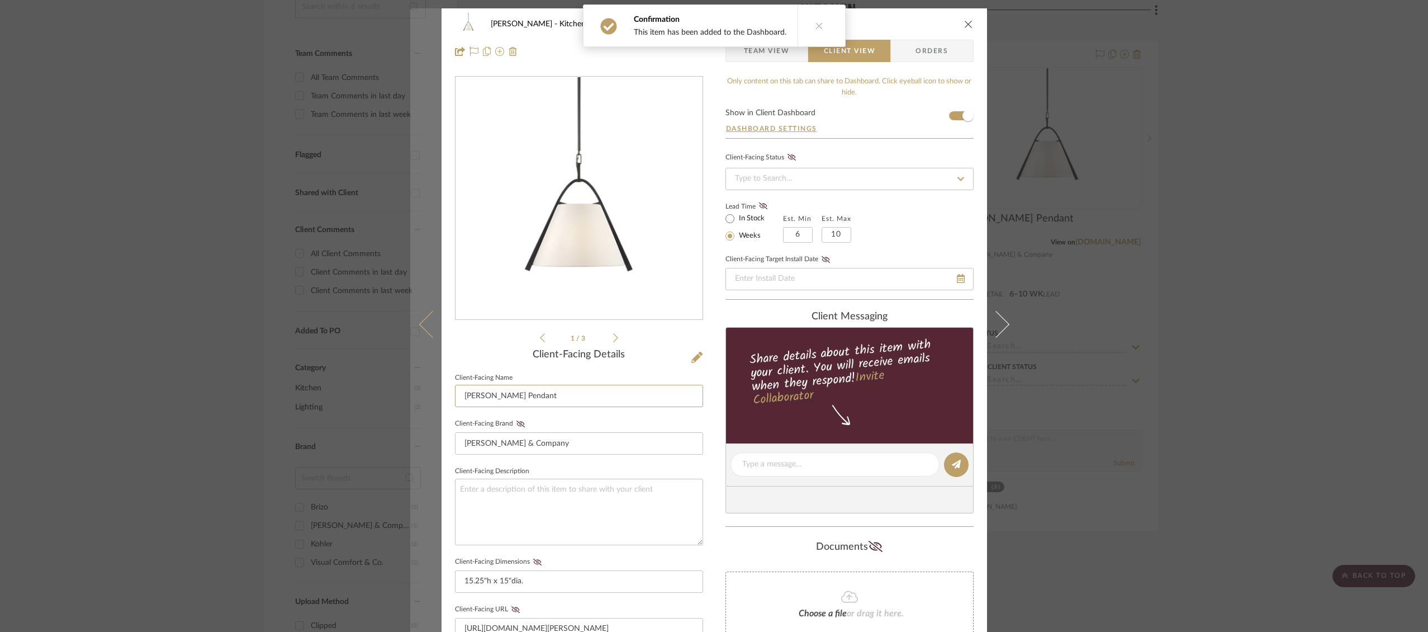
drag, startPoint x: 477, startPoint y: 398, endPoint x: 429, endPoint y: 397, distance: 48.6
click at [429, 397] on mat-dialog-content "[PERSON_NAME] Kitchen [PERSON_NAME] Pendant Team View Client View Orders 1 / 3 …" at bounding box center [714, 473] width 608 height 931
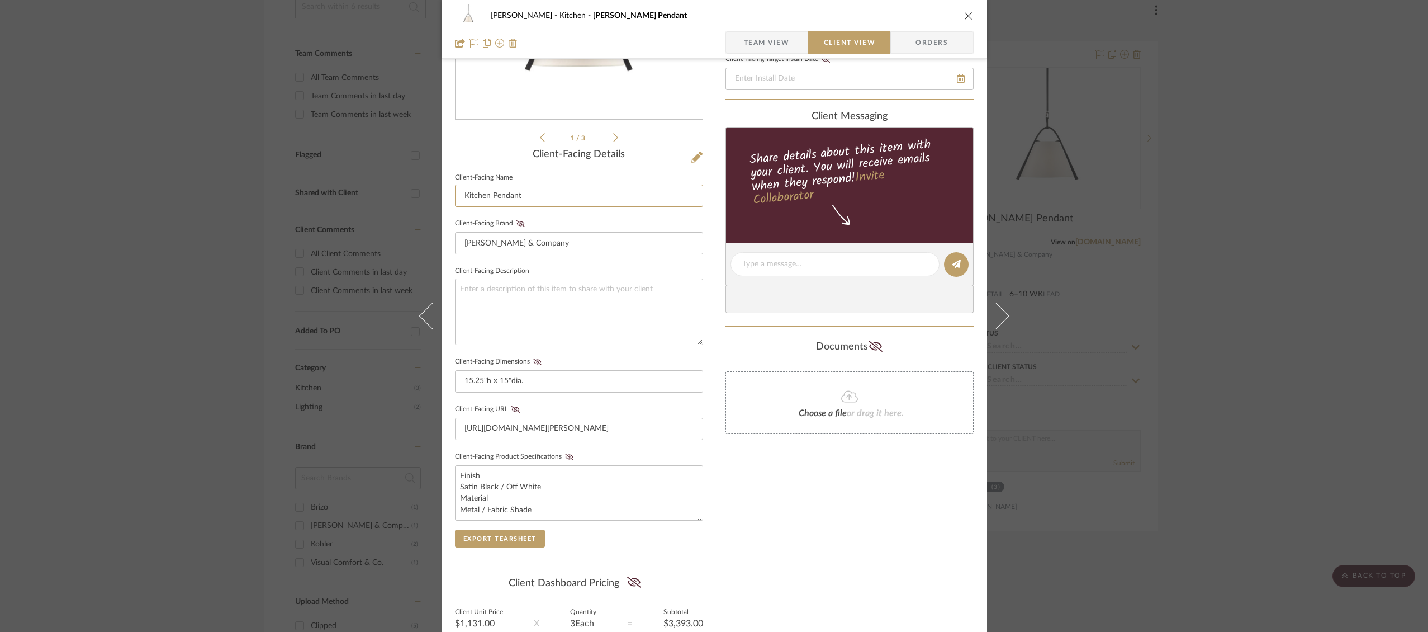
scroll to position [201, 0]
type input "Kitchen Pendant"
click at [966, 14] on icon "close" at bounding box center [968, 15] width 9 height 9
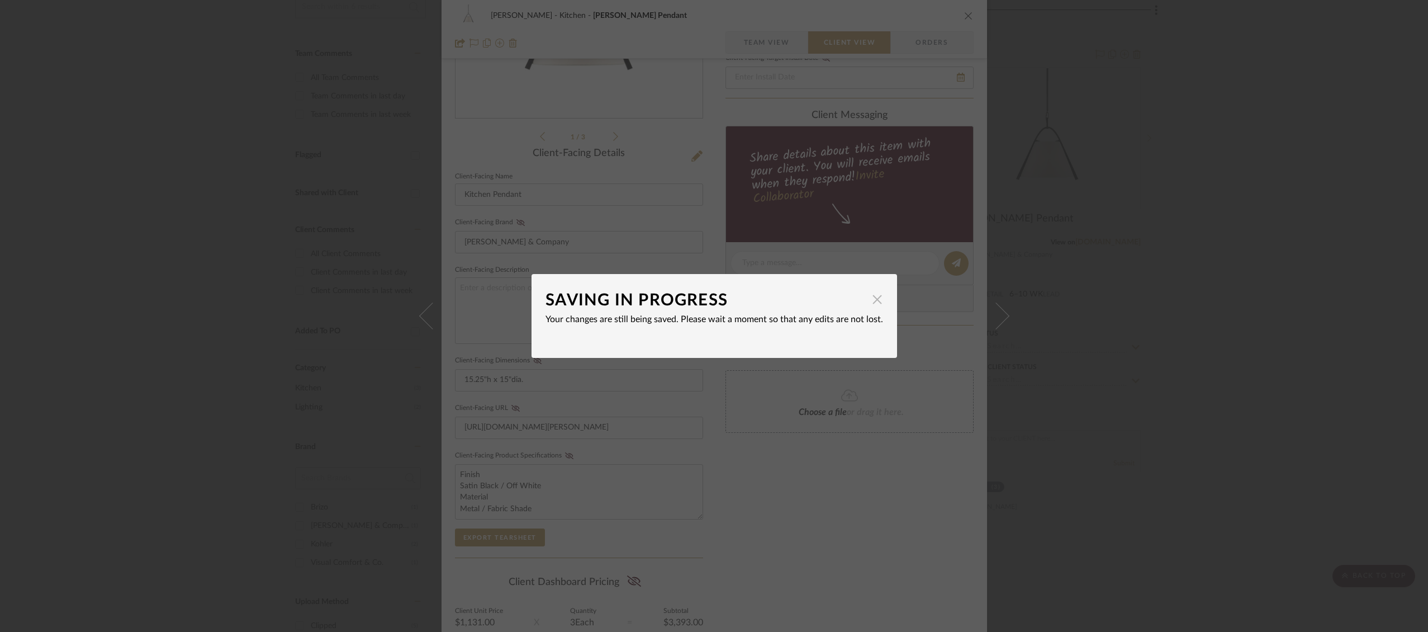
click at [871, 301] on span "button" at bounding box center [877, 299] width 22 height 22
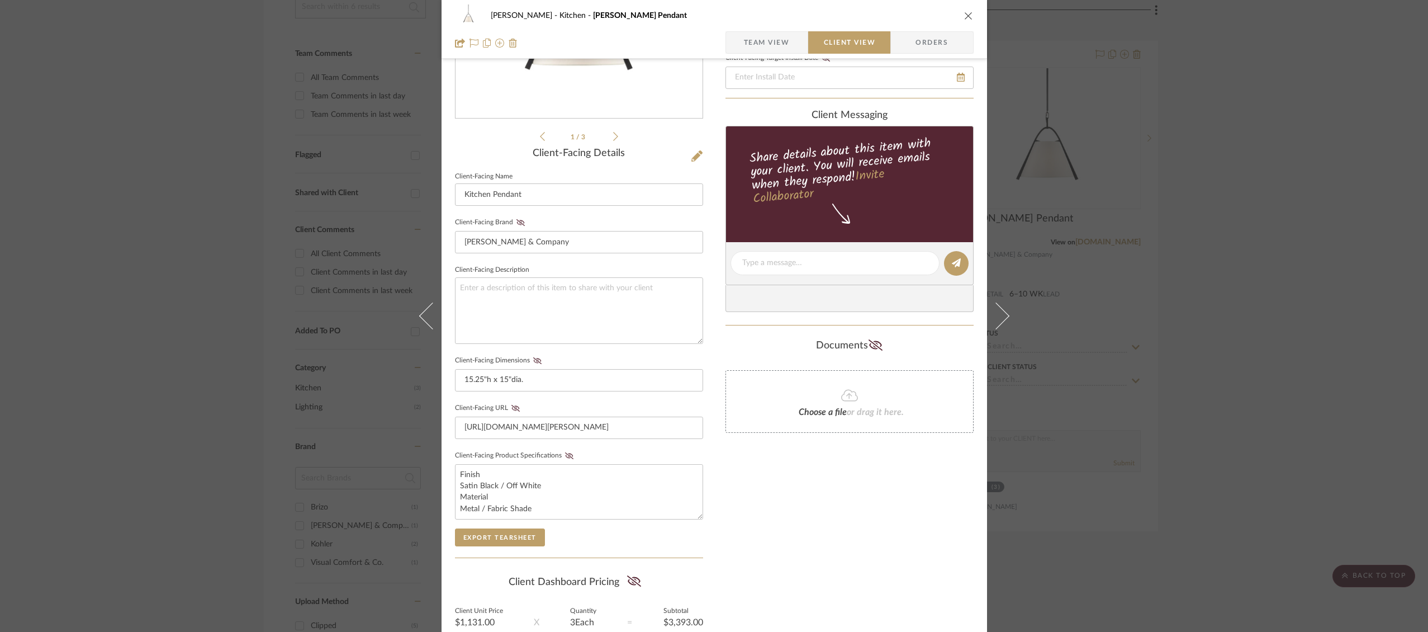
click at [964, 17] on icon "close" at bounding box center [968, 15] width 9 height 9
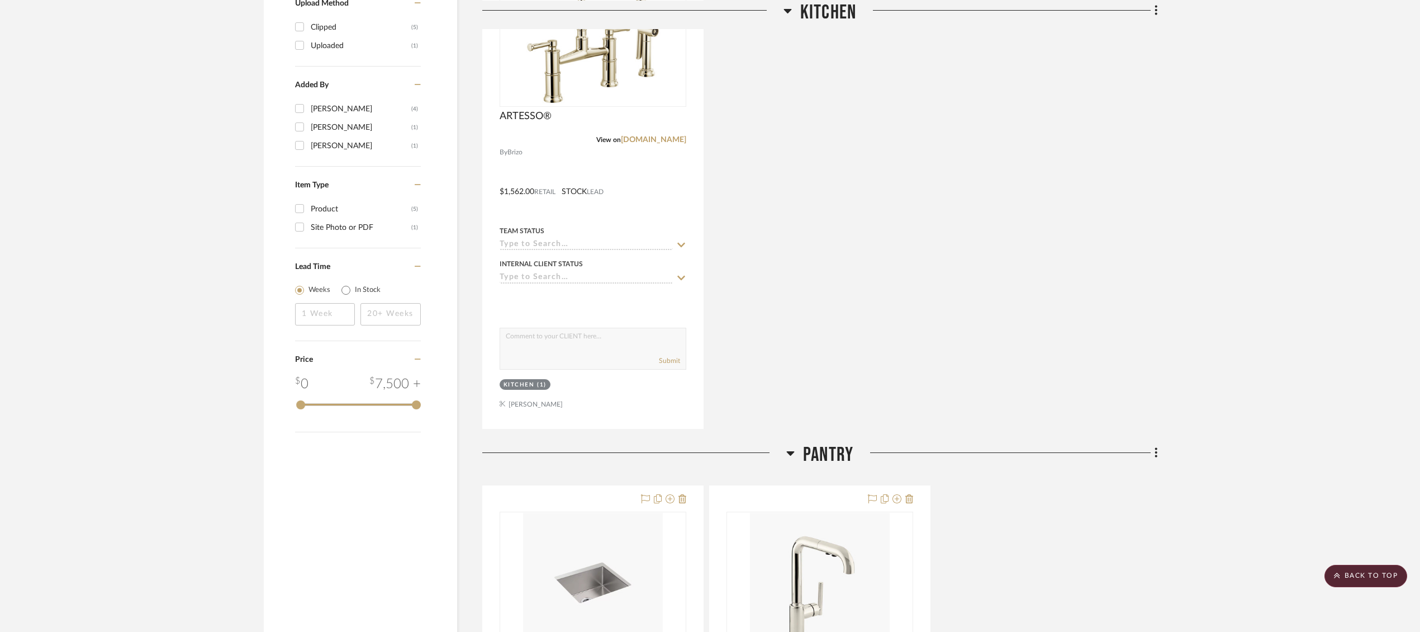
scroll to position [918, 0]
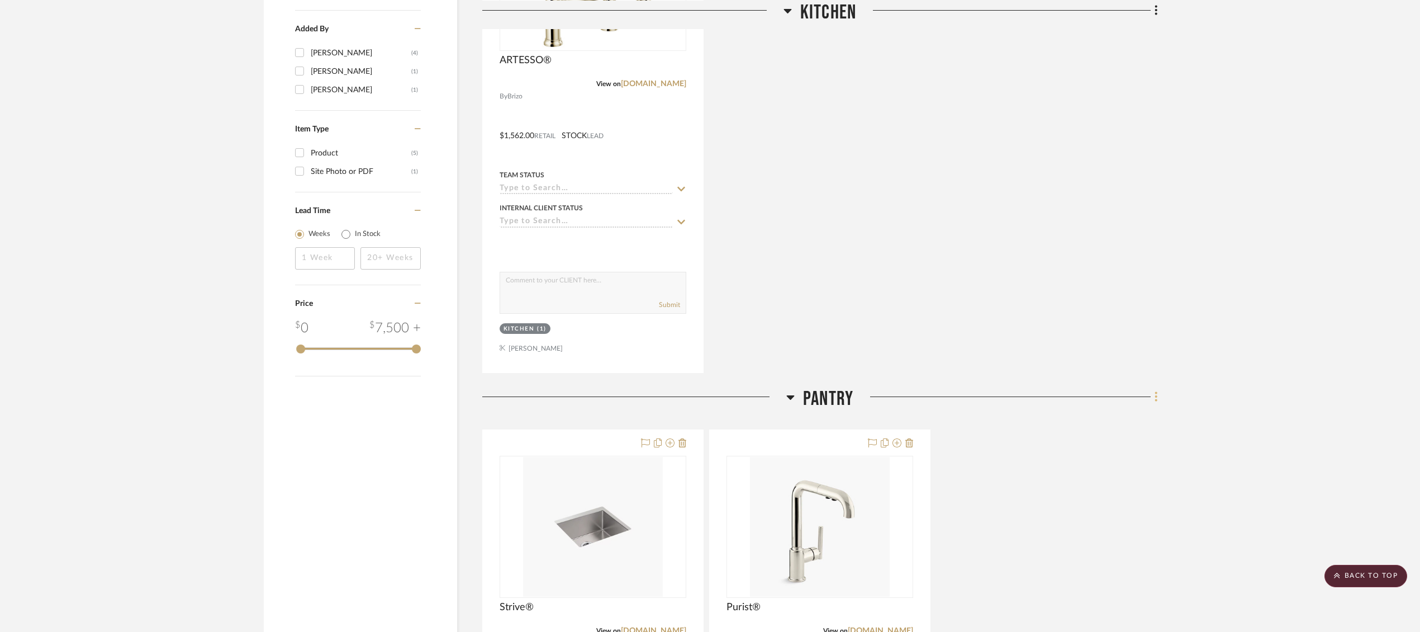
click at [1157, 396] on icon at bounding box center [1156, 397] width 2 height 10
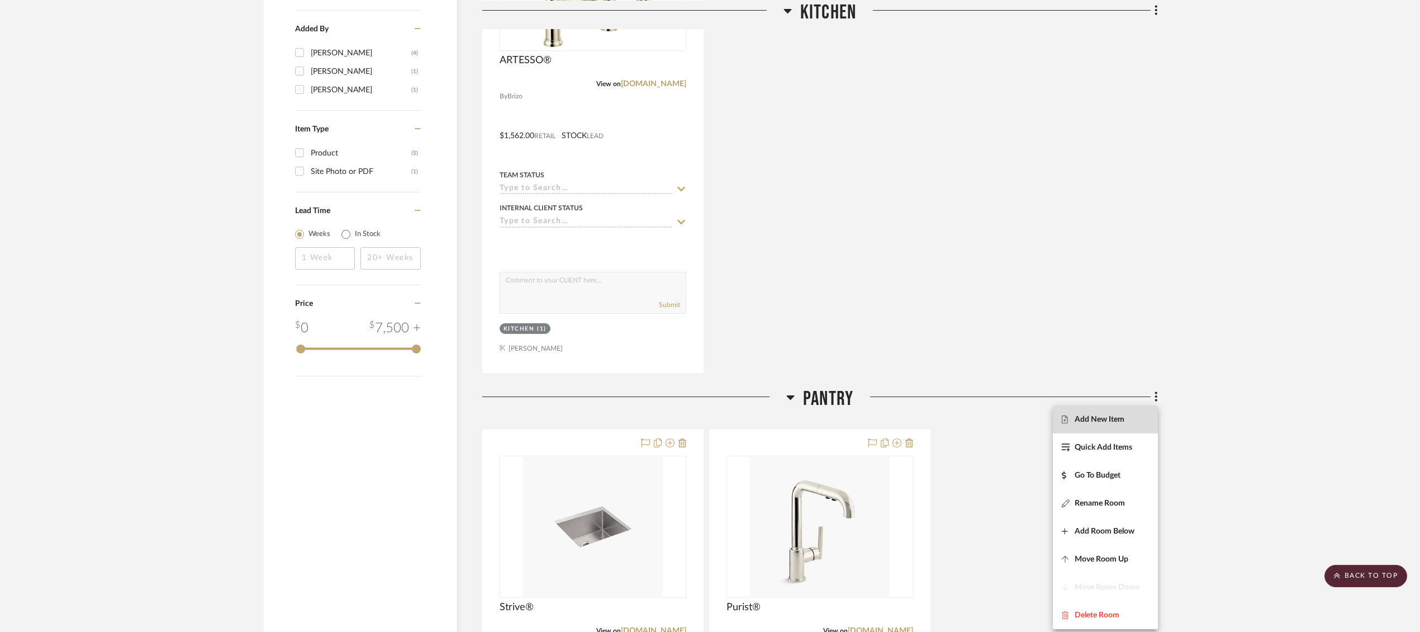
click at [1127, 420] on span "Add New Item" at bounding box center [1105, 420] width 87 height 10
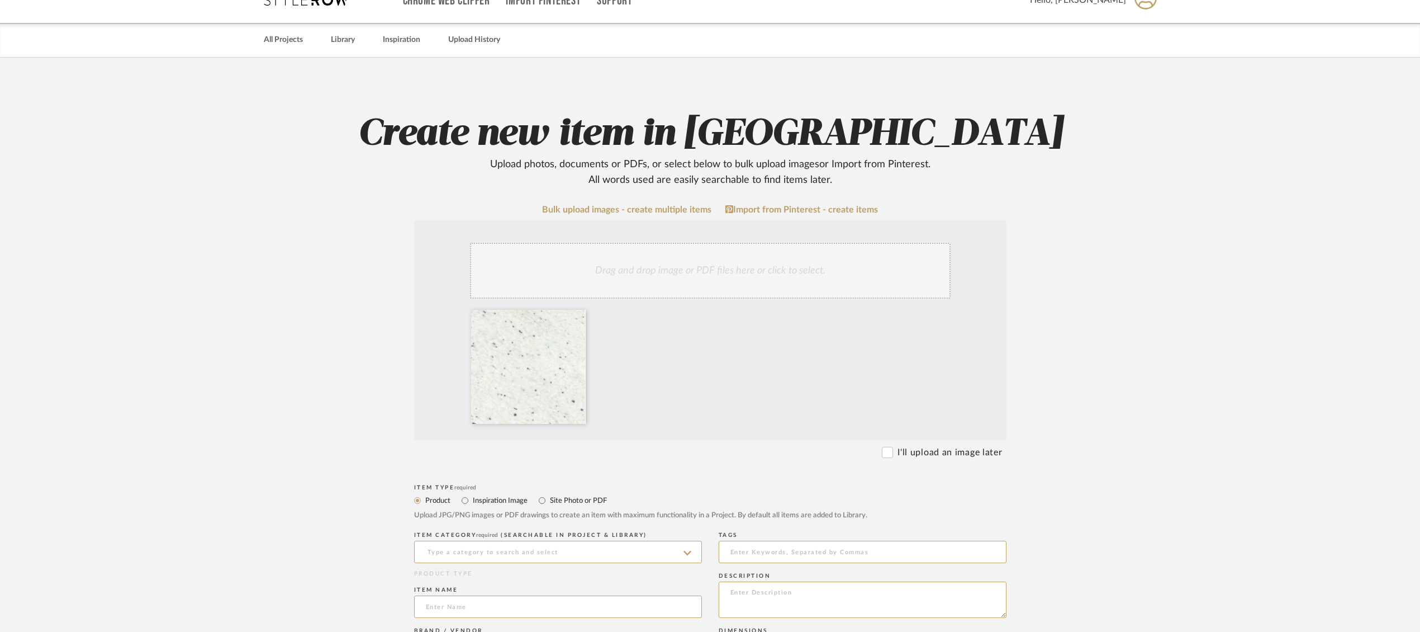
scroll to position [33, 0]
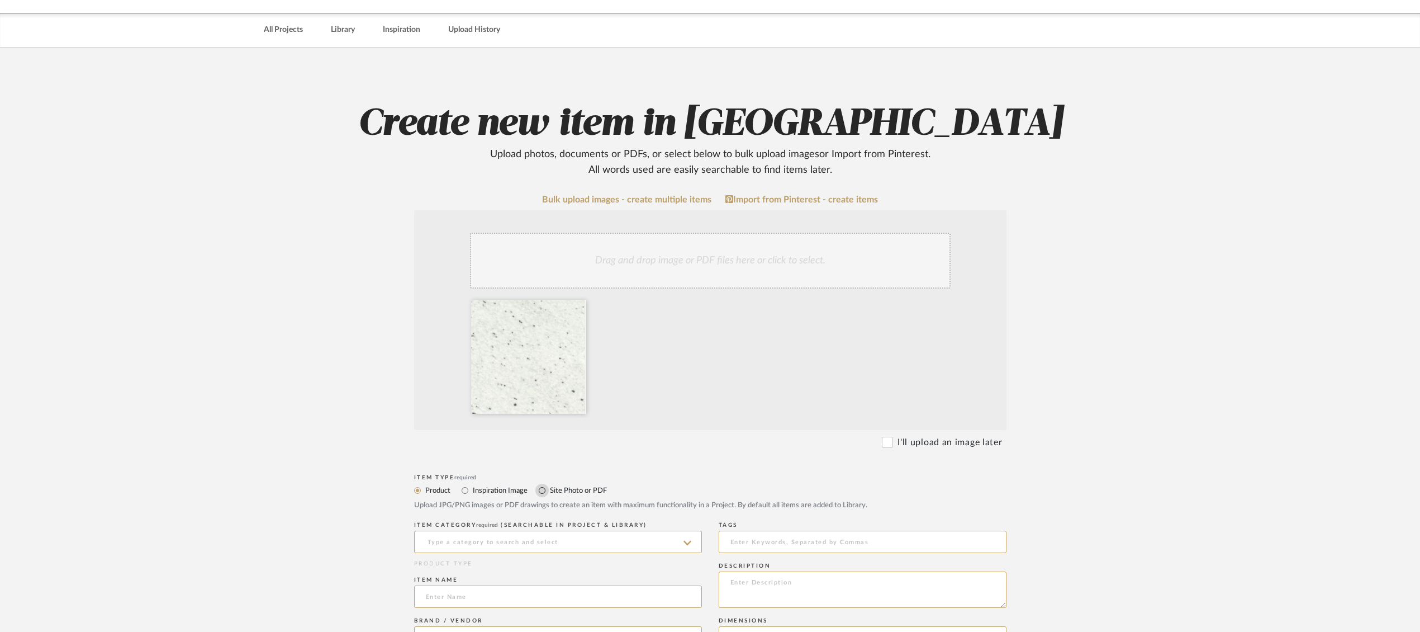
click at [542, 490] on input "Site Photo or PDF" at bounding box center [541, 489] width 13 height 13
radio input "true"
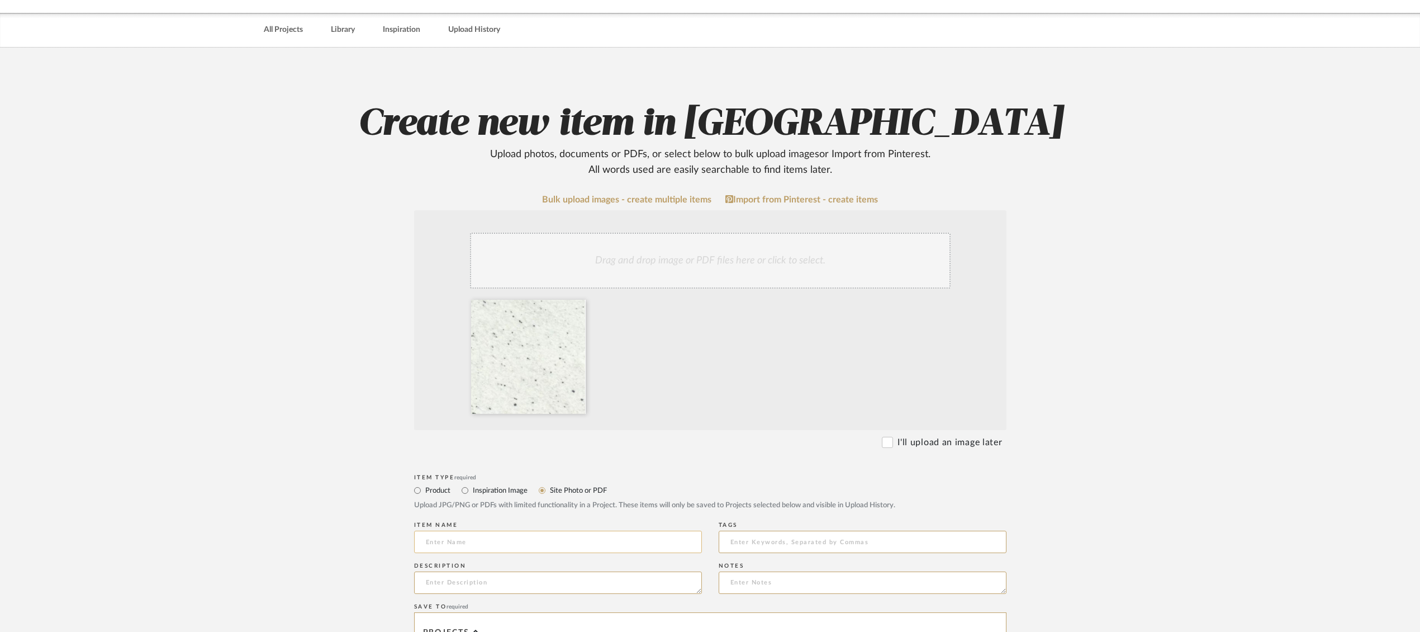
click at [524, 536] on input at bounding box center [558, 541] width 288 height 22
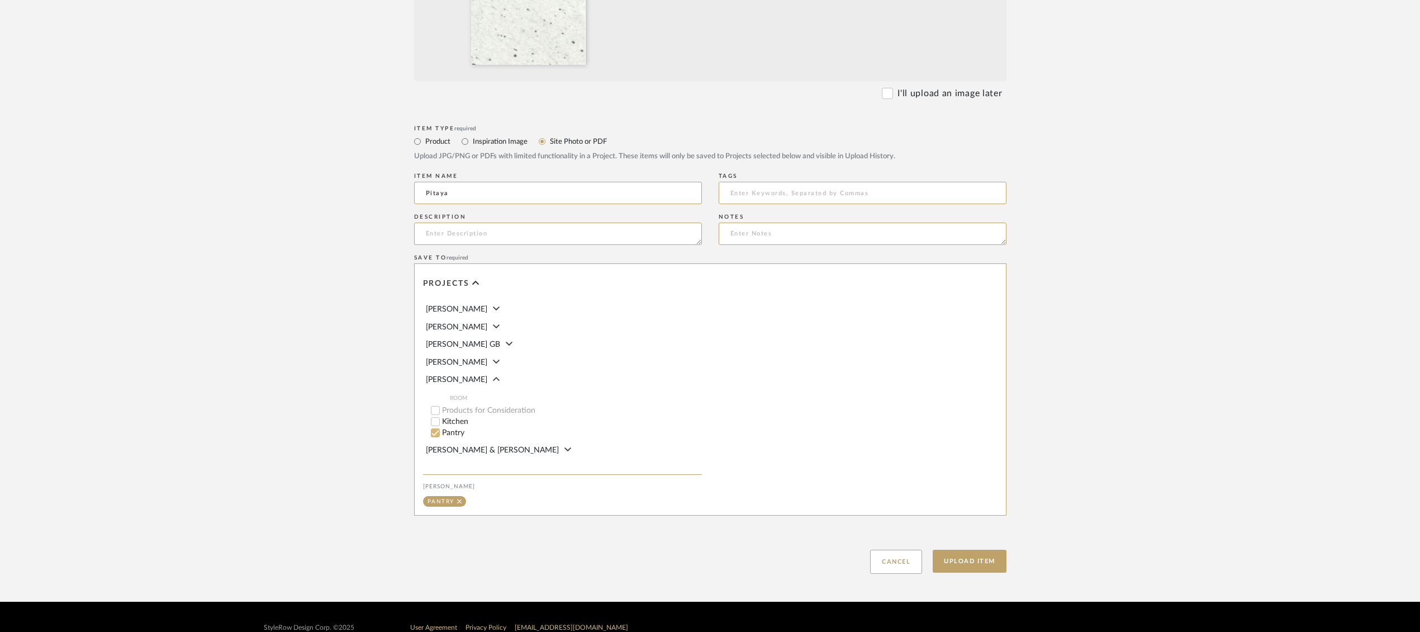
scroll to position [383, 0]
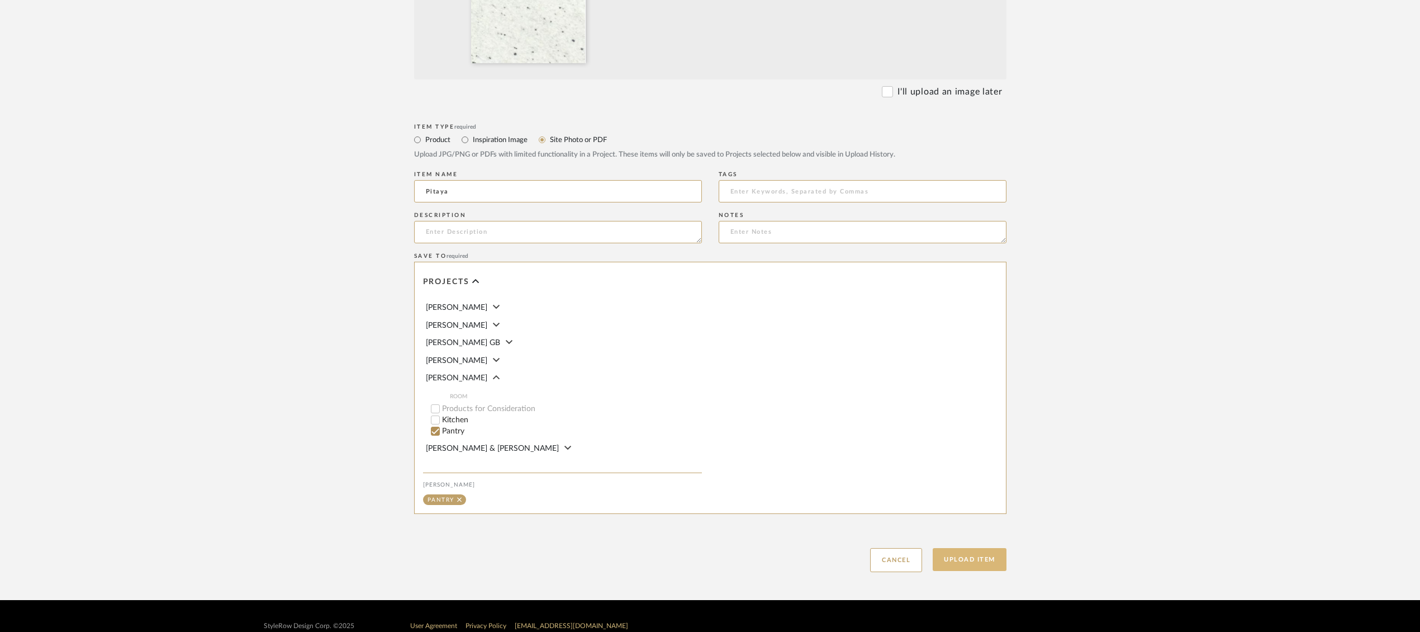
type input "Pitaya"
click at [959, 560] on button "Upload Item" at bounding box center [970, 559] width 74 height 23
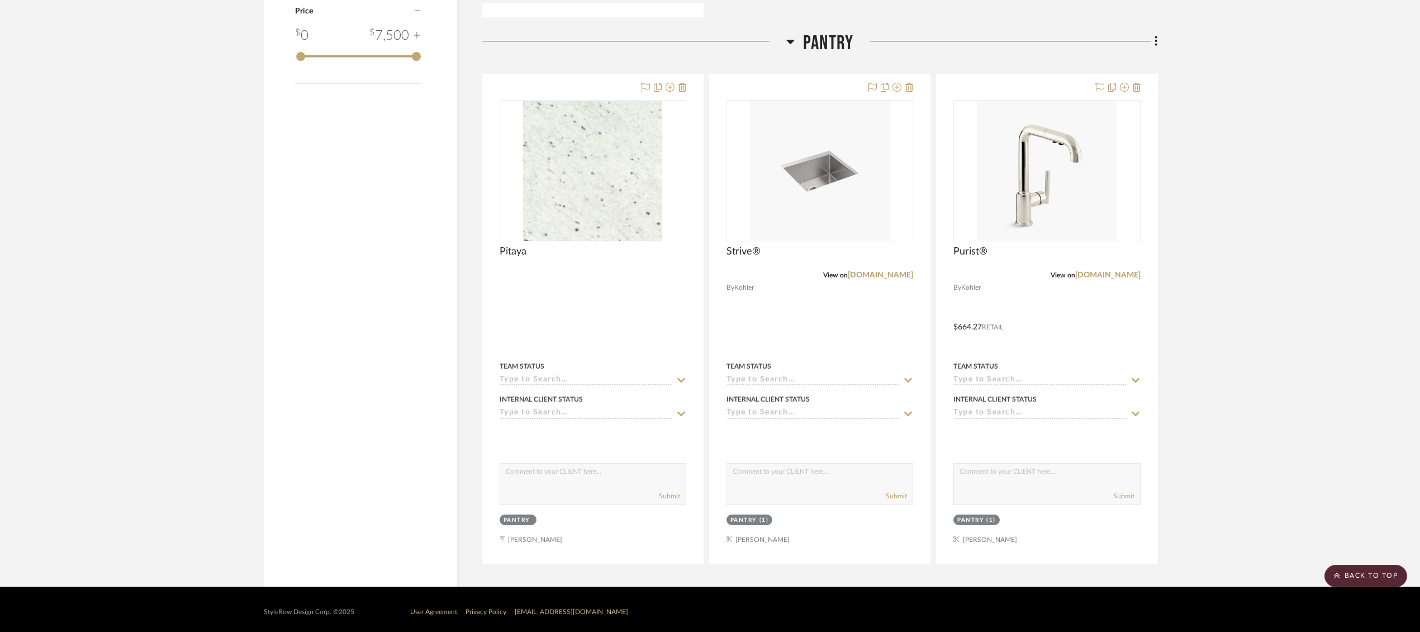
scroll to position [1278, 0]
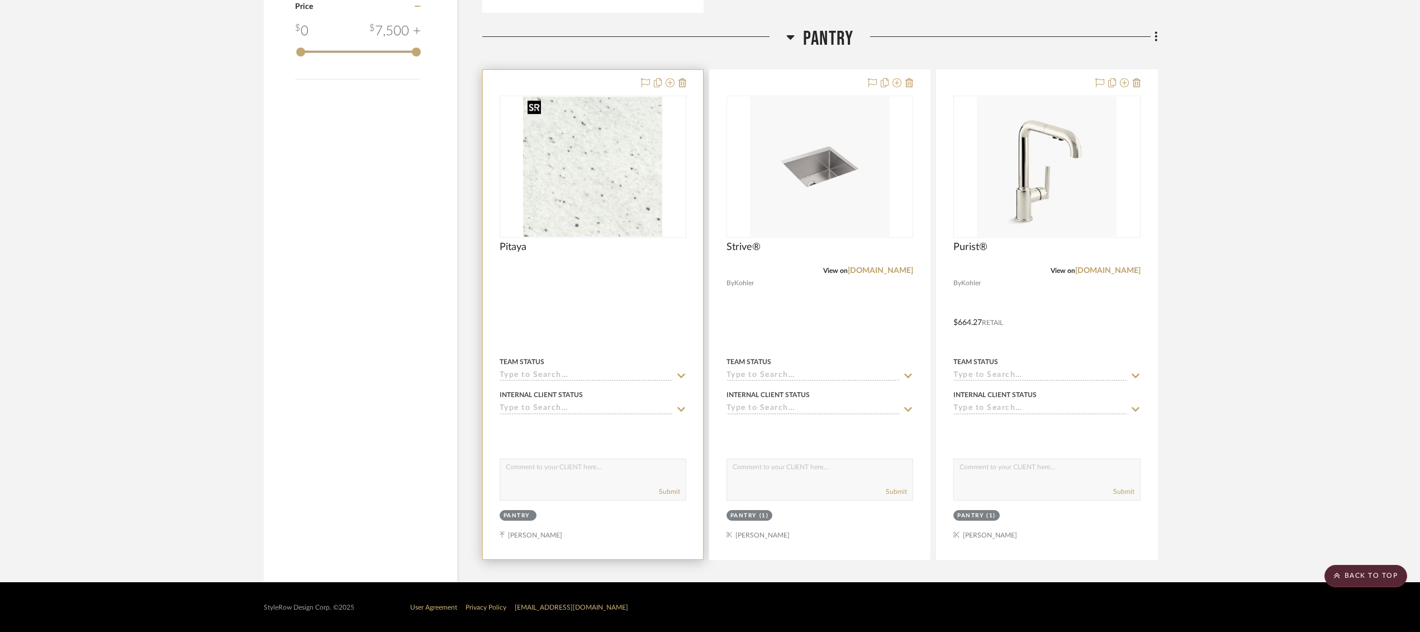
click at [0, 0] on img at bounding box center [0, 0] width 0 height 0
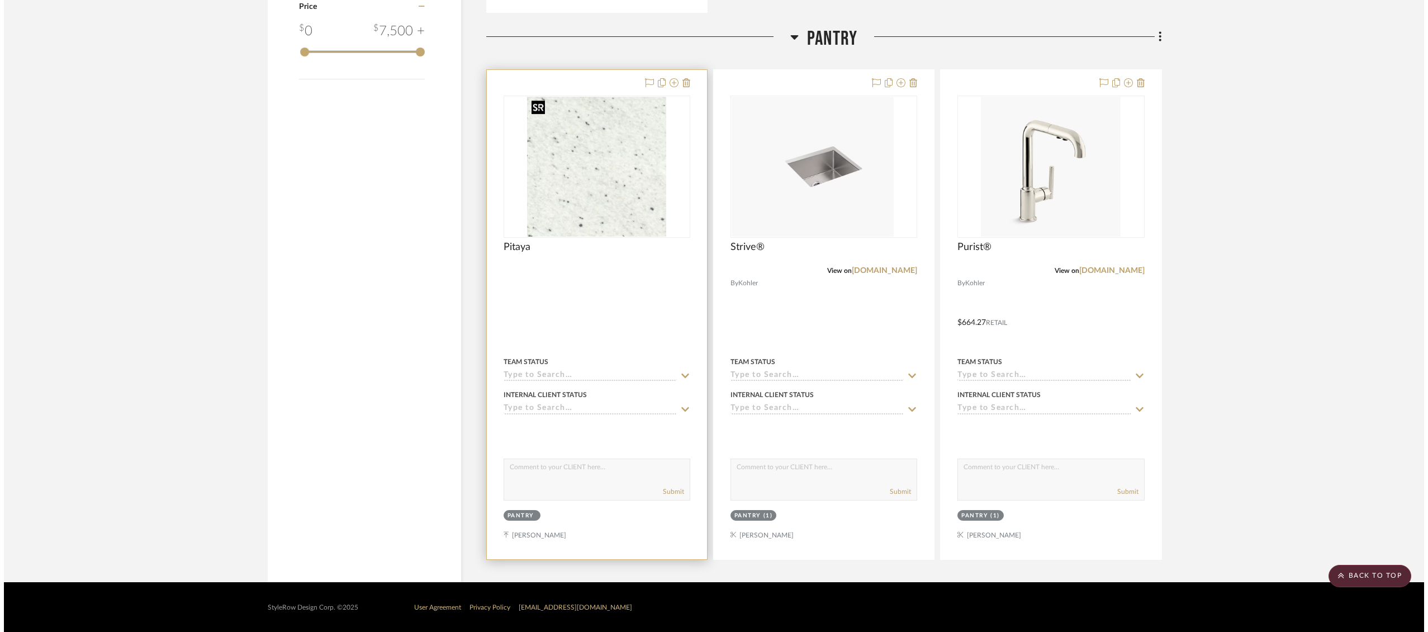
scroll to position [0, 0]
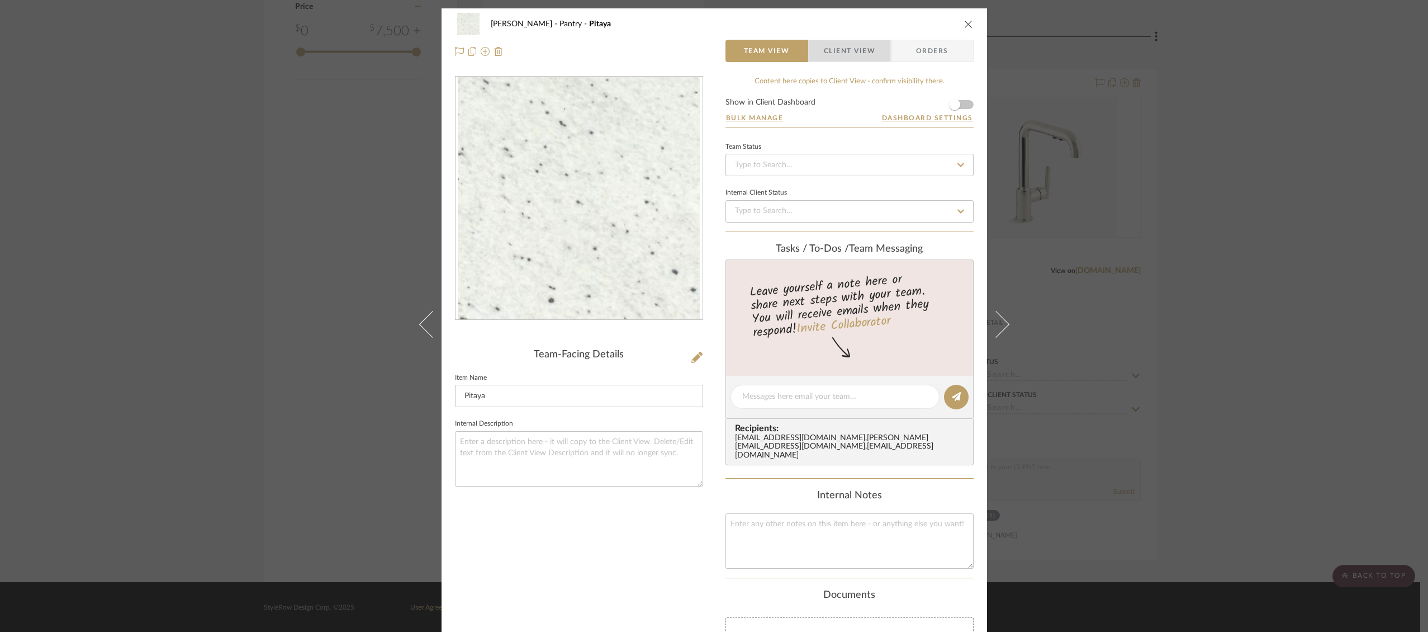
click at [837, 55] on span "Client View" at bounding box center [849, 51] width 51 height 22
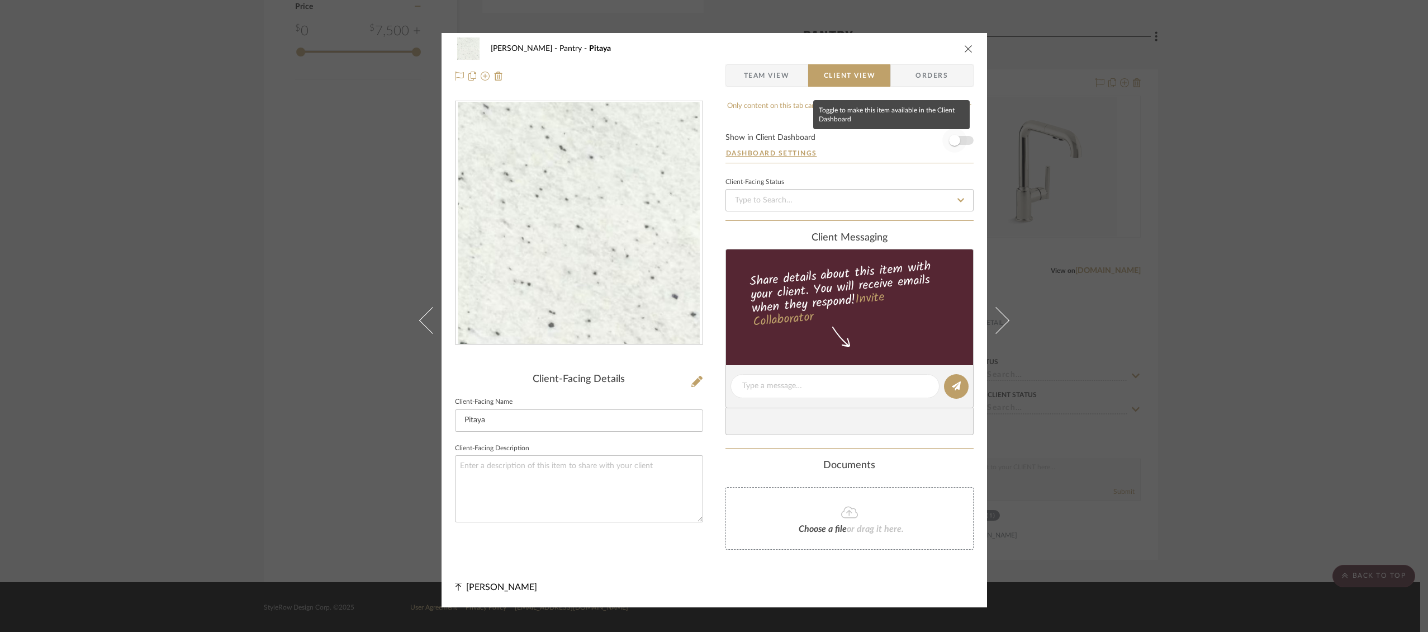
click at [962, 143] on span "button" at bounding box center [954, 140] width 25 height 25
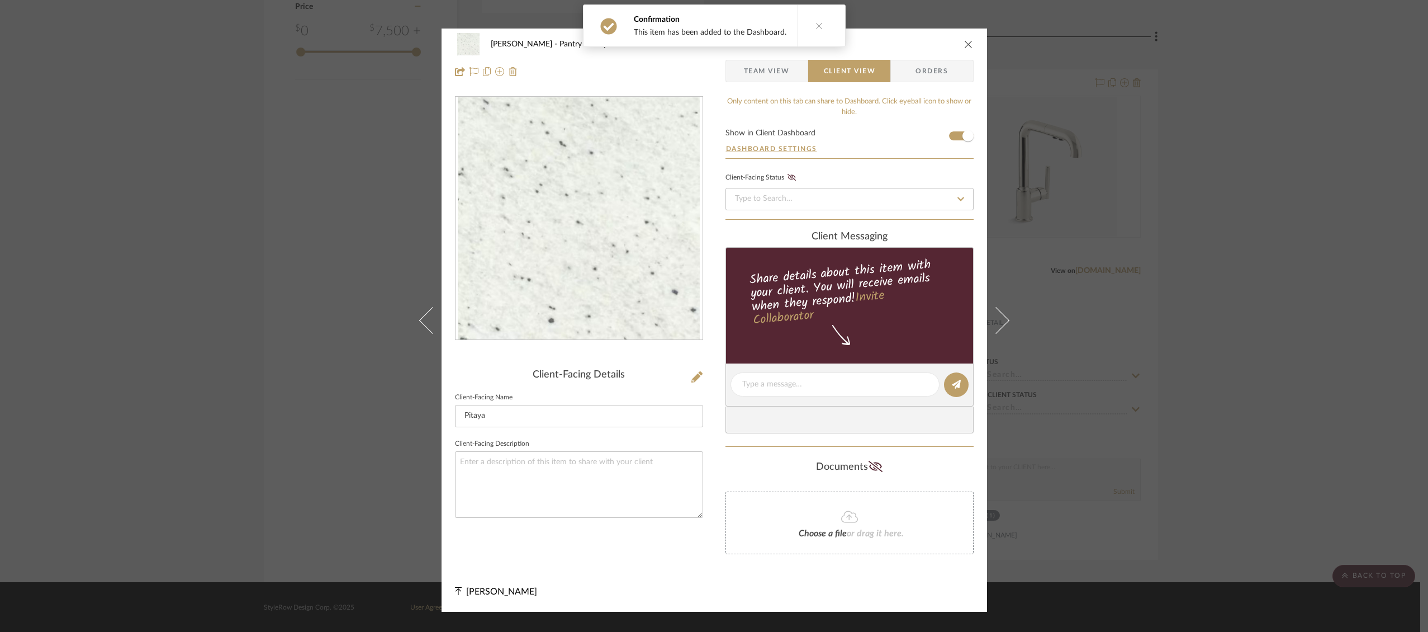
click at [964, 40] on icon "close" at bounding box center [968, 44] width 9 height 9
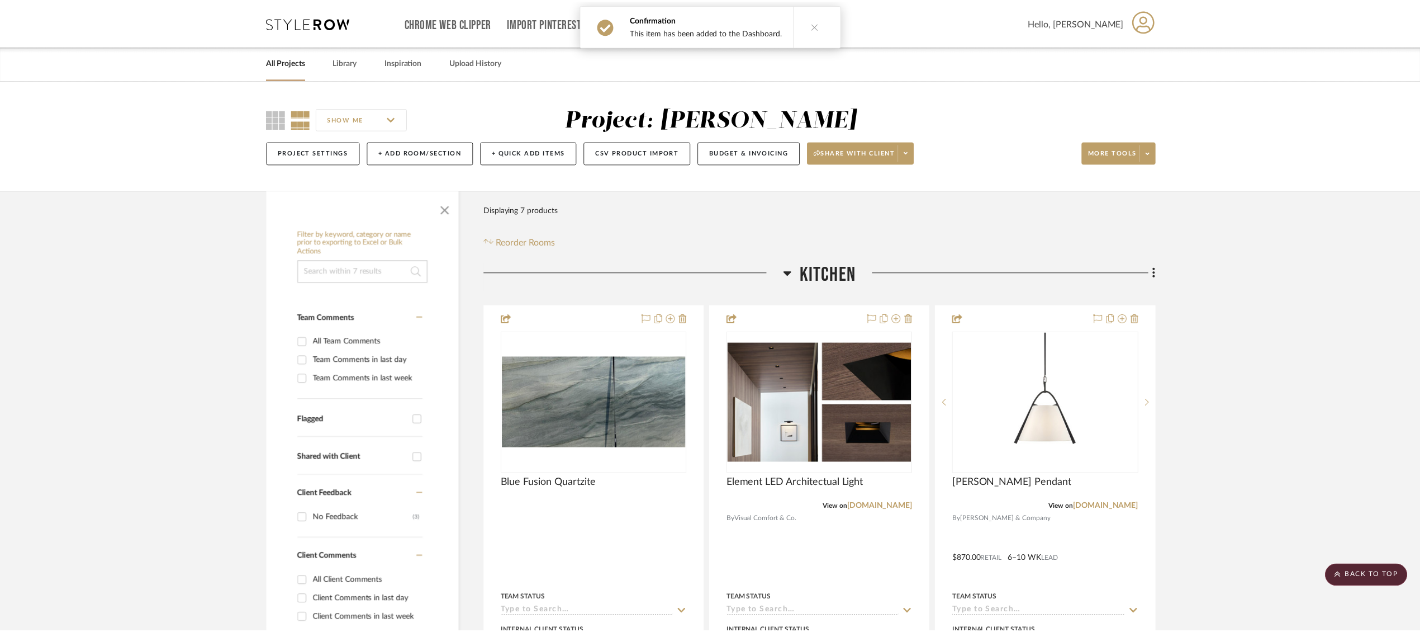
scroll to position [1278, 0]
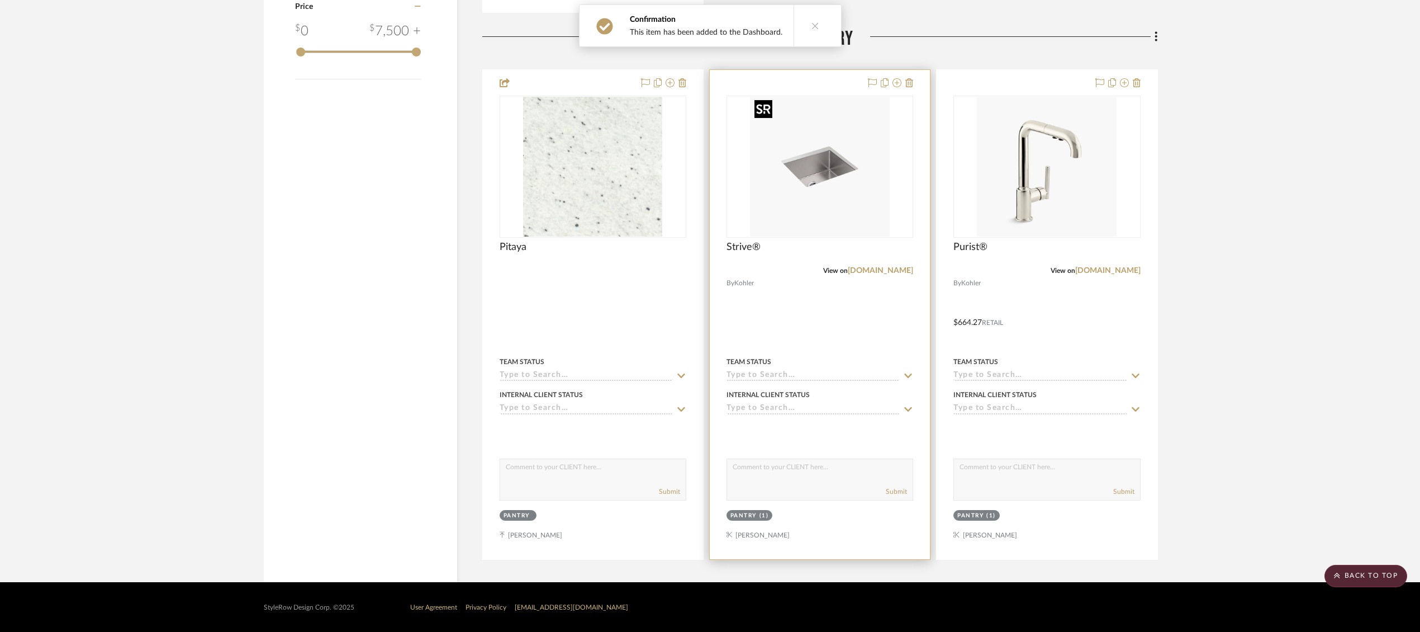
click at [846, 152] on img "0" at bounding box center [820, 167] width 140 height 140
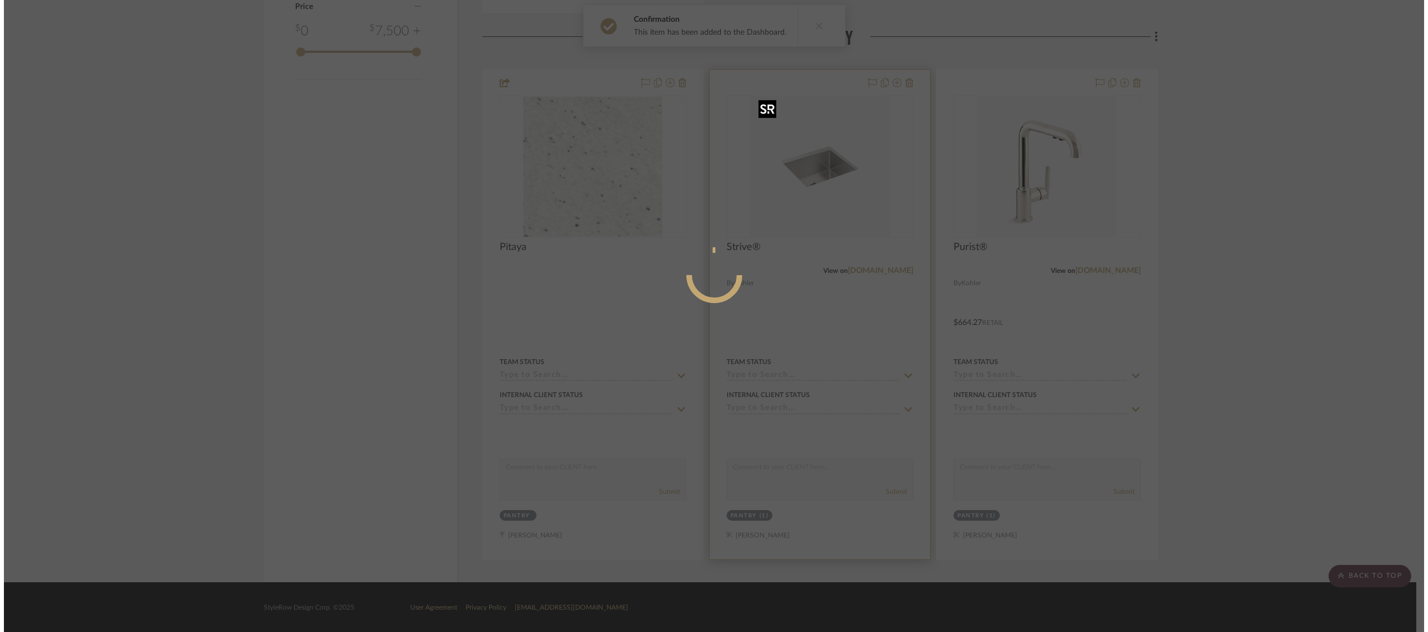
scroll to position [0, 0]
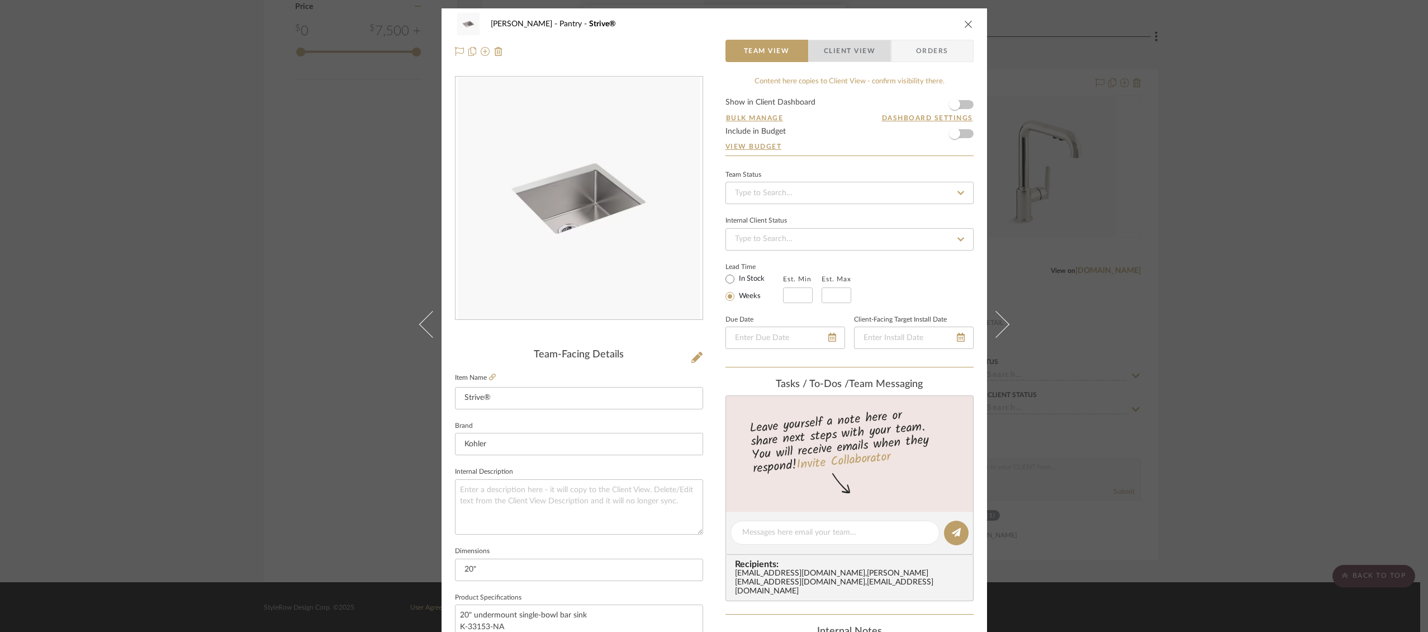
click at [843, 49] on span "Client View" at bounding box center [849, 51] width 51 height 22
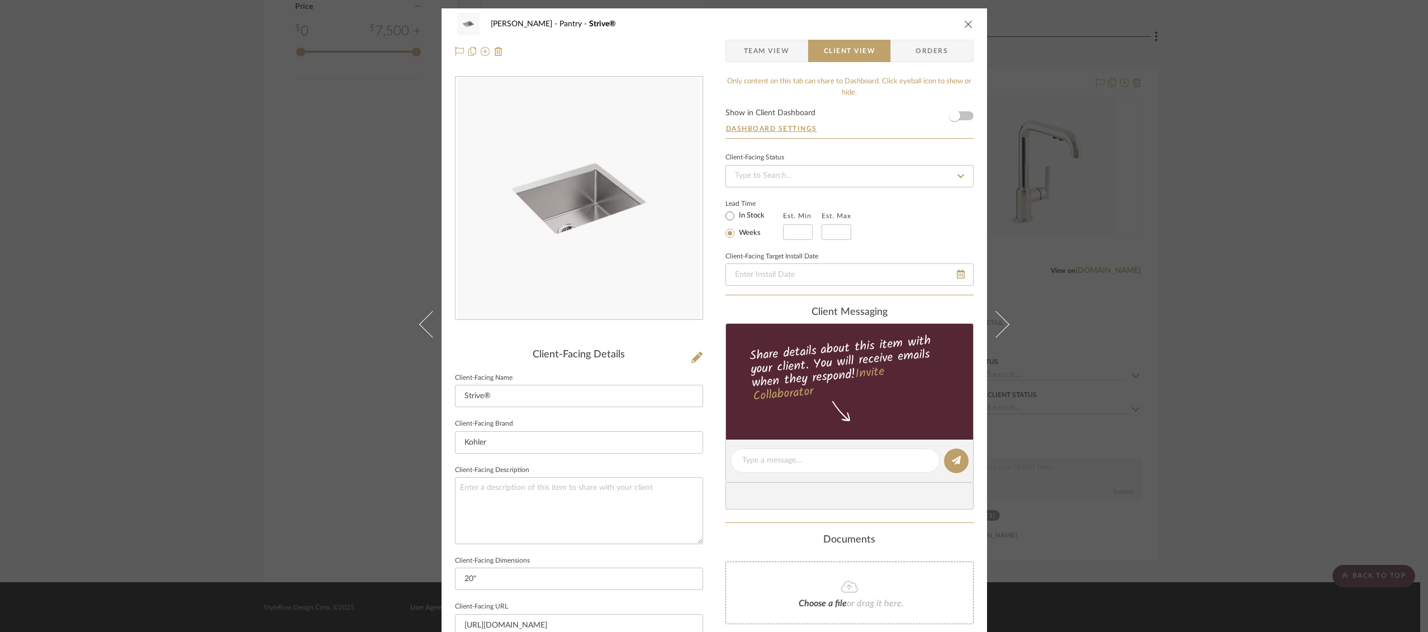
click at [964, 115] on form "Show in Client Dashboard Dashboard Settings" at bounding box center [849, 123] width 248 height 29
click at [960, 115] on span "button" at bounding box center [954, 115] width 25 height 25
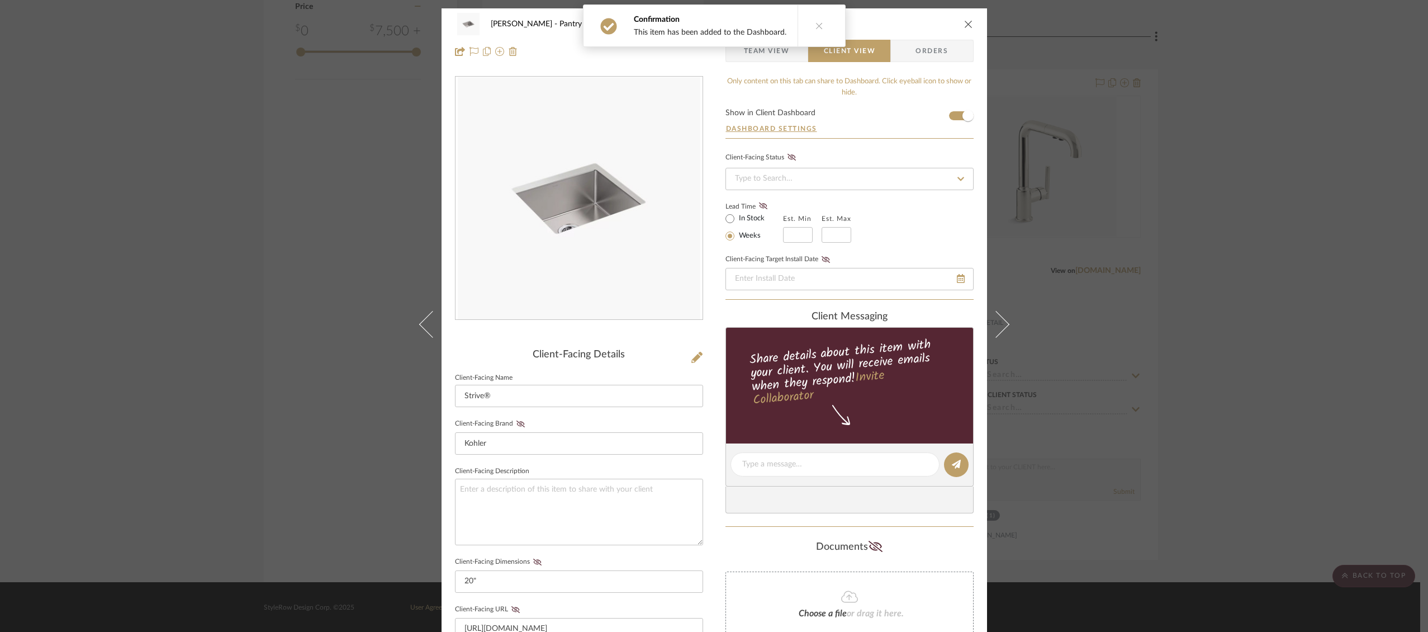
click at [967, 26] on icon "close" at bounding box center [968, 24] width 9 height 9
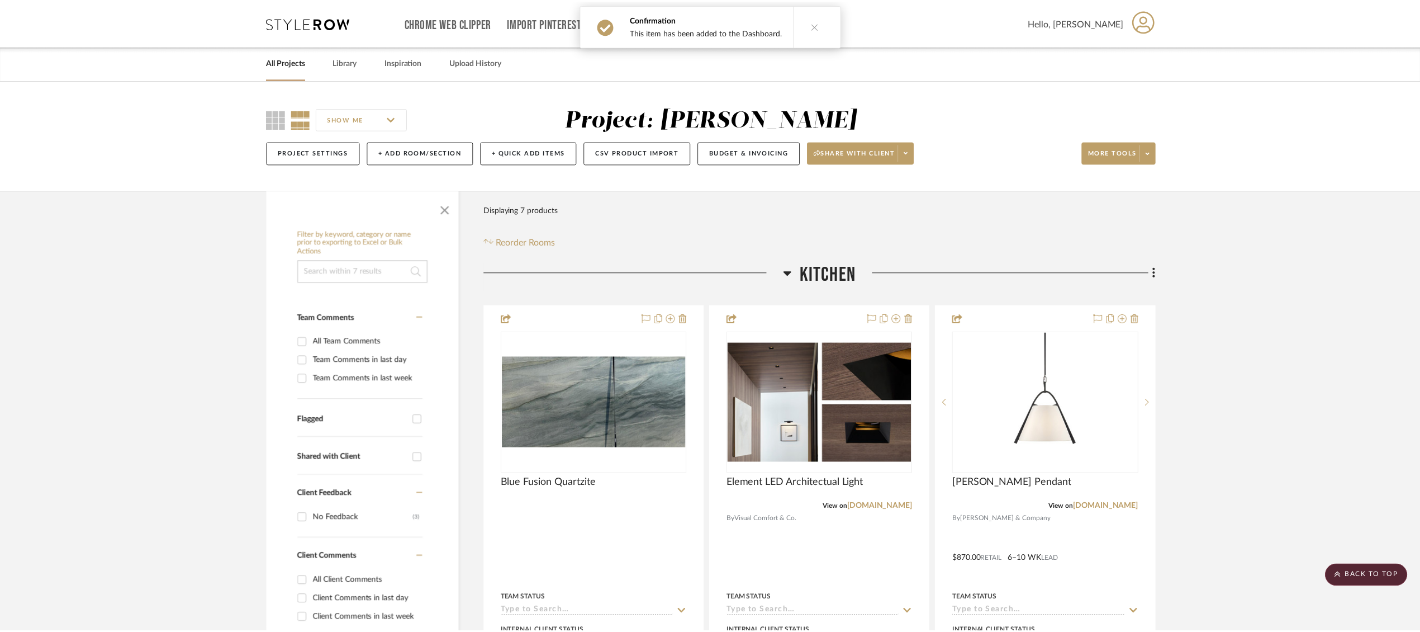
scroll to position [1278, 0]
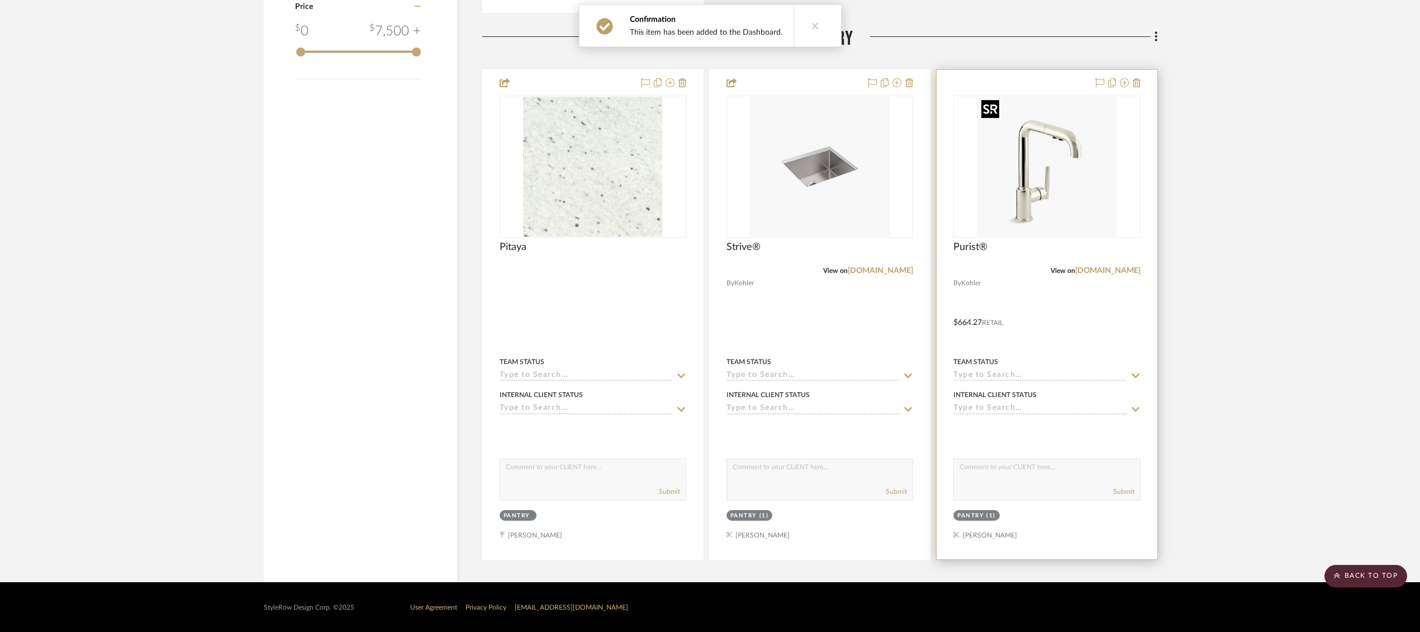
click at [0, 0] on img at bounding box center [0, 0] width 0 height 0
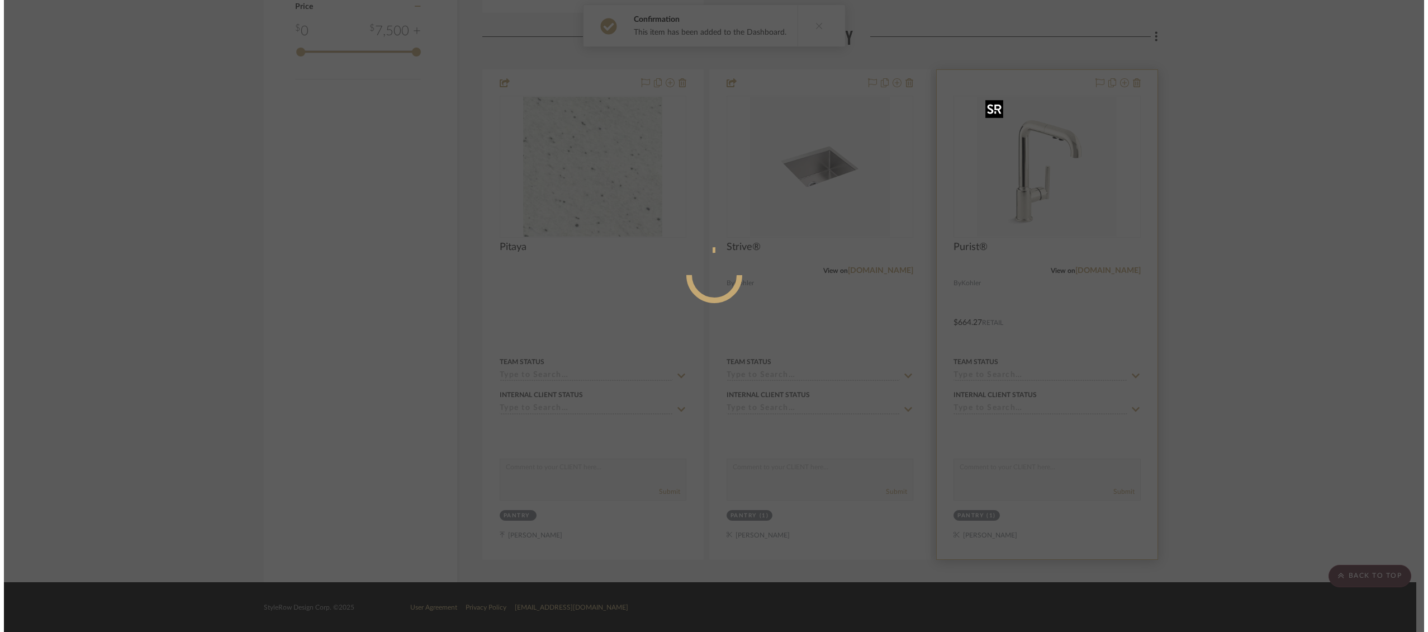
scroll to position [0, 0]
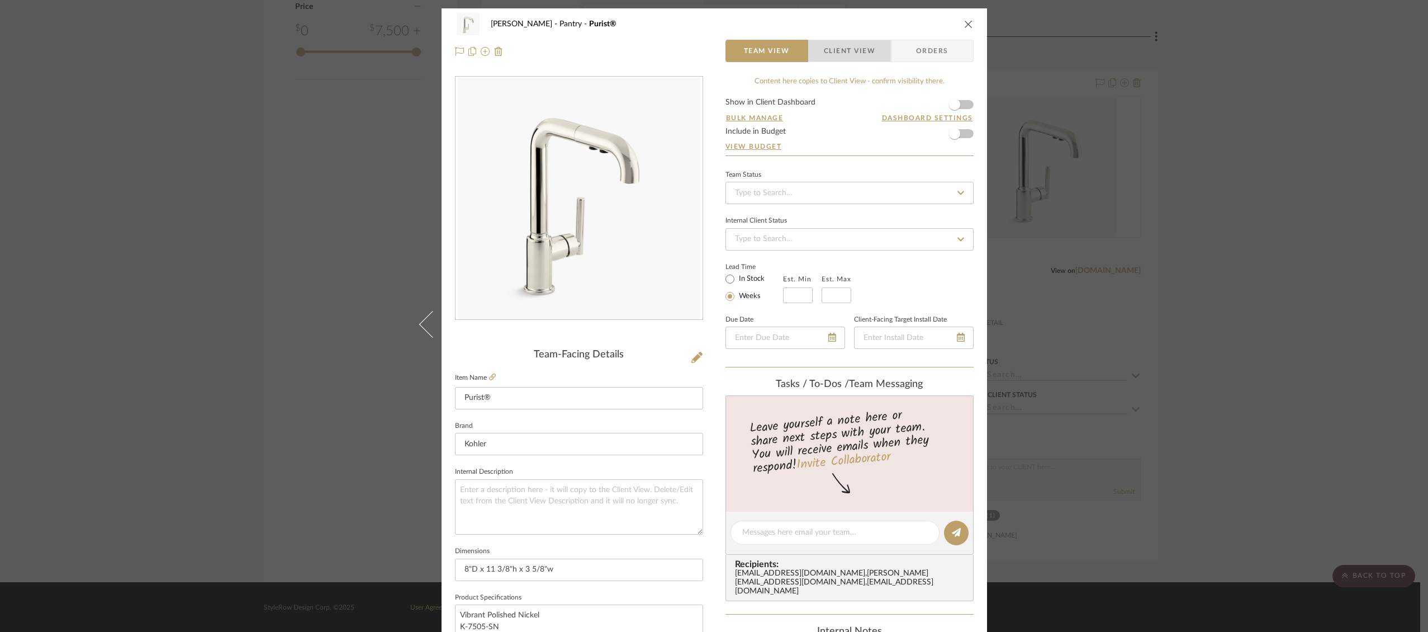
click at [855, 48] on span "Client View" at bounding box center [849, 51] width 51 height 22
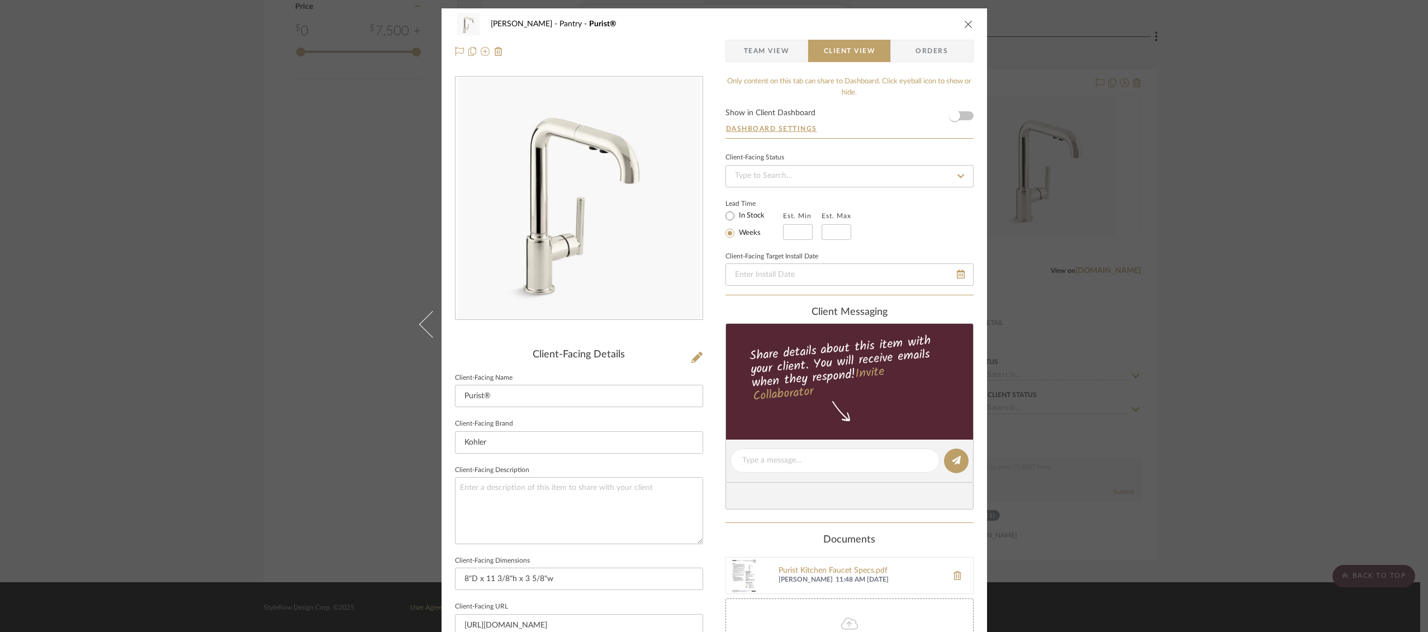
click at [963, 121] on form "Show in Client Dashboard Dashboard Settings" at bounding box center [849, 123] width 248 height 29
click at [962, 113] on span "button" at bounding box center [954, 115] width 25 height 25
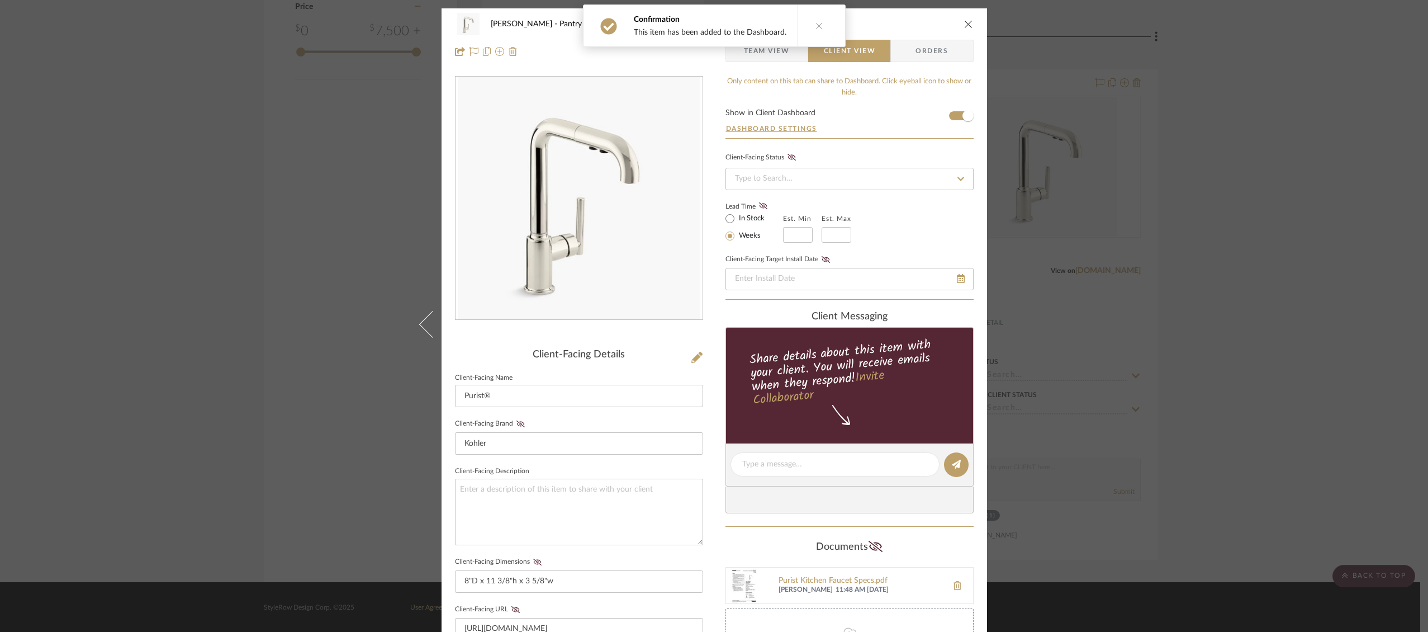
click at [965, 22] on icon "close" at bounding box center [968, 24] width 9 height 9
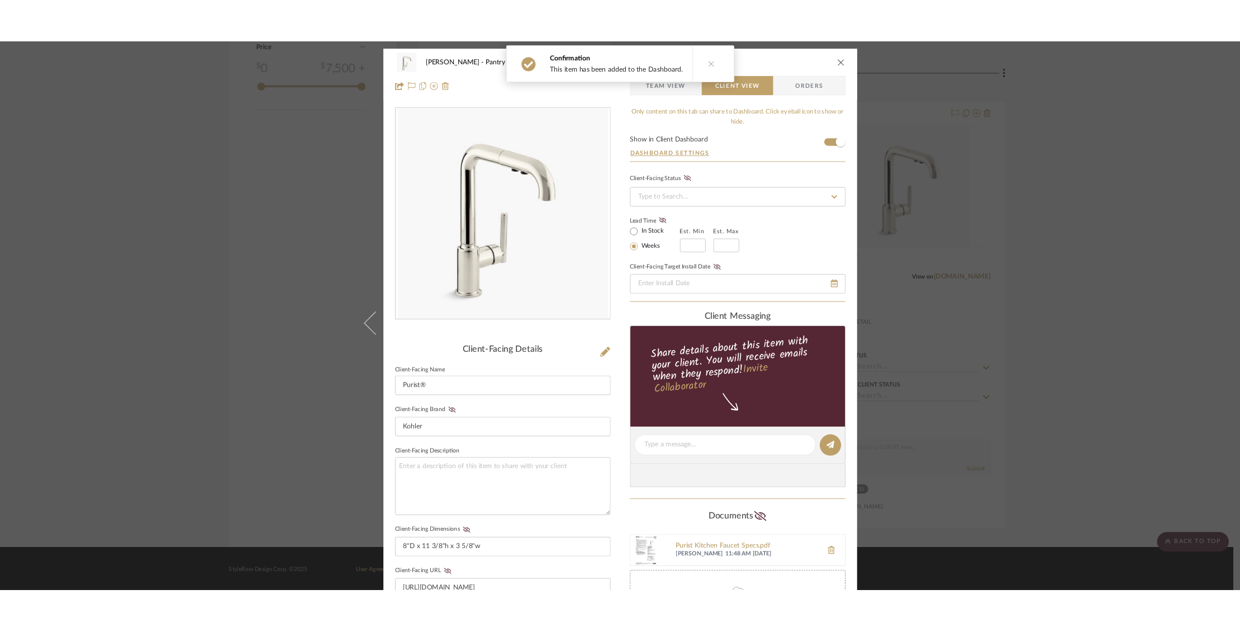
scroll to position [1278, 0]
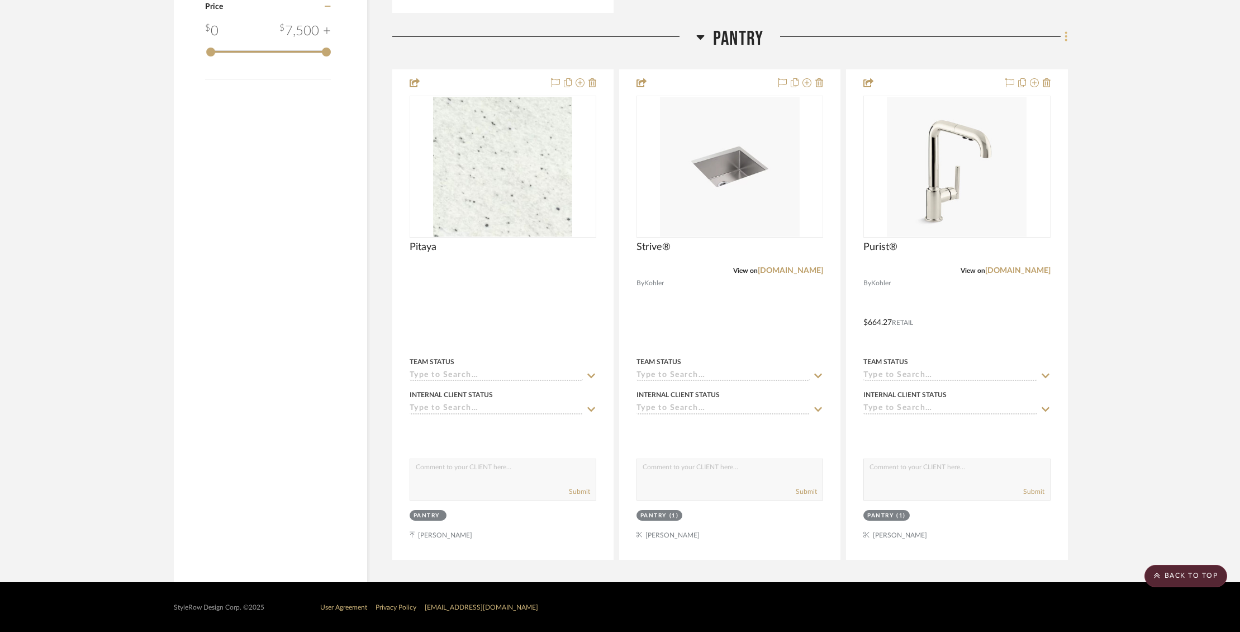
click at [1067, 36] on icon at bounding box center [1066, 37] width 2 height 10
click at [1009, 60] on span "Add New Item" at bounding box center [1010, 60] width 50 height 10
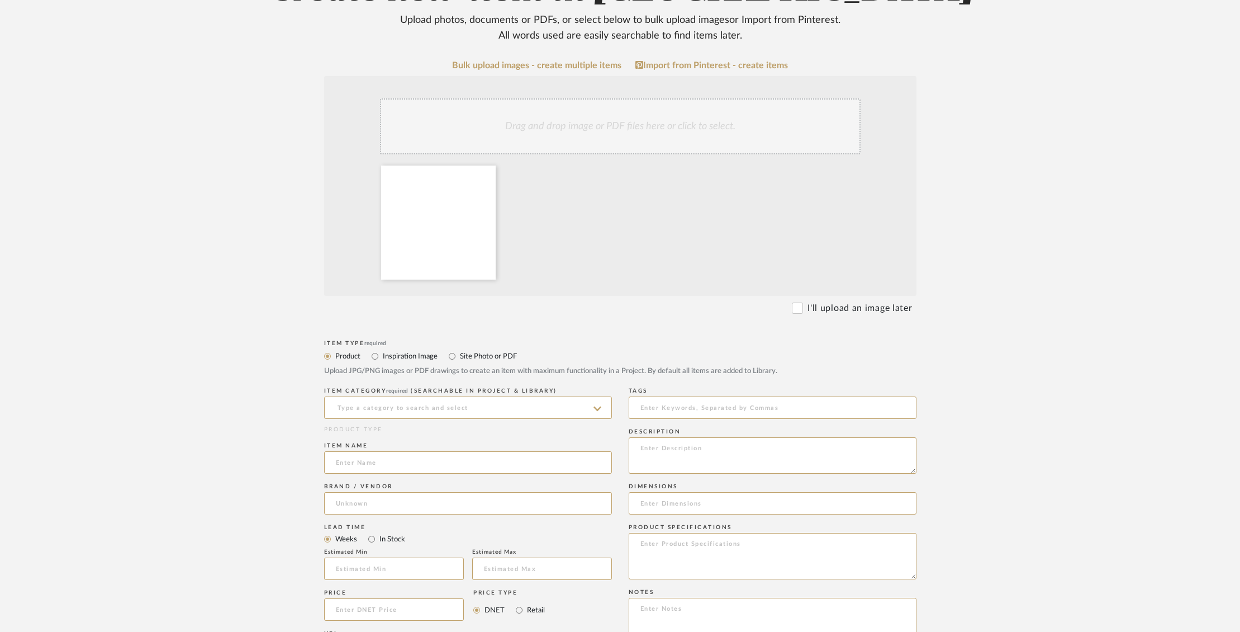
scroll to position [168, 0]
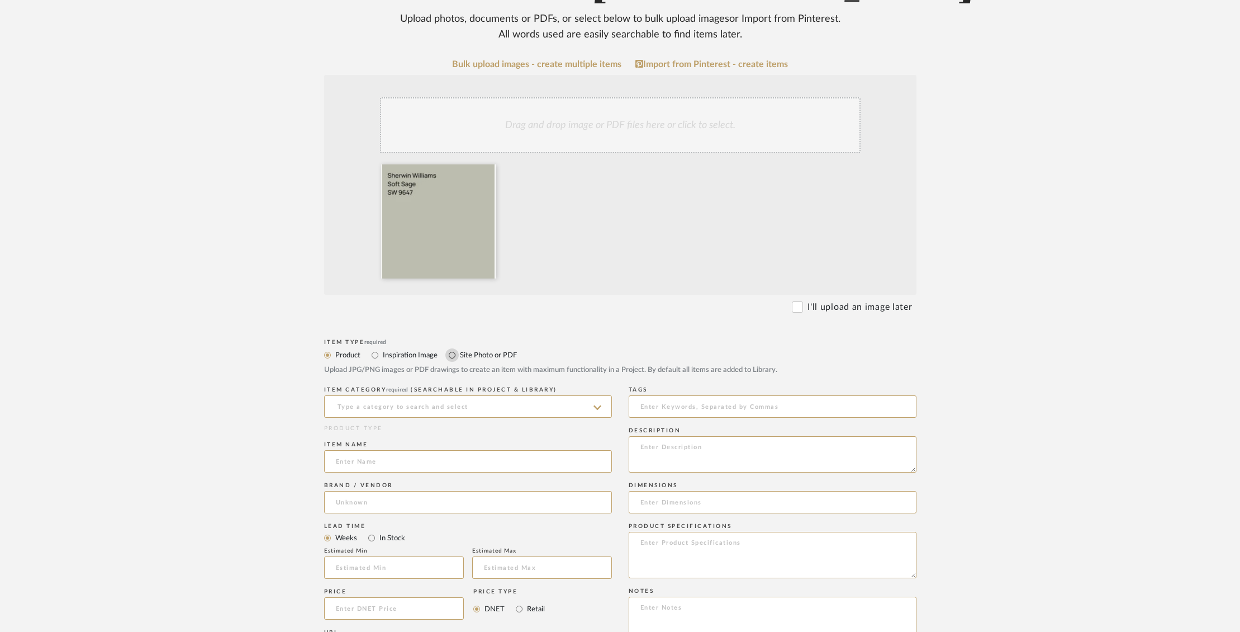
click at [451, 353] on input "Site Photo or PDF" at bounding box center [451, 354] width 13 height 13
radio input "true"
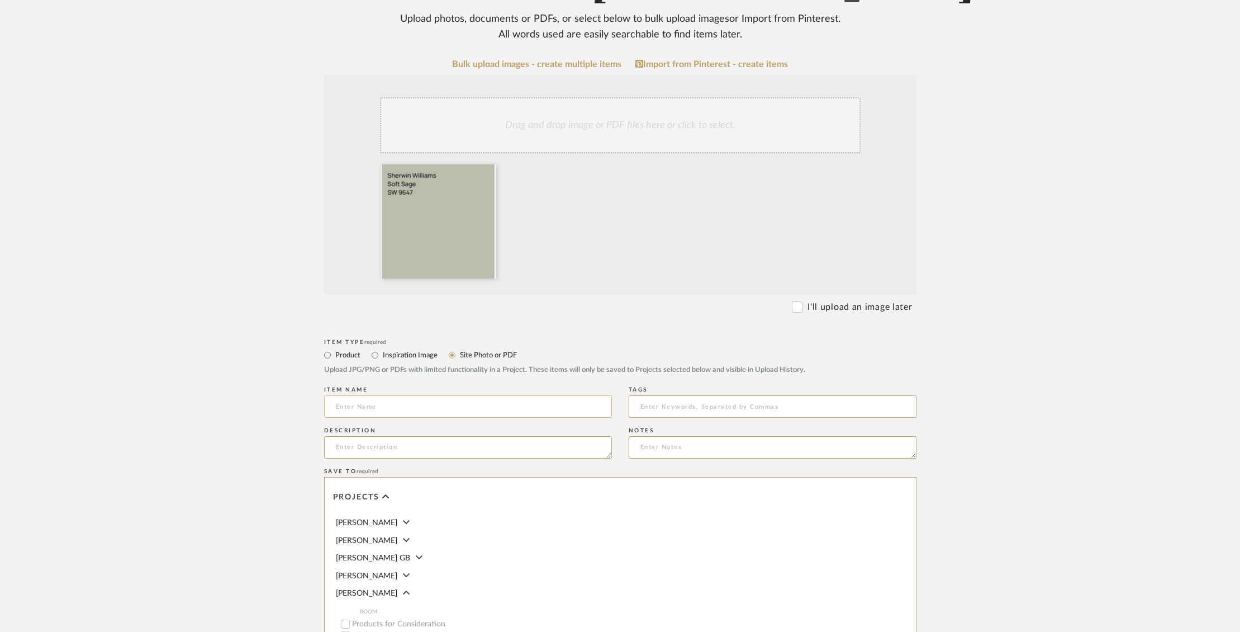
click at [462, 411] on input at bounding box center [468, 406] width 288 height 22
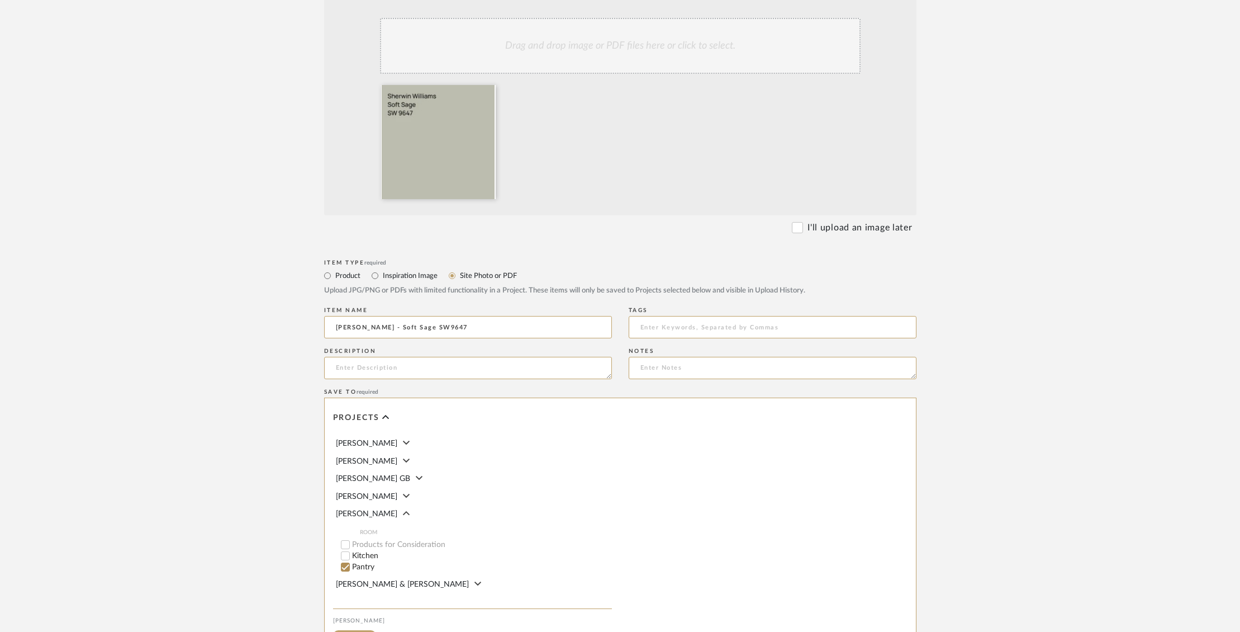
scroll to position [295, 0]
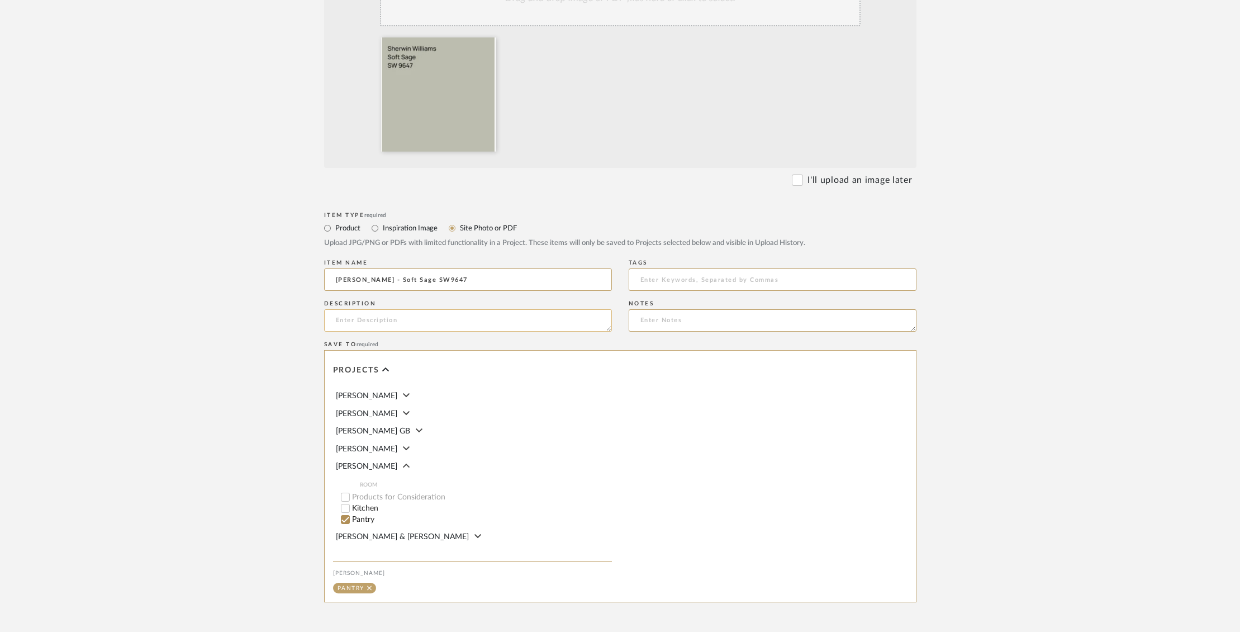
type input "[PERSON_NAME] - Soft Sage SW9647"
click at [386, 310] on textarea at bounding box center [468, 320] width 288 height 22
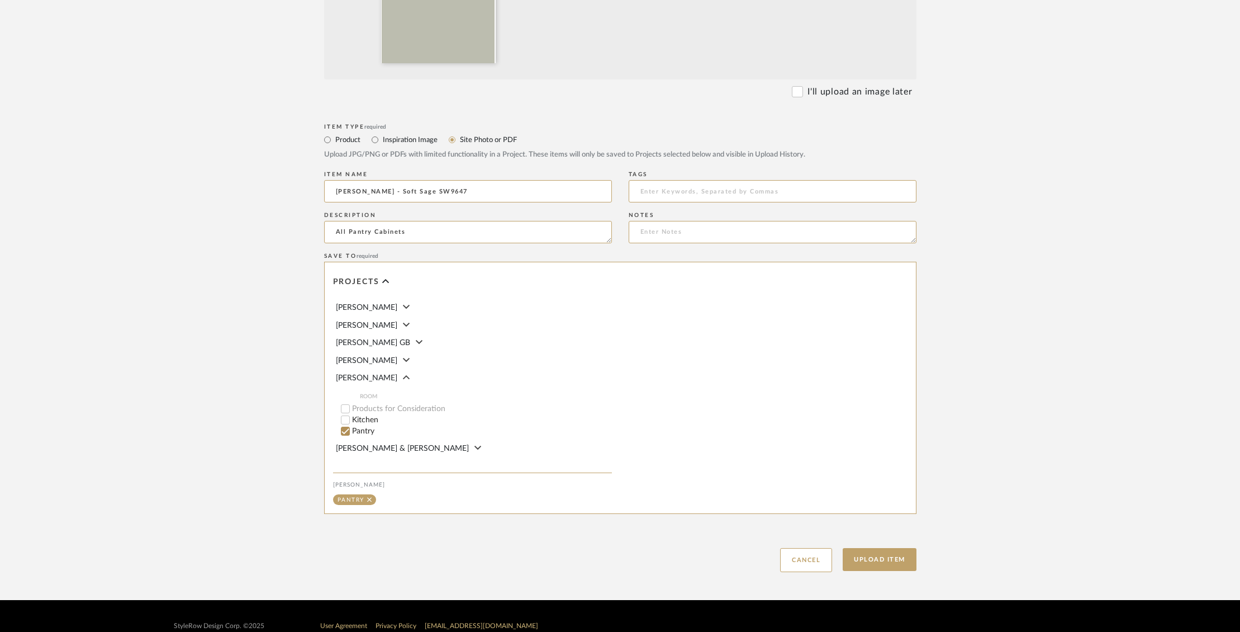
scroll to position [385, 0]
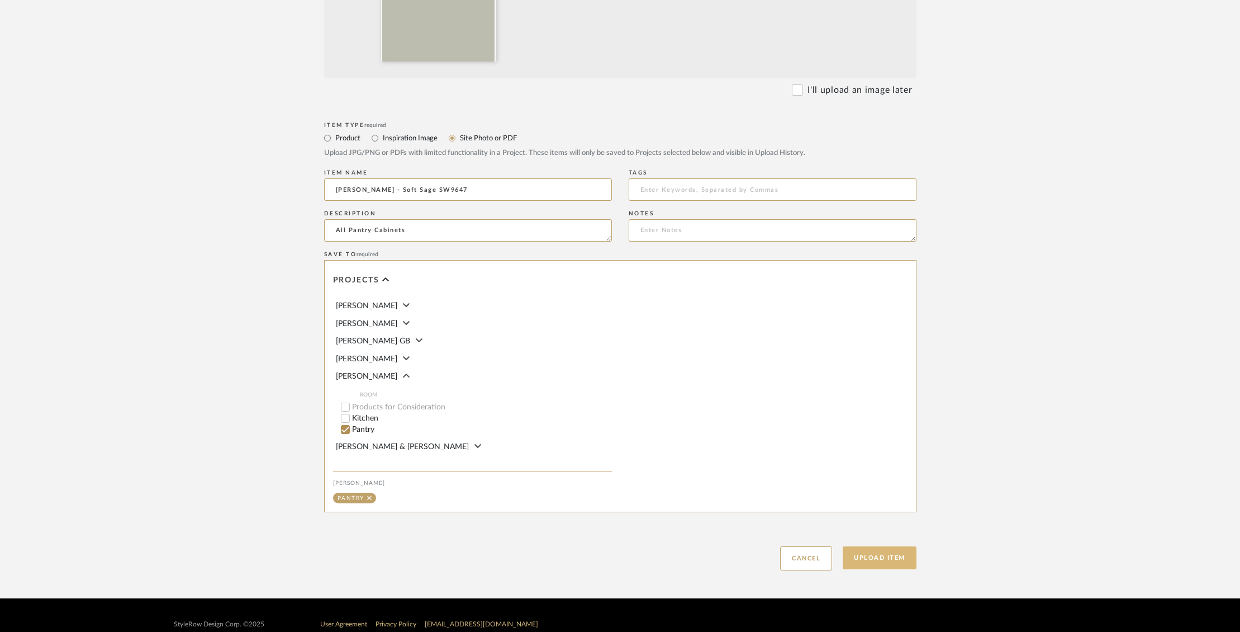
type textarea "All Pantry Cabinets"
click at [899, 561] on button "Upload Item" at bounding box center [880, 557] width 74 height 23
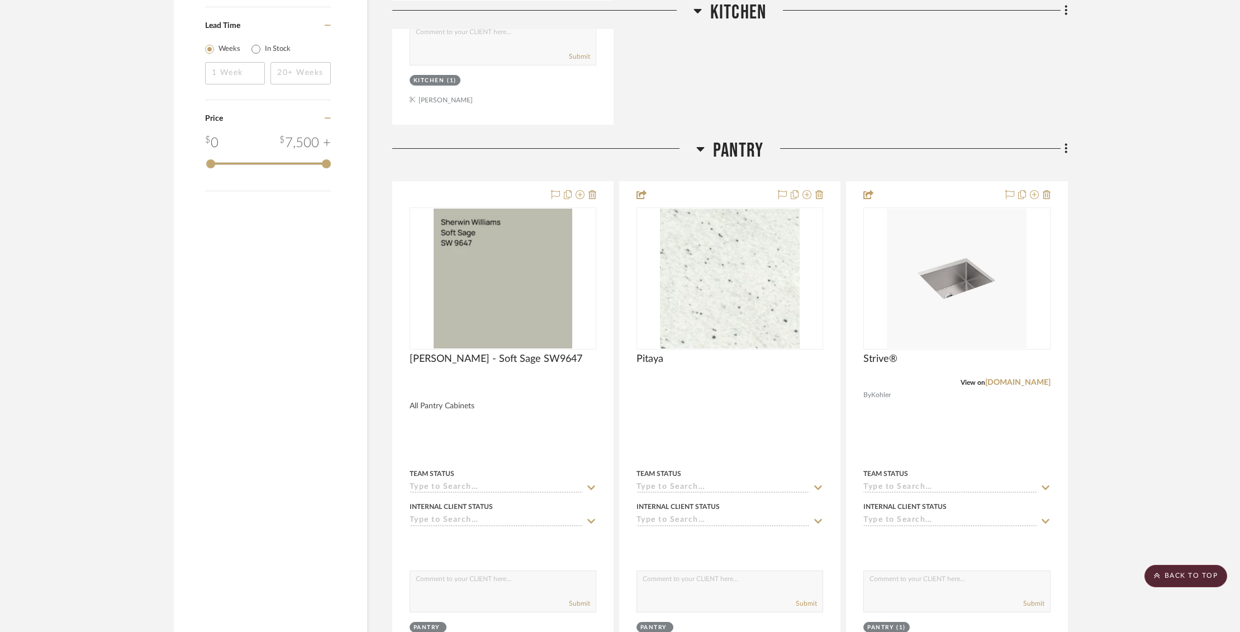
scroll to position [1180, 0]
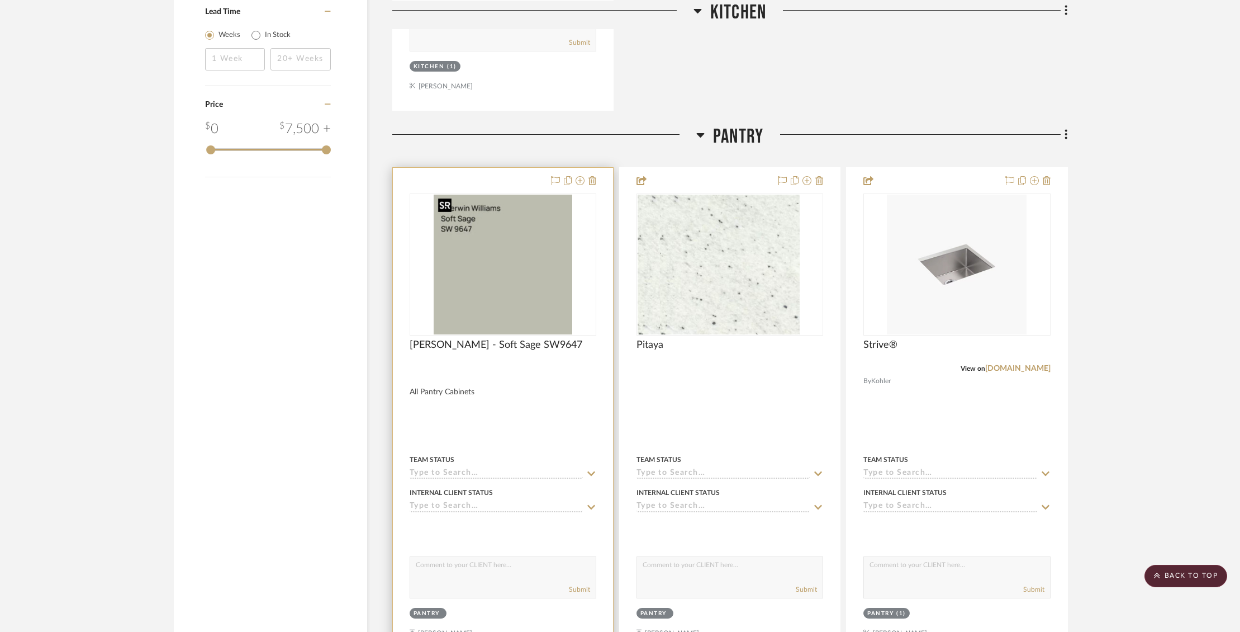
click at [0, 0] on img at bounding box center [0, 0] width 0 height 0
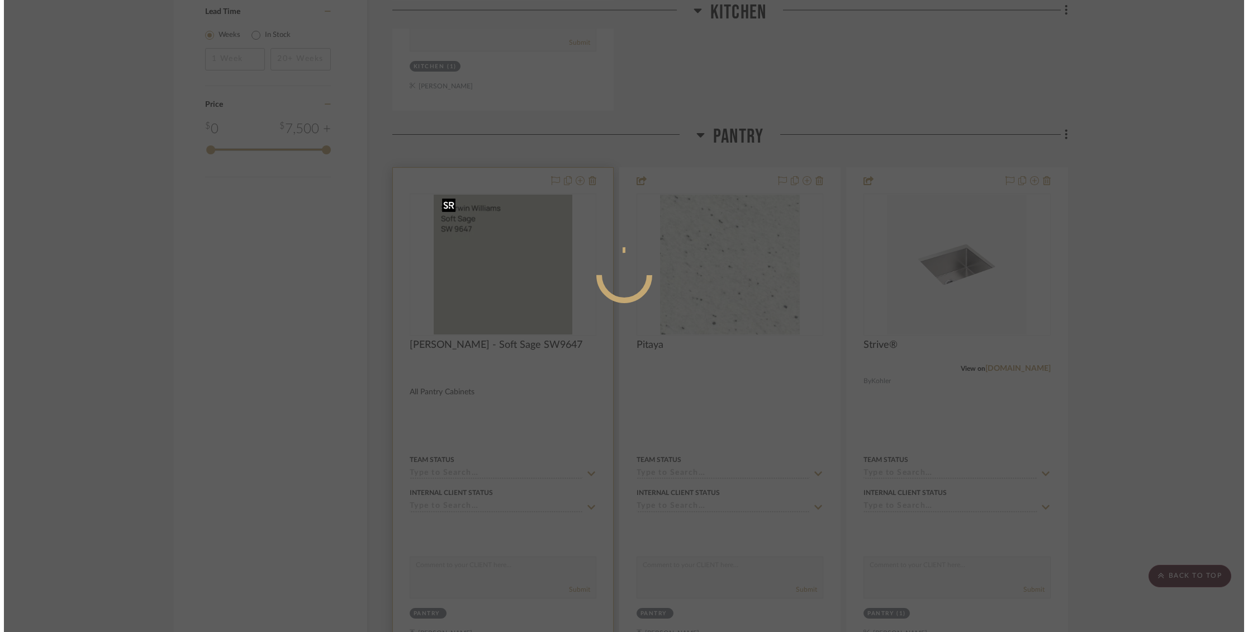
scroll to position [0, 0]
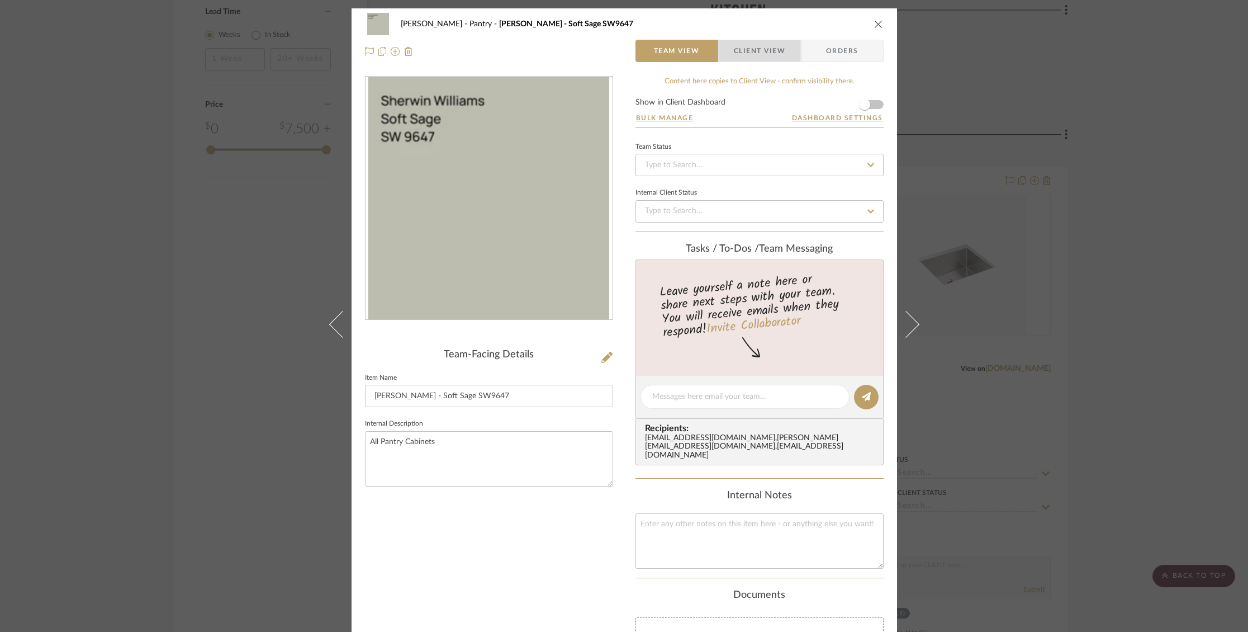
click at [739, 54] on span "Client View" at bounding box center [759, 51] width 51 height 22
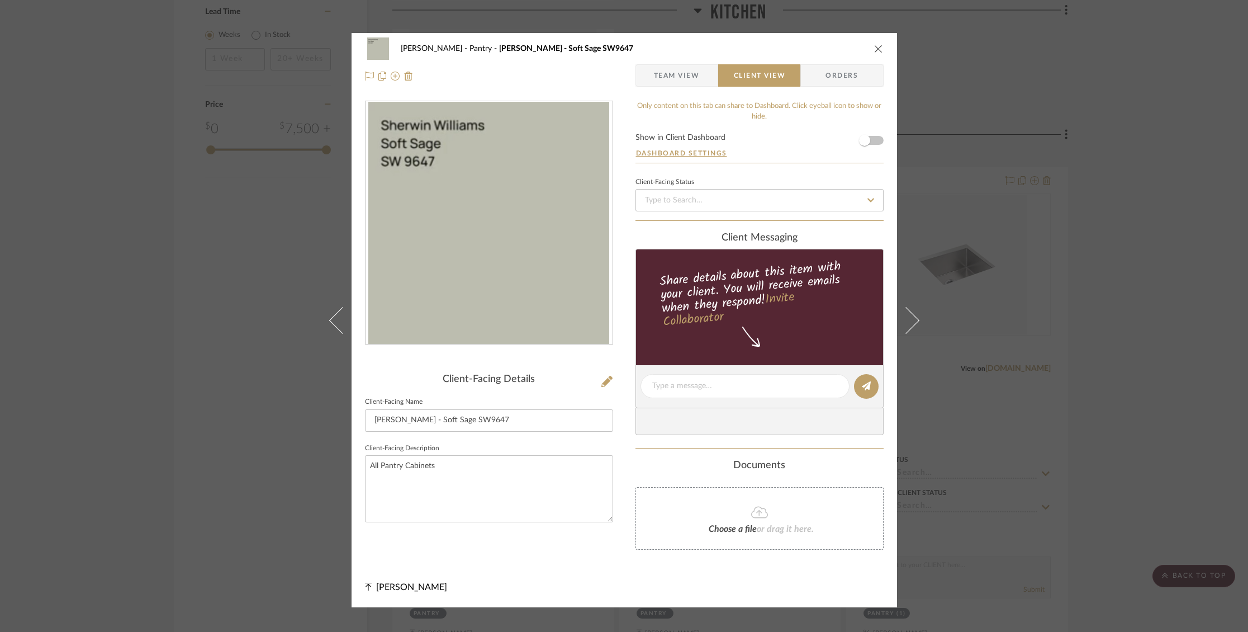
click at [875, 141] on form "Show in Client Dashboard Dashboard Settings" at bounding box center [759, 148] width 248 height 29
click at [869, 139] on span "button" at bounding box center [864, 140] width 25 height 25
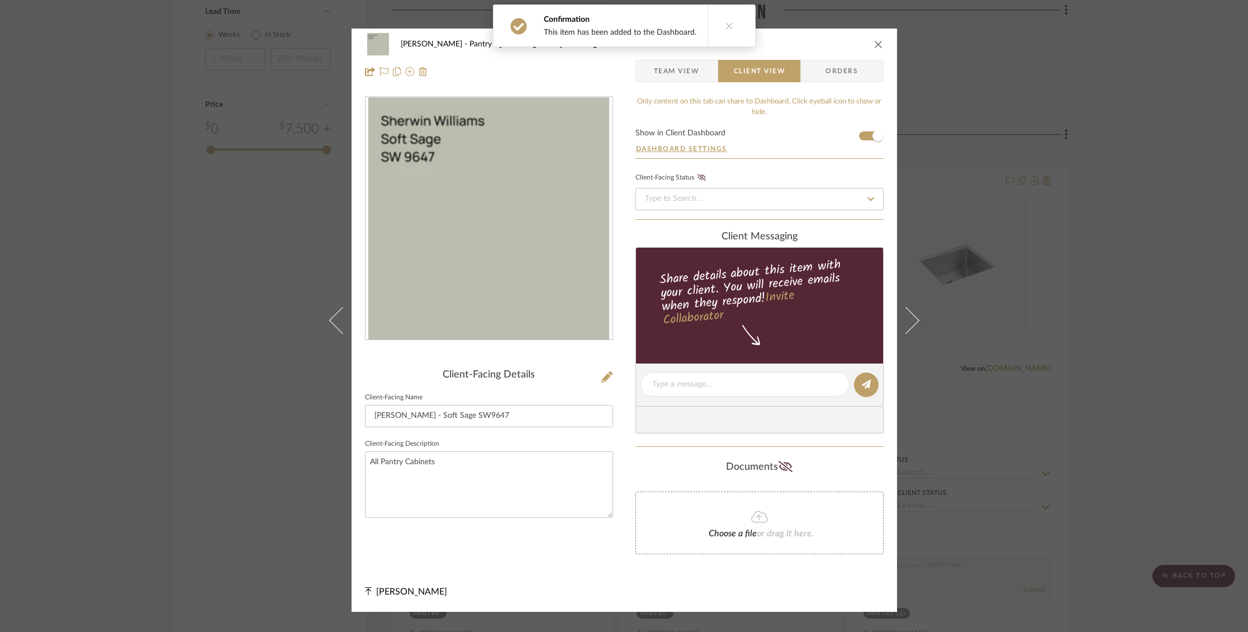
click at [876, 44] on icon "close" at bounding box center [878, 44] width 9 height 9
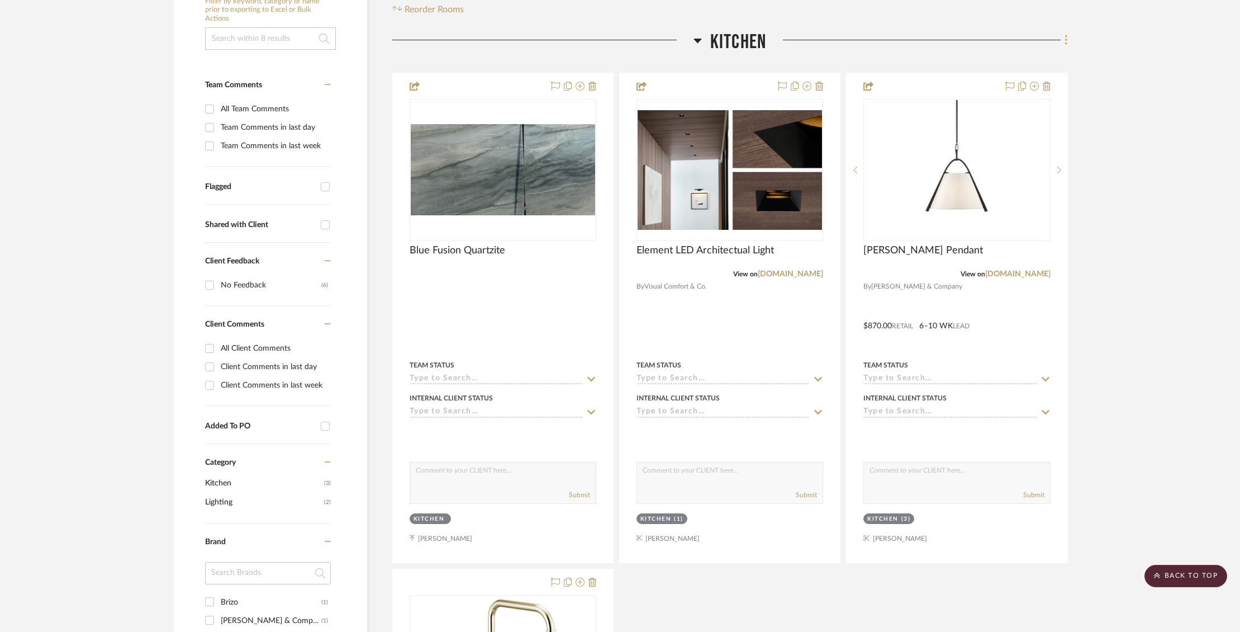
scroll to position [230, 0]
click at [1064, 40] on fa-icon at bounding box center [1064, 41] width 7 height 18
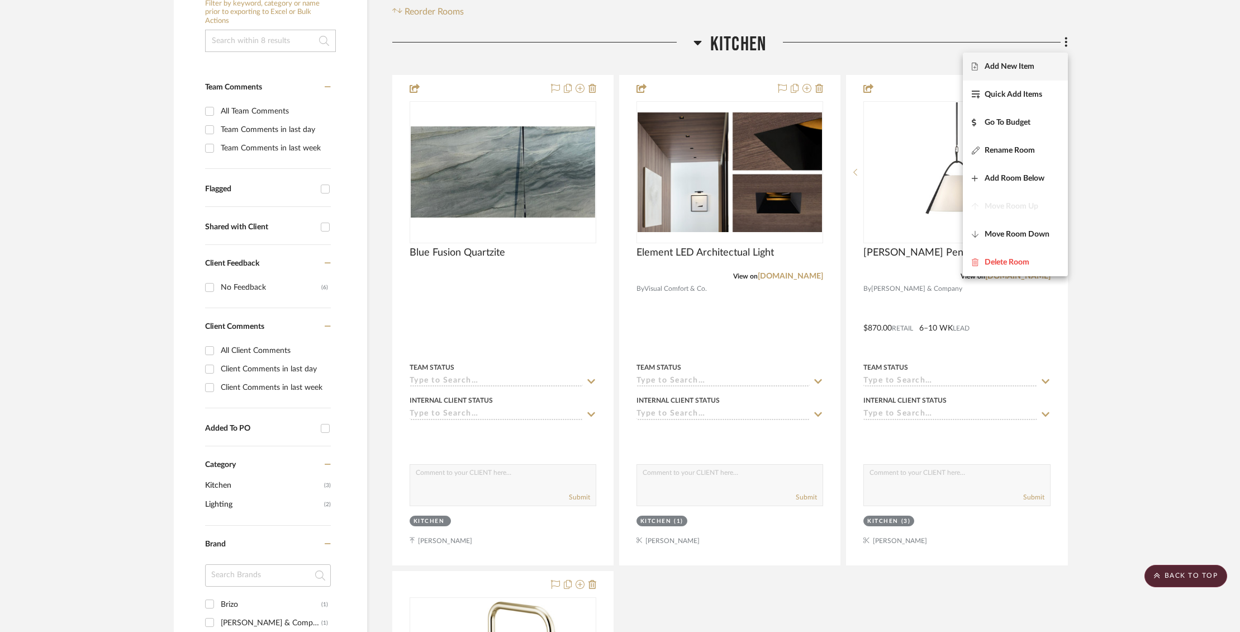
click at [1026, 68] on span "Add New Item" at bounding box center [1010, 66] width 50 height 10
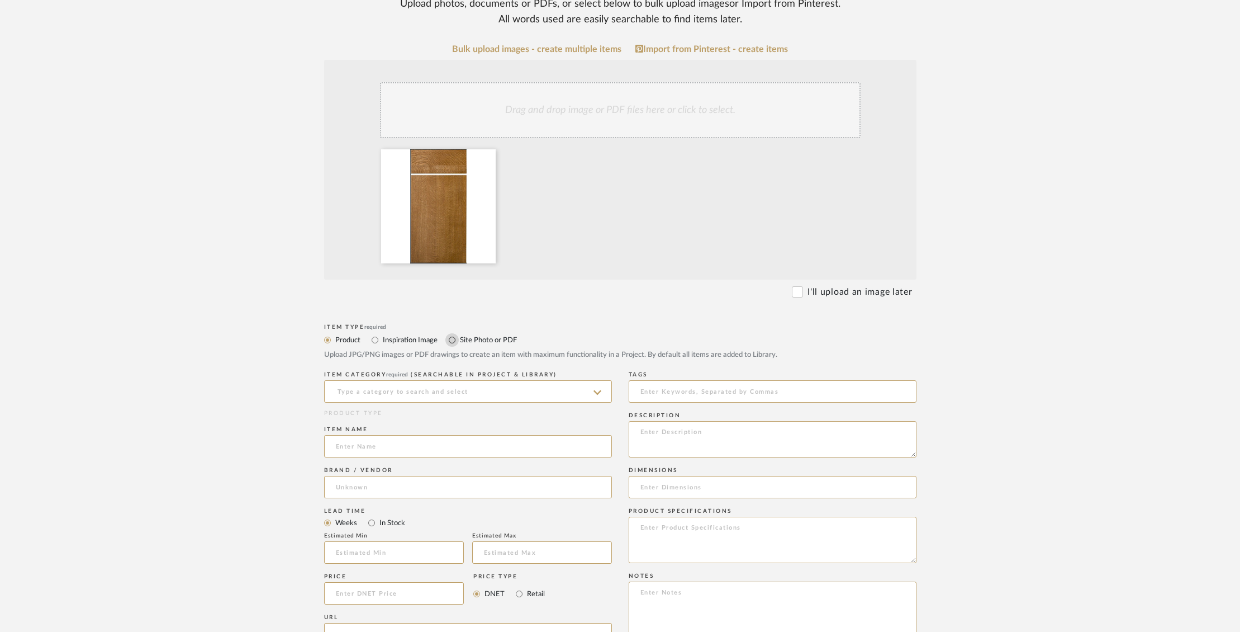
scroll to position [183, 0]
click at [449, 339] on input "Site Photo or PDF" at bounding box center [451, 339] width 13 height 13
radio input "true"
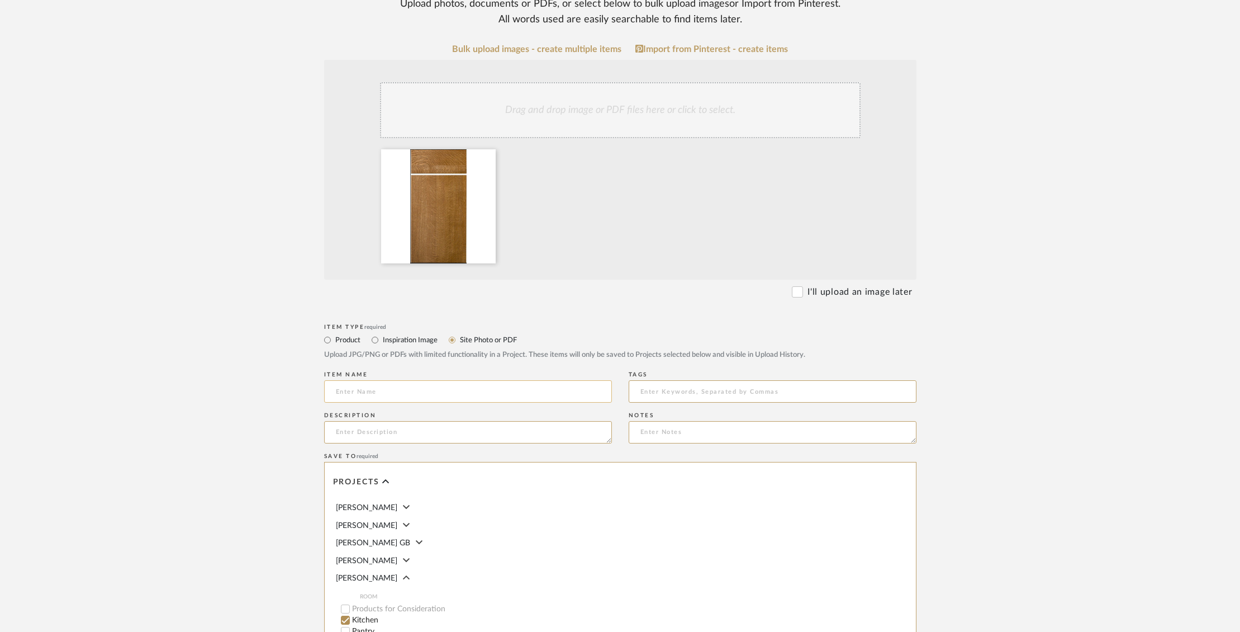
click at [382, 386] on input at bounding box center [468, 391] width 288 height 22
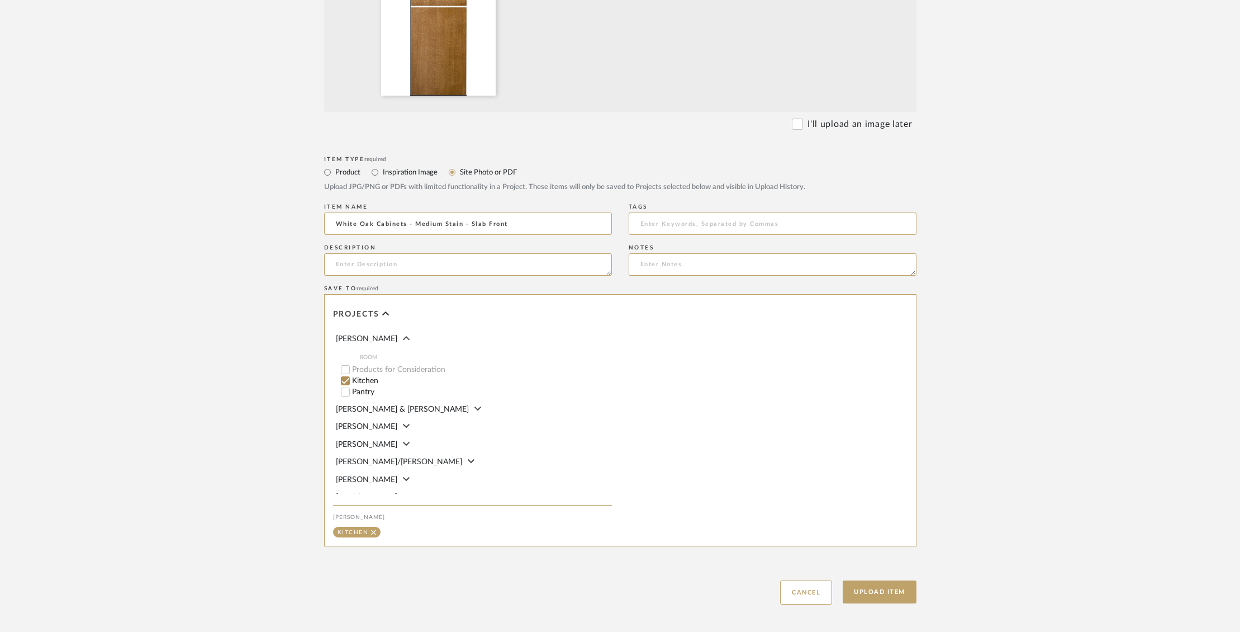
scroll to position [359, 0]
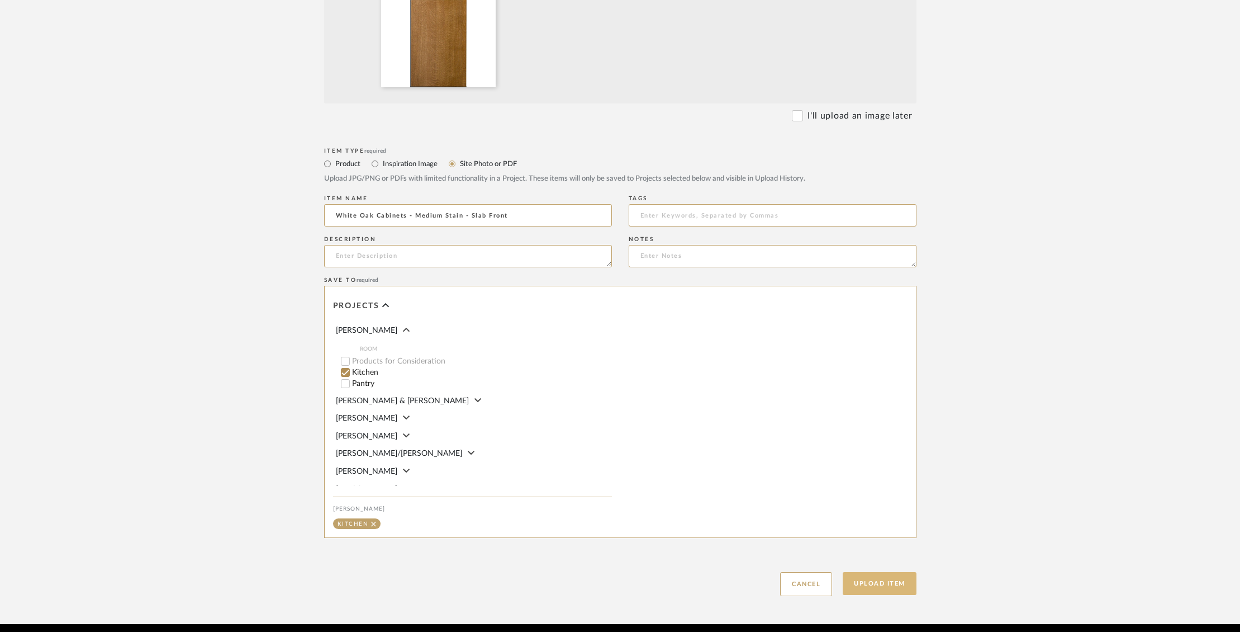
type input "White Oak Cabinets - Medium Stain - Slab Front"
click at [894, 581] on button "Upload Item" at bounding box center [880, 583] width 74 height 23
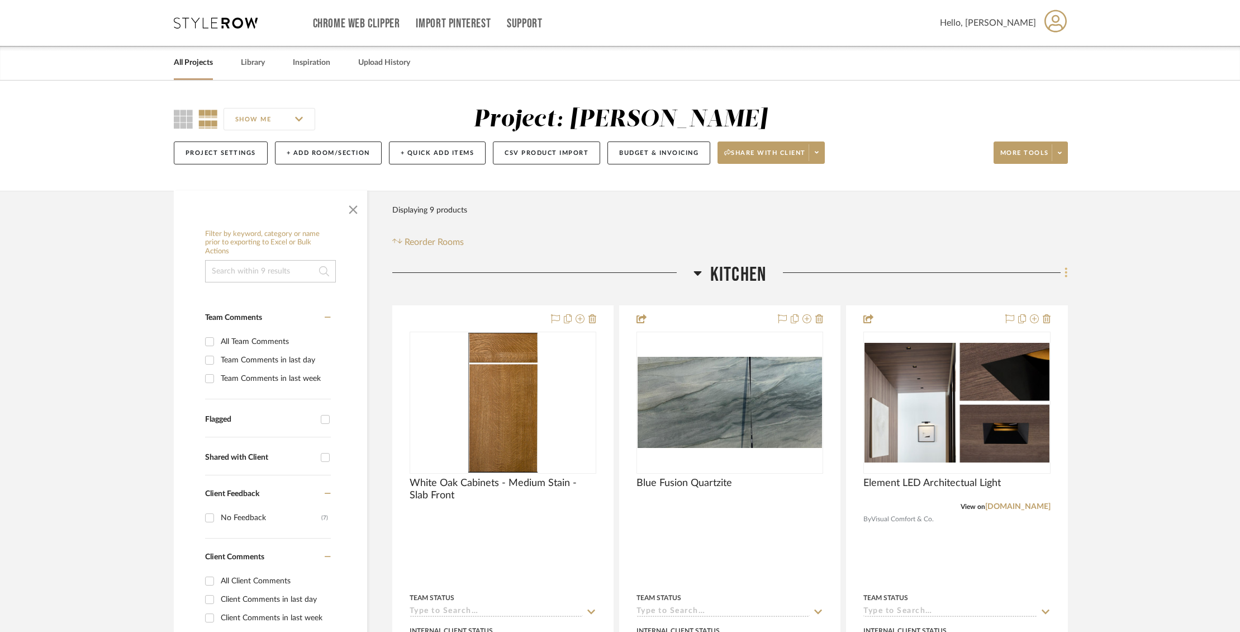
click at [1061, 267] on fa-icon at bounding box center [1064, 273] width 7 height 18
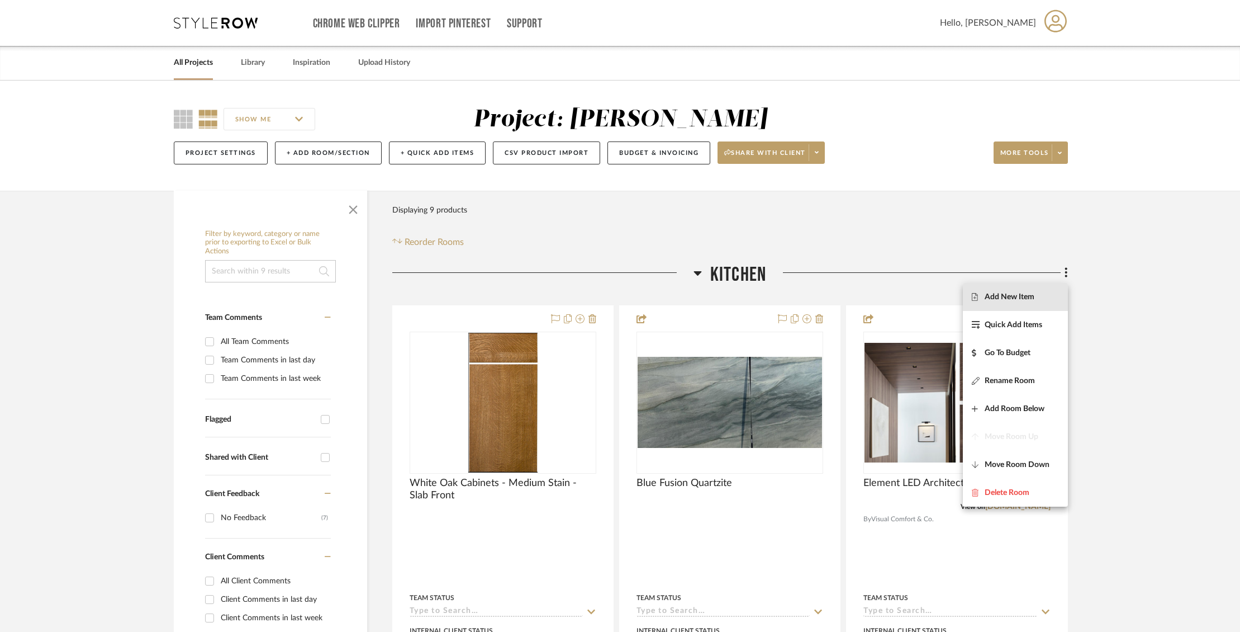
drag, startPoint x: 1023, startPoint y: 298, endPoint x: 1103, endPoint y: 178, distance: 143.9
click at [1023, 298] on span "Add New Item" at bounding box center [1010, 297] width 50 height 10
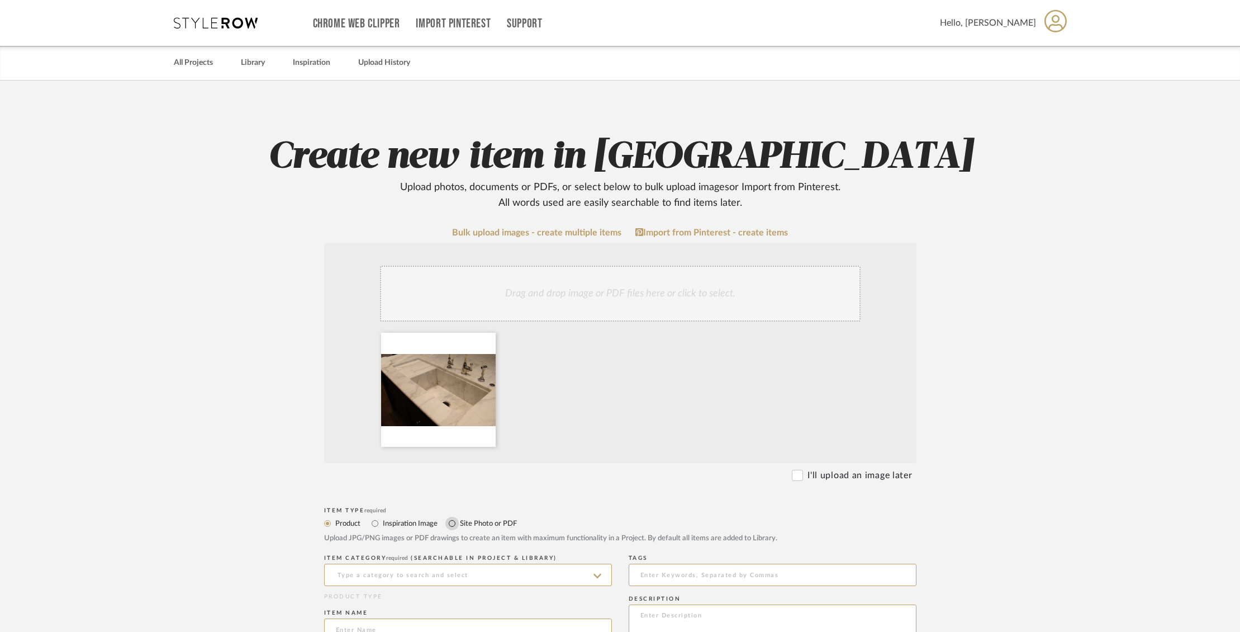
click at [448, 520] on input "Site Photo or PDF" at bounding box center [451, 522] width 13 height 13
radio input "true"
click at [438, 576] on input at bounding box center [468, 574] width 288 height 22
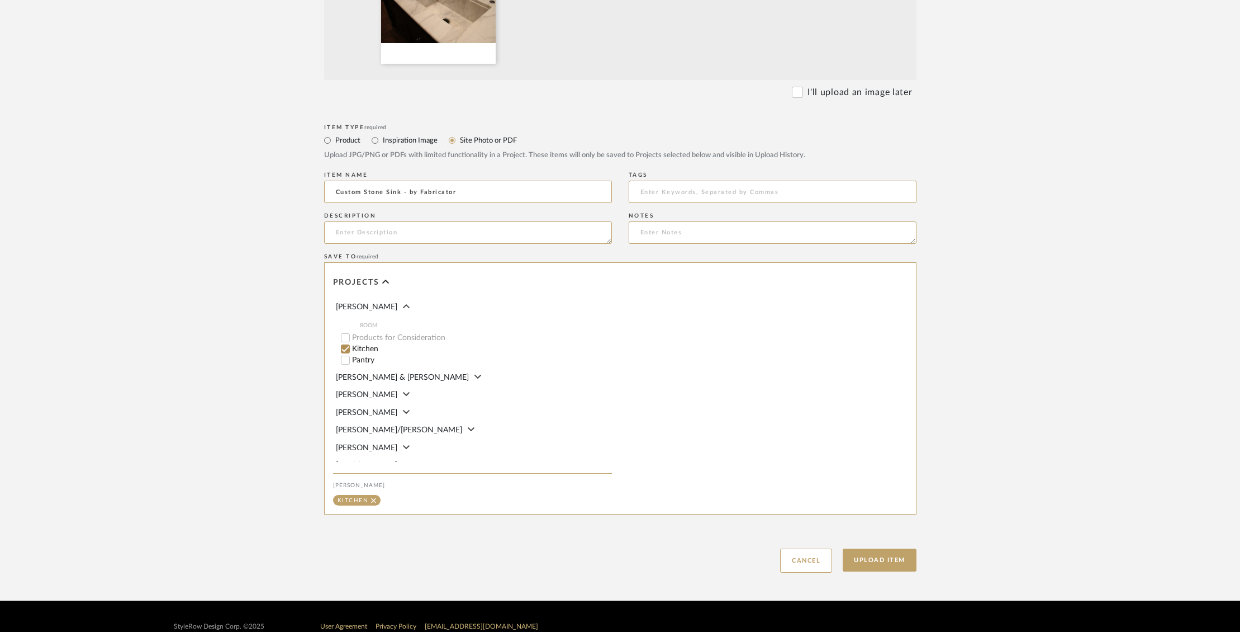
scroll to position [385, 0]
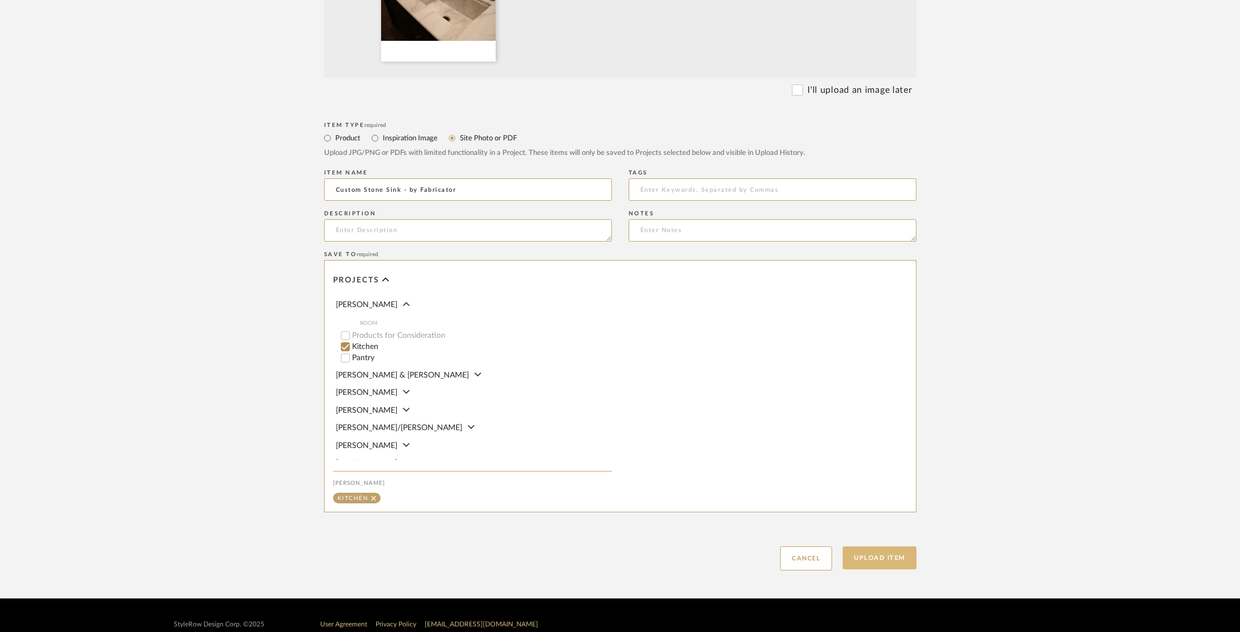
type input "Custom Stone Sink - by Fabricator"
click at [857, 553] on button "Upload Item" at bounding box center [880, 557] width 74 height 23
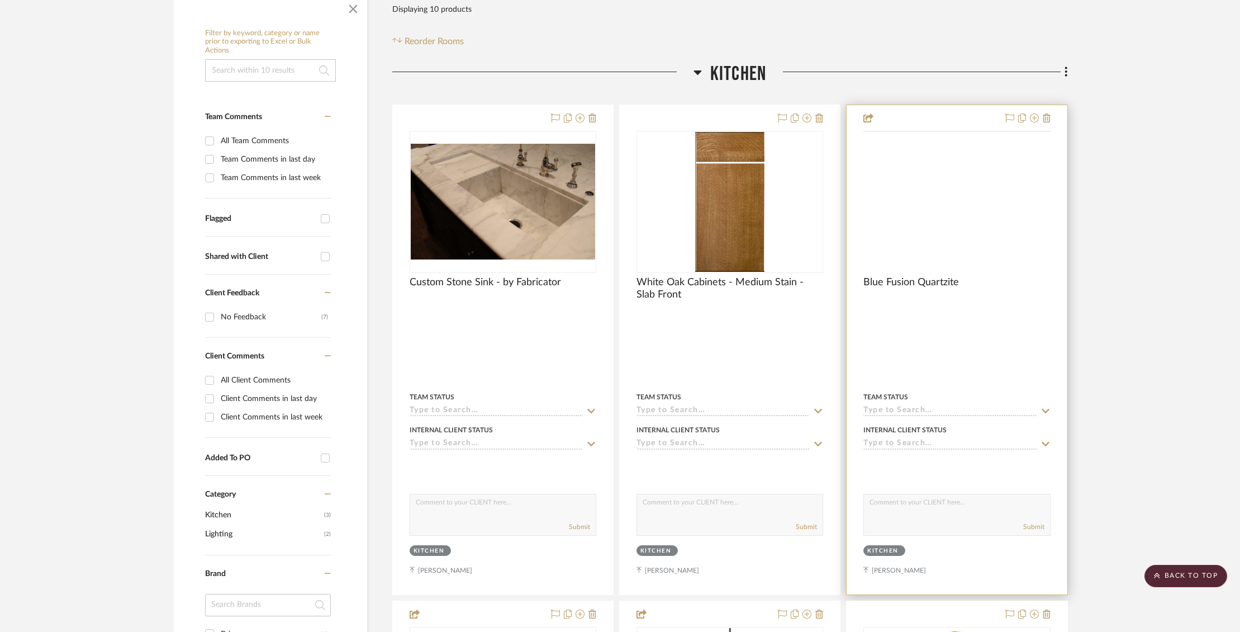
scroll to position [53, 0]
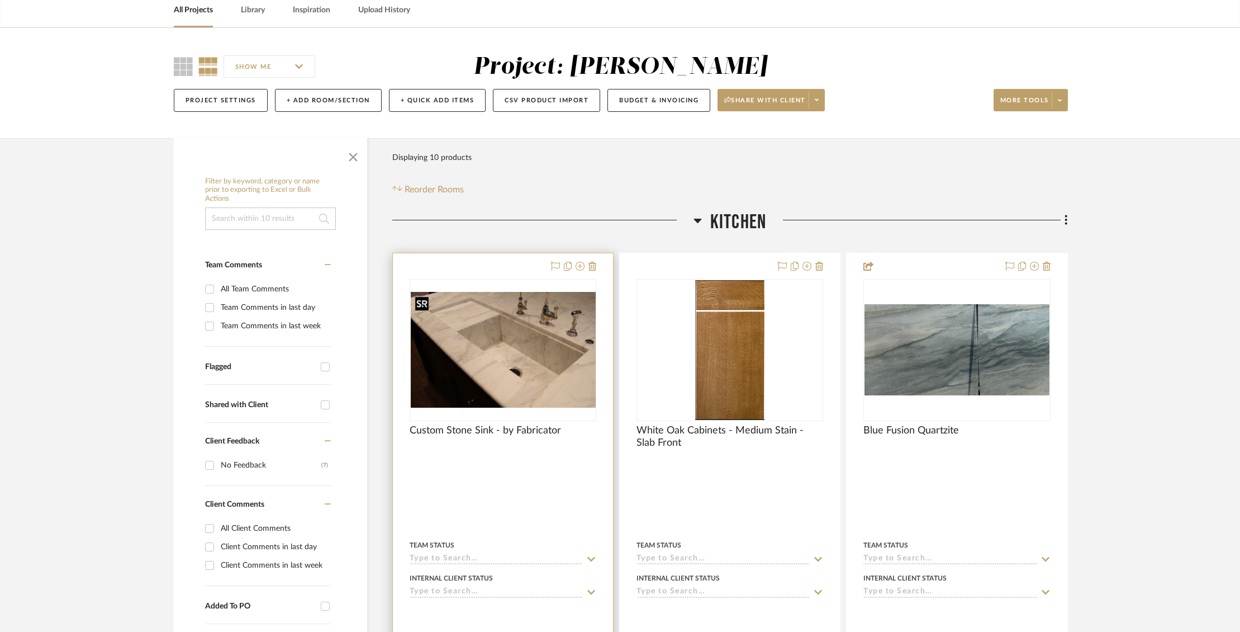
click at [507, 369] on img "0" at bounding box center [503, 350] width 185 height 116
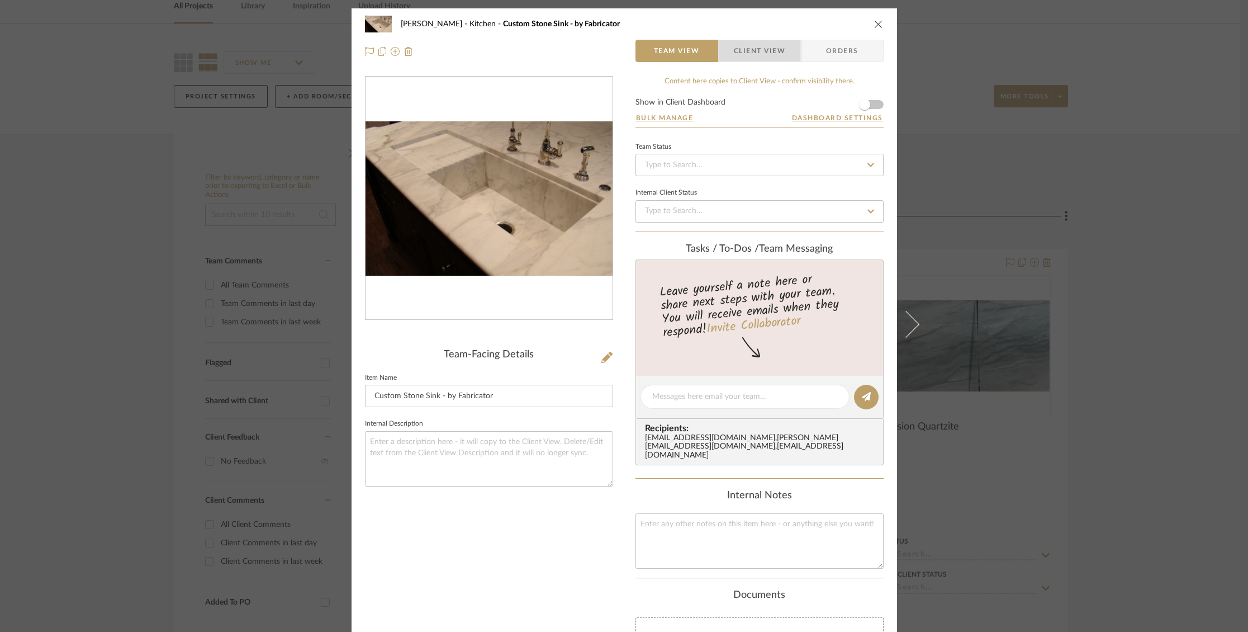
click at [748, 41] on span "Client View" at bounding box center [759, 51] width 51 height 22
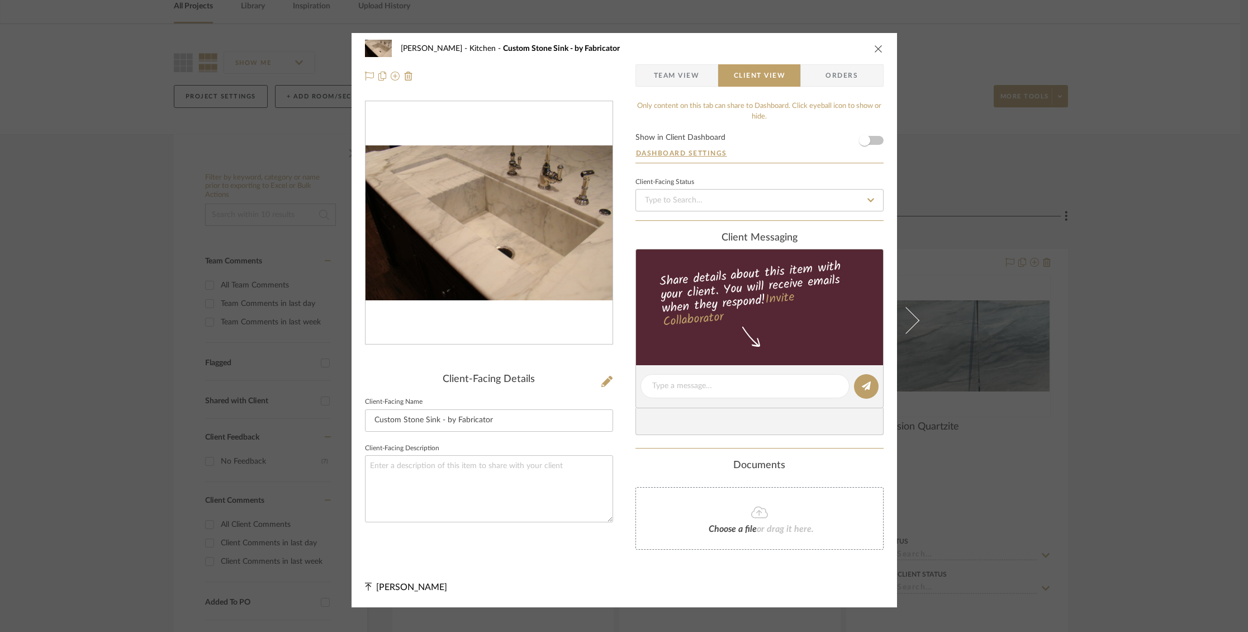
click at [873, 138] on form "Show in Client Dashboard Dashboard Settings" at bounding box center [759, 148] width 248 height 29
click at [870, 138] on span "button" at bounding box center [864, 140] width 25 height 25
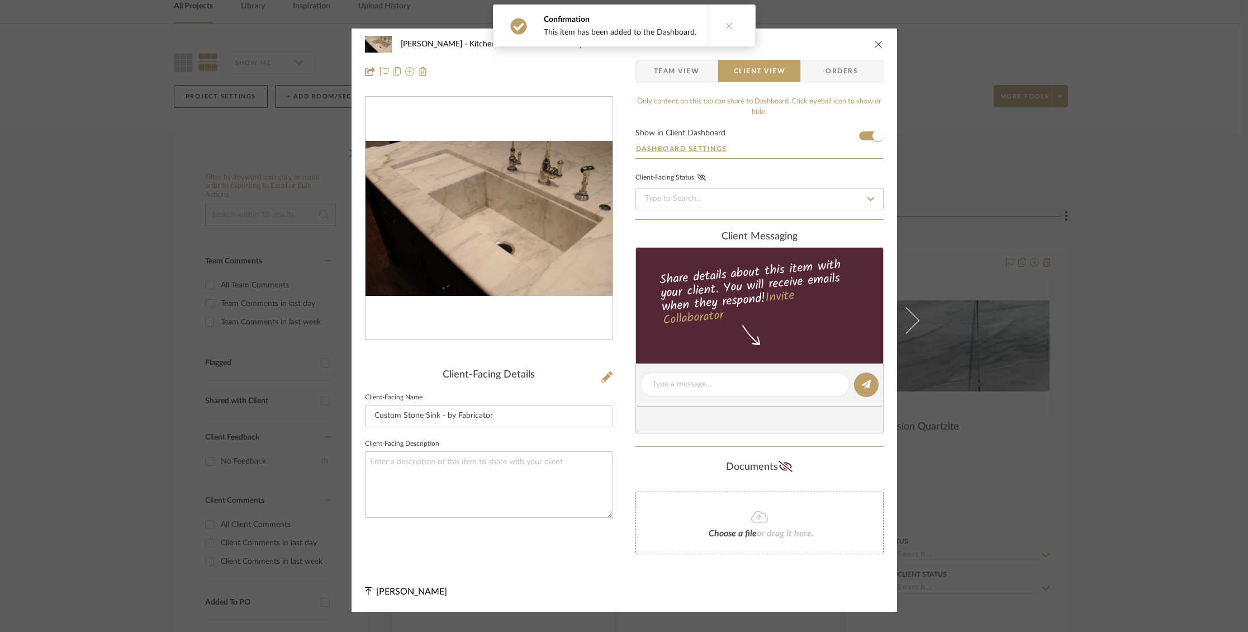
click at [874, 45] on icon "close" at bounding box center [878, 44] width 9 height 9
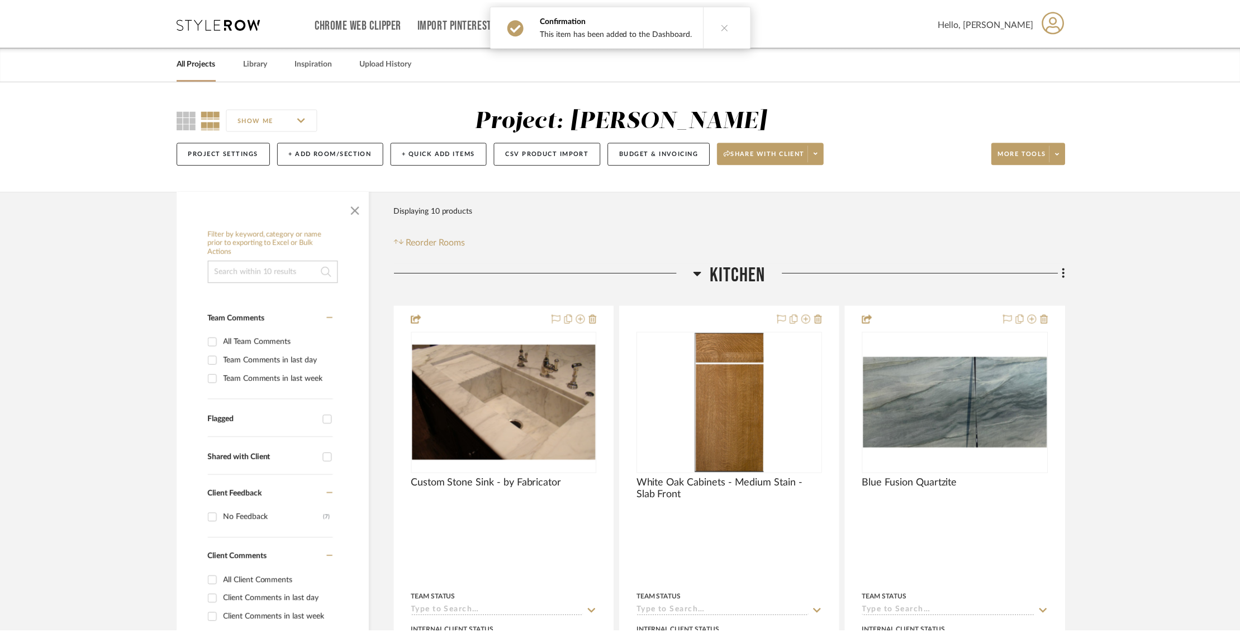
scroll to position [56, 0]
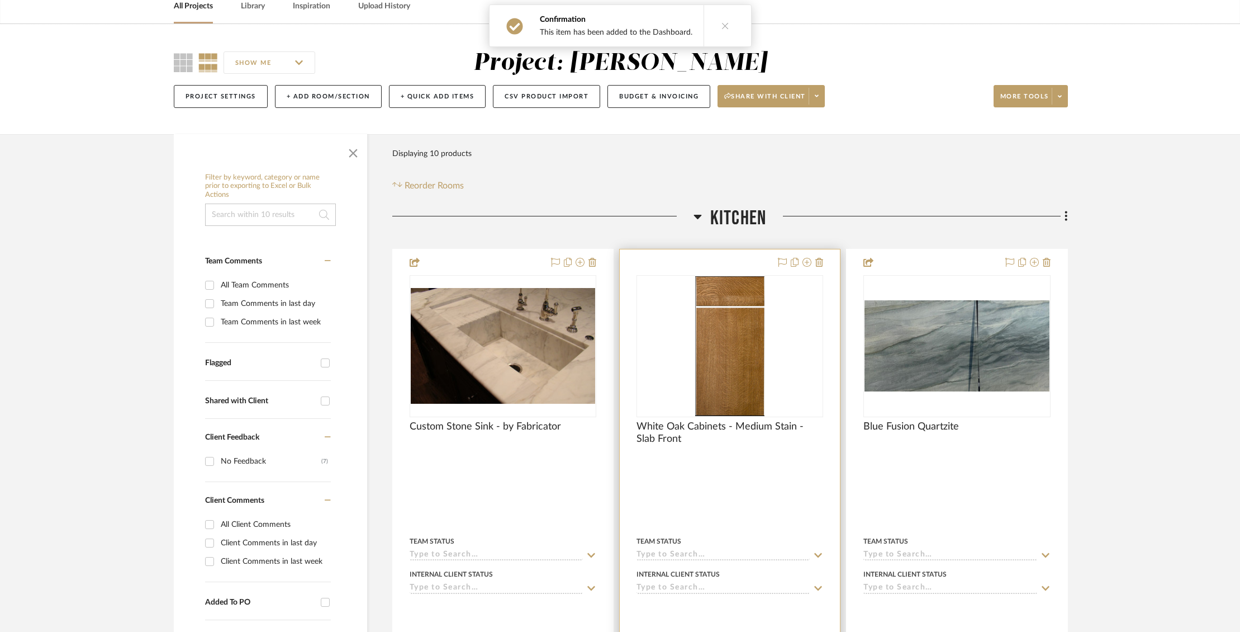
click at [730, 307] on img "0" at bounding box center [729, 346] width 69 height 140
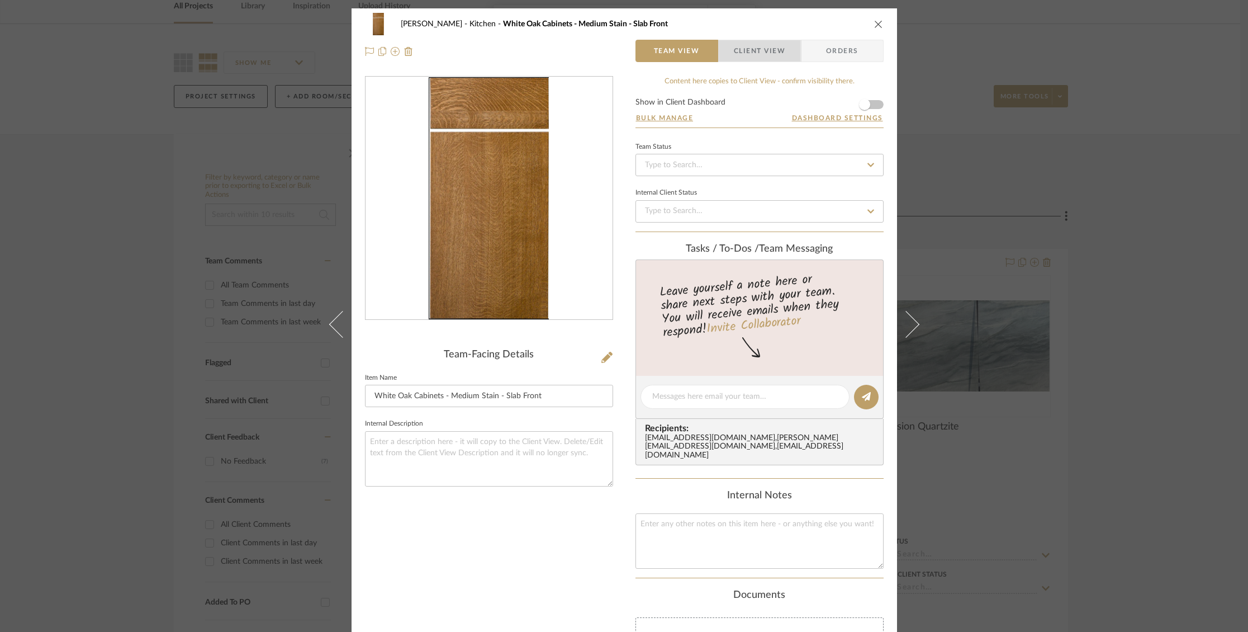
drag, startPoint x: 743, startPoint y: 52, endPoint x: 771, endPoint y: 65, distance: 31.3
click at [748, 49] on span "Client View" at bounding box center [759, 51] width 51 height 22
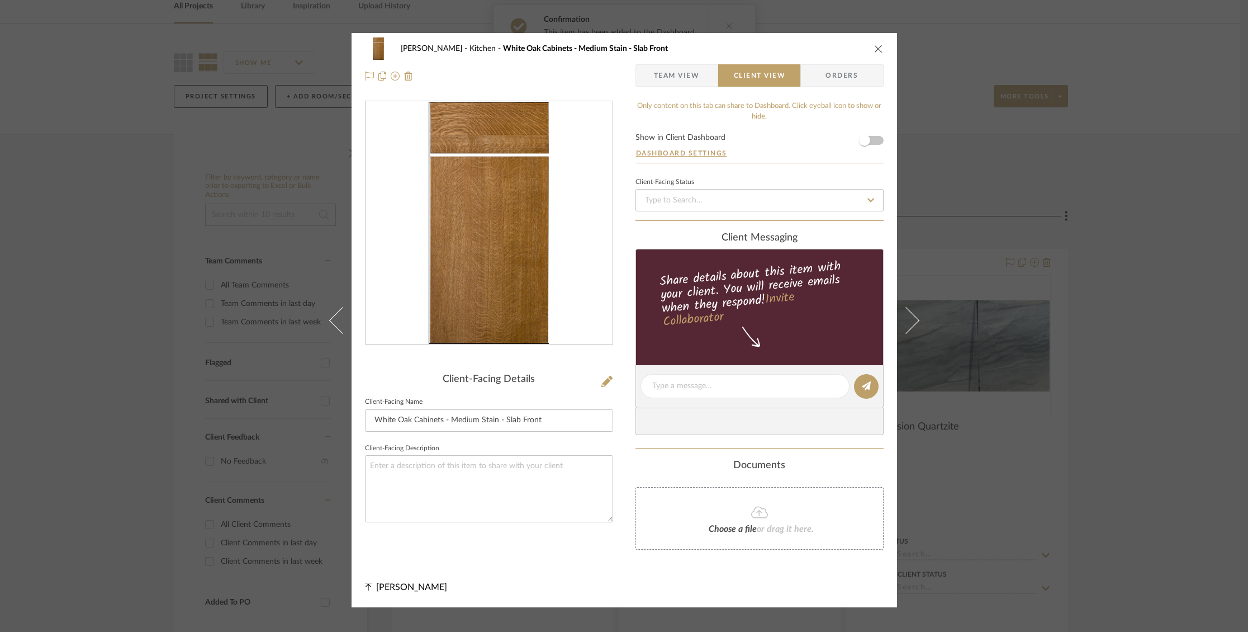
click at [872, 143] on form "Show in Client Dashboard Dashboard Settings" at bounding box center [759, 148] width 248 height 29
click at [872, 140] on span "button" at bounding box center [864, 140] width 25 height 25
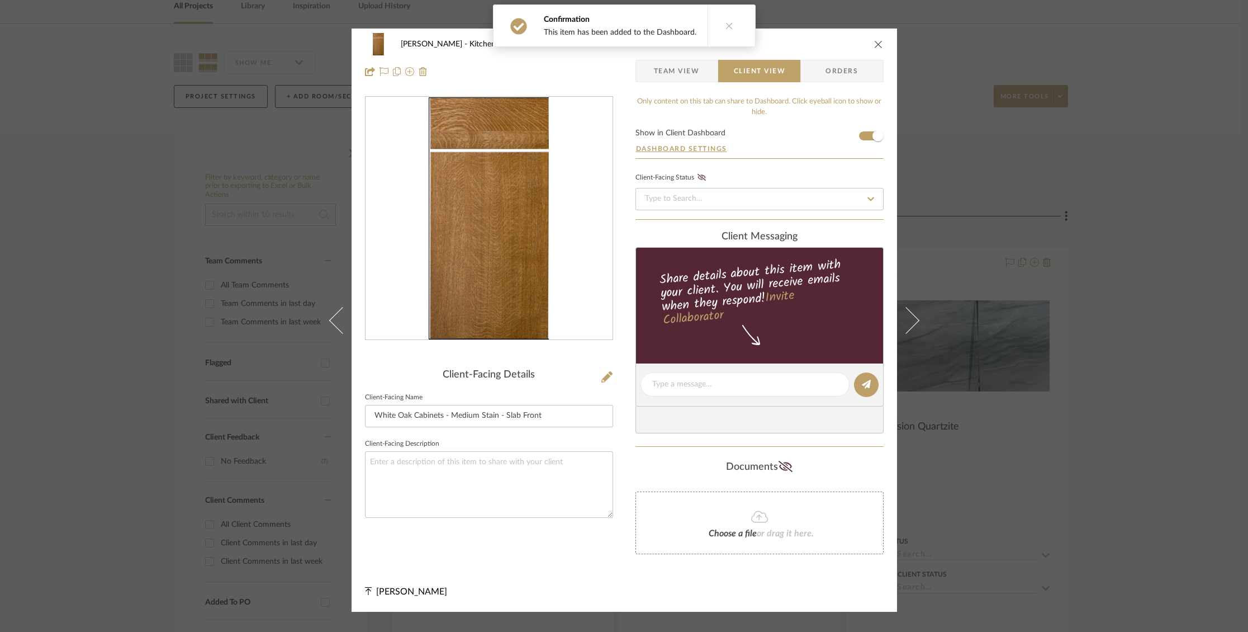
click at [875, 41] on icon "close" at bounding box center [878, 44] width 9 height 9
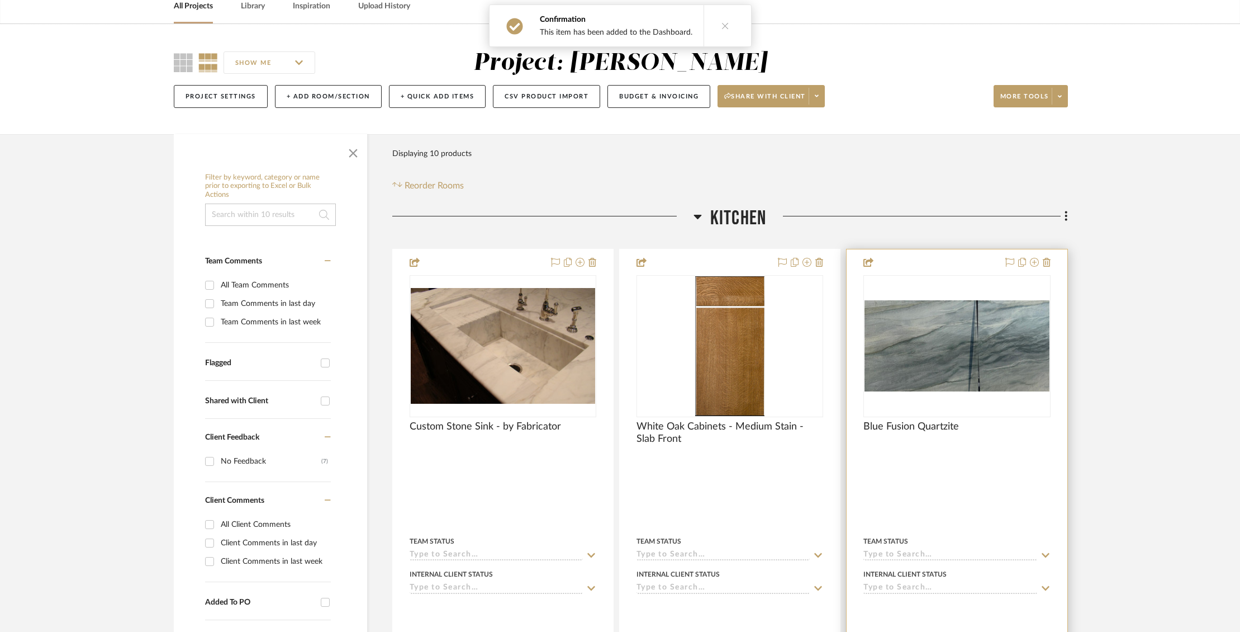
scroll to position [79, 0]
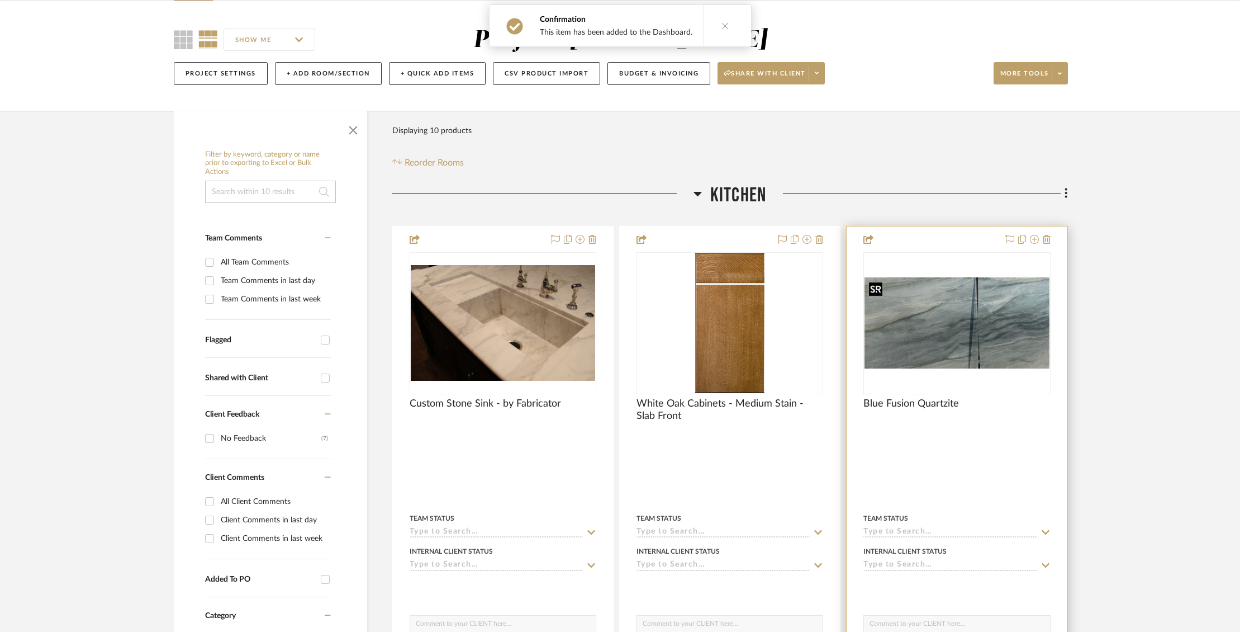
click at [940, 336] on img "0" at bounding box center [957, 322] width 184 height 91
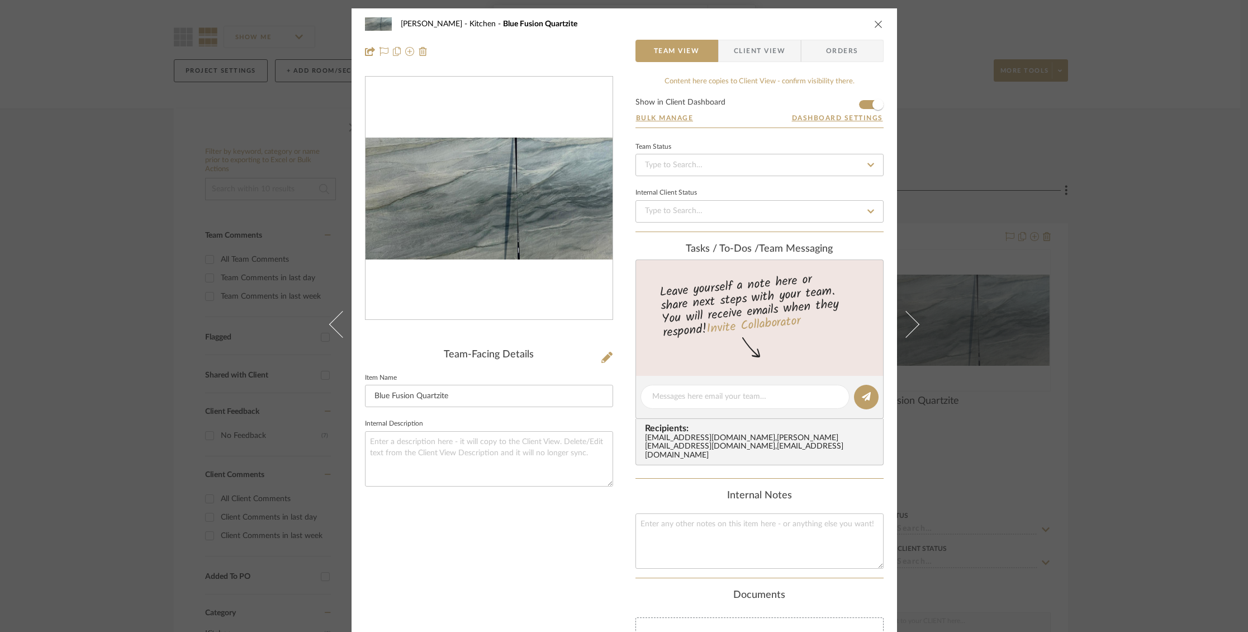
click at [874, 24] on icon "close" at bounding box center [878, 24] width 9 height 9
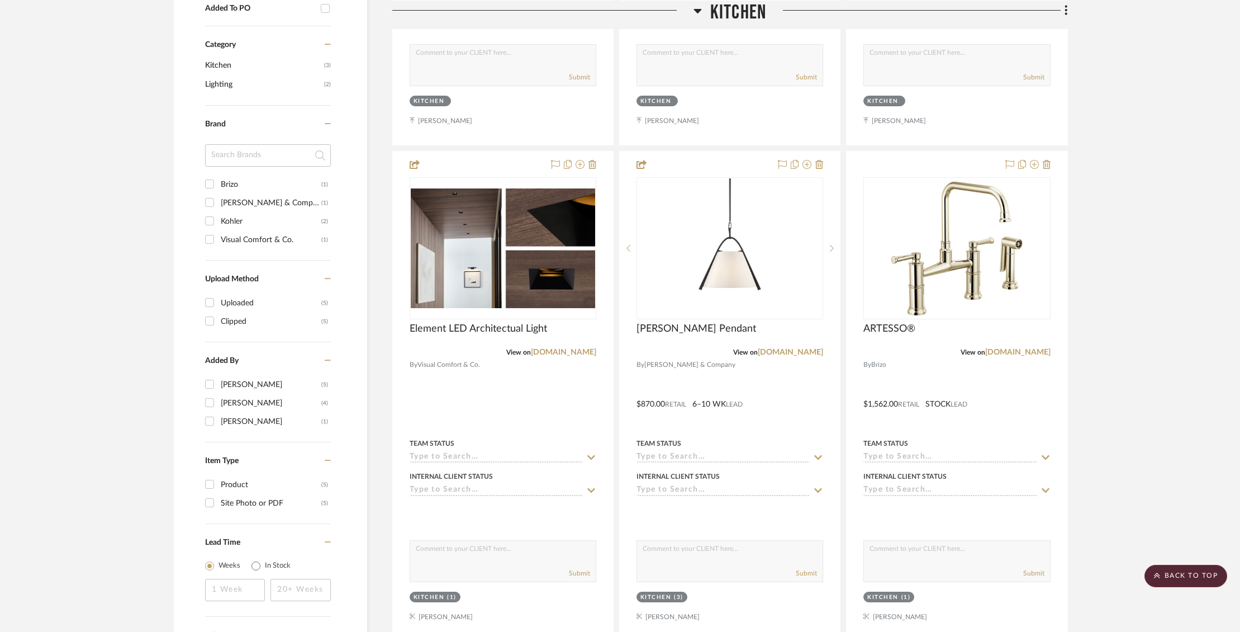
scroll to position [649, 0]
